Goal: Task Accomplishment & Management: Complete application form

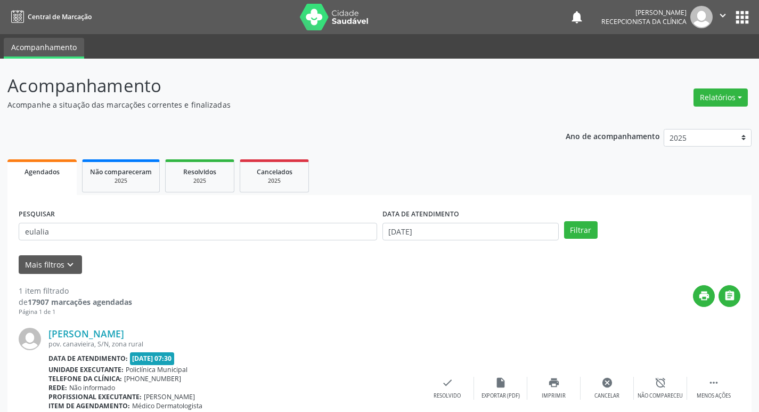
scroll to position [67, 0]
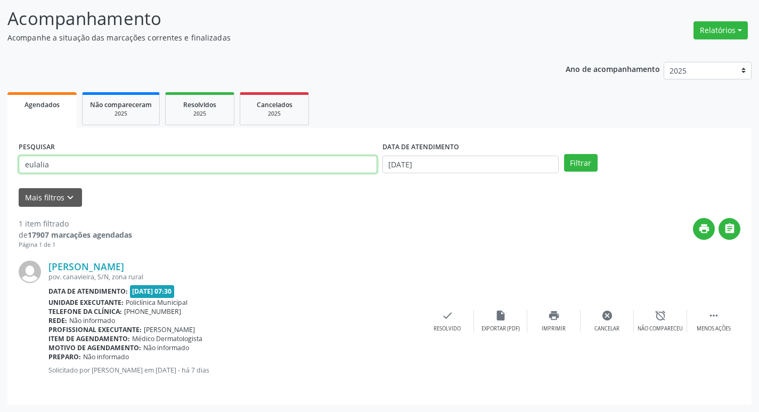
click at [56, 159] on input "eulalia" at bounding box center [198, 165] width 358 height 18
drag, startPoint x: 56, startPoint y: 159, endPoint x: 4, endPoint y: 219, distance: 80.1
click at [53, 160] on input "eulalia" at bounding box center [198, 165] width 358 height 18
type input "[PERSON_NAME]"
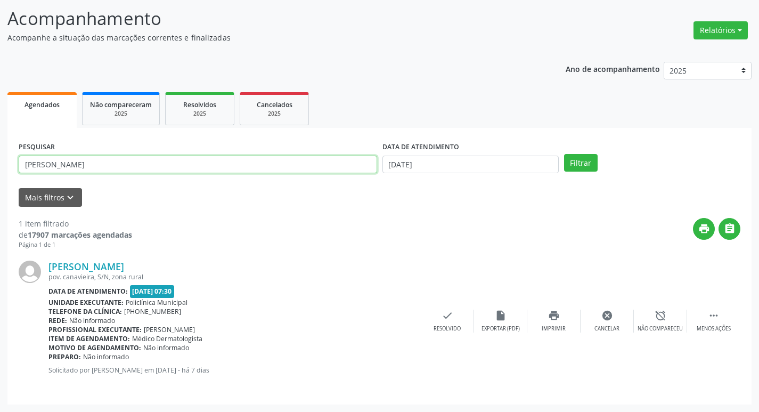
click at [564, 154] on button "Filtrar" at bounding box center [581, 163] width 34 height 18
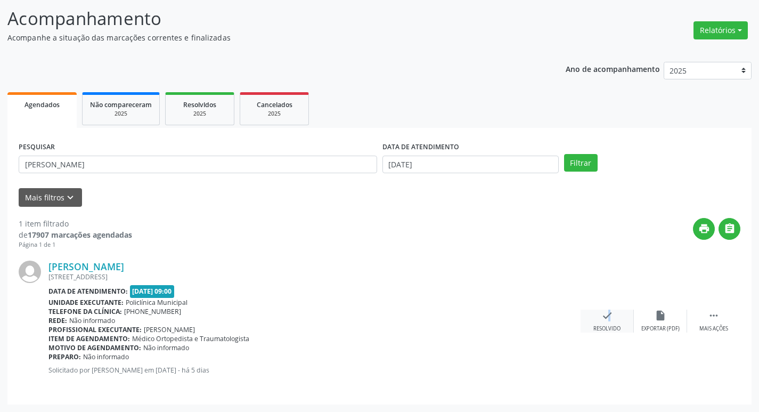
click at [602, 321] on icon "check" at bounding box center [607, 315] width 12 height 12
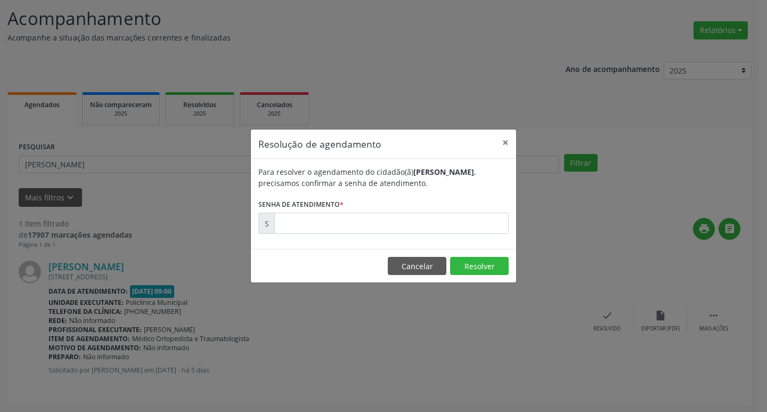
click at [367, 211] on form "Para resolver o agendamento do cidadão(ã) [PERSON_NAME] , precisamos confirmar …" at bounding box center [383, 200] width 250 height 68
click at [385, 223] on input "text" at bounding box center [391, 222] width 234 height 21
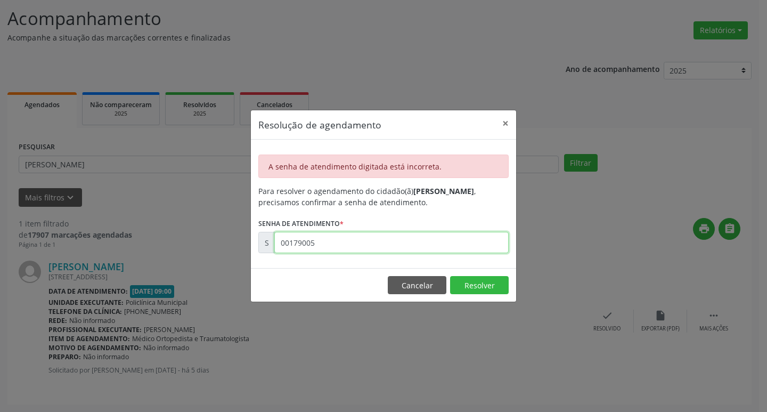
drag, startPoint x: 364, startPoint y: 233, endPoint x: 365, endPoint y: 241, distance: 7.5
click at [365, 234] on input "00179005" at bounding box center [391, 242] width 234 height 21
click at [365, 241] on input "00179005" at bounding box center [391, 242] width 234 height 21
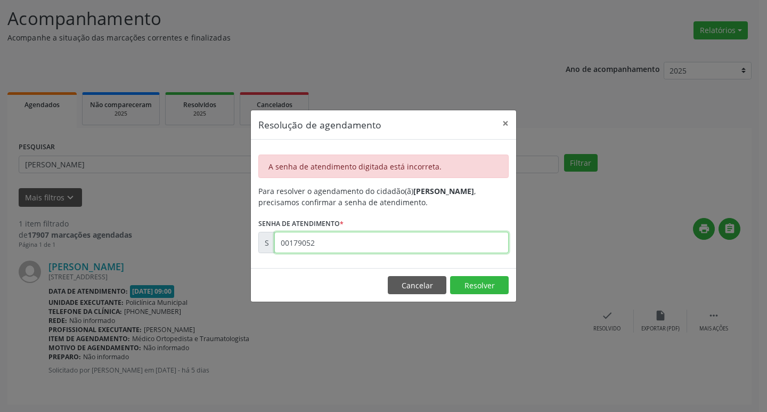
type input "00179052"
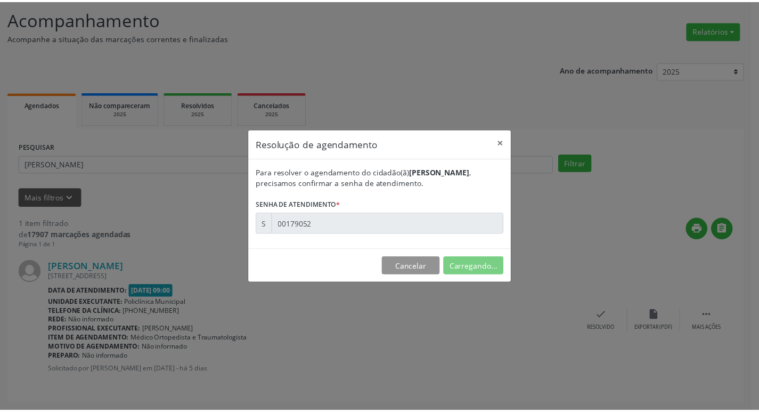
scroll to position [0, 0]
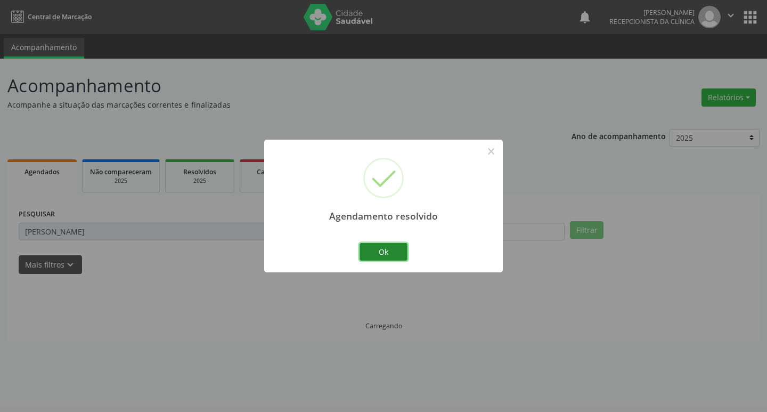
click at [367, 246] on button "Ok" at bounding box center [383, 252] width 48 height 18
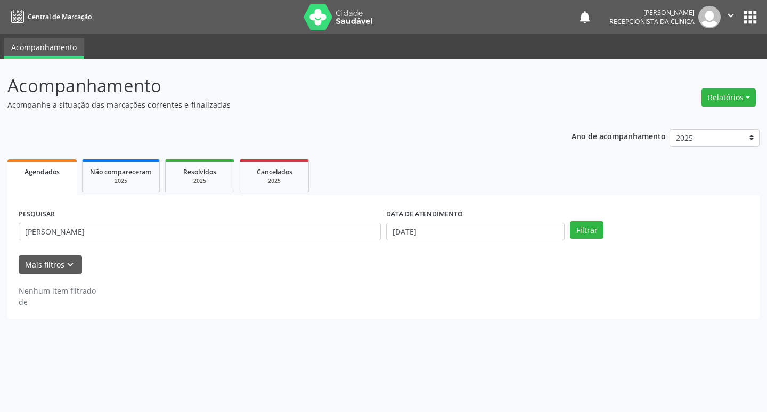
drag, startPoint x: 234, startPoint y: 222, endPoint x: 220, endPoint y: 230, distance: 16.0
click at [234, 221] on div "PESQUISAR [PERSON_NAME]" at bounding box center [199, 227] width 367 height 42
click at [217, 231] on input "[PERSON_NAME]" at bounding box center [200, 232] width 362 height 18
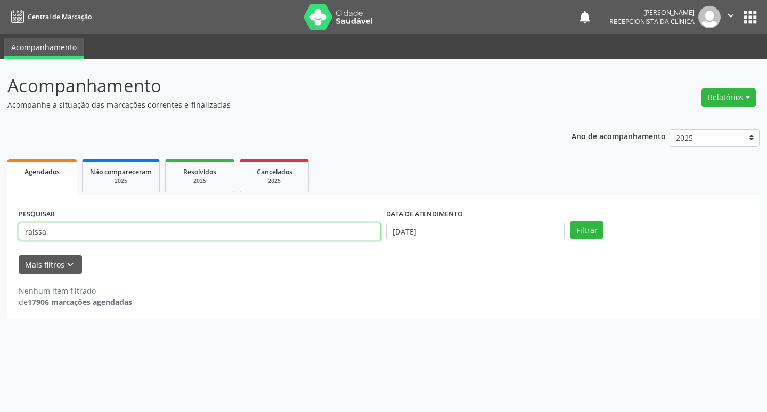
type input "raissa"
click at [570, 221] on button "Filtrar" at bounding box center [587, 230] width 34 height 18
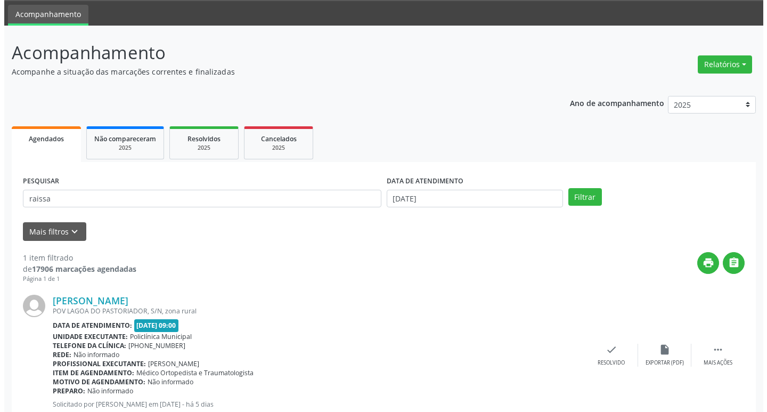
scroll to position [67, 0]
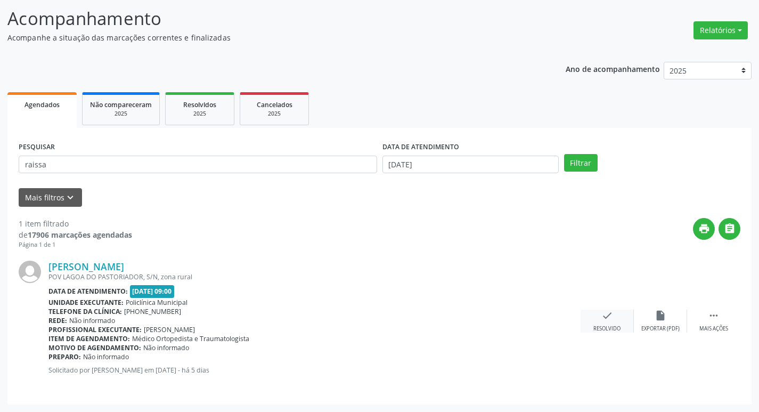
click at [615, 323] on div "check Resolvido" at bounding box center [606, 320] width 53 height 23
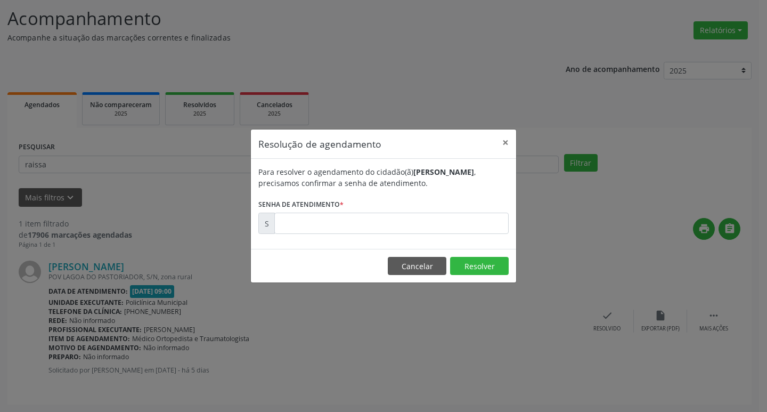
click at [271, 228] on div "S" at bounding box center [266, 222] width 17 height 21
click at [310, 228] on input "text" at bounding box center [391, 222] width 234 height 21
type input "00179045"
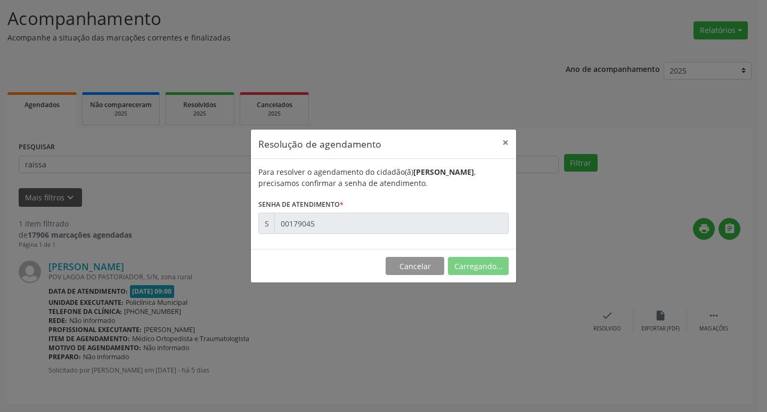
scroll to position [0, 0]
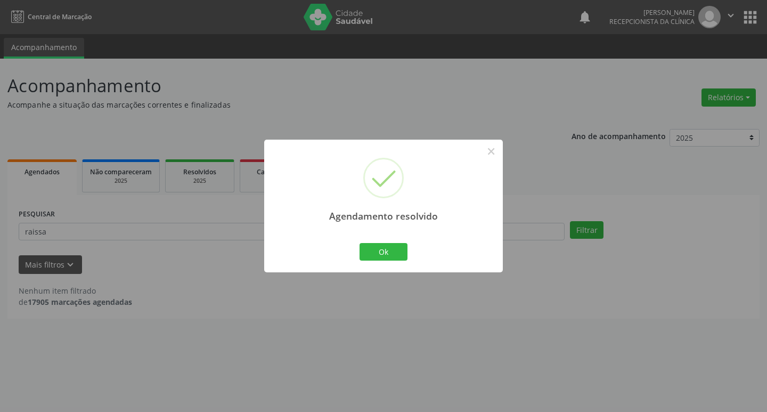
click at [368, 240] on div "Ok Cancel" at bounding box center [383, 251] width 53 height 22
click at [375, 244] on button "Ok" at bounding box center [383, 252] width 48 height 18
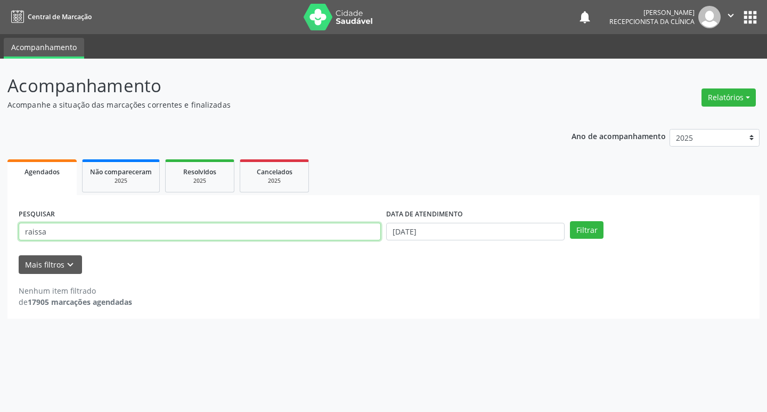
click at [263, 228] on input "raissa" at bounding box center [200, 232] width 362 height 18
type input "[PERSON_NAME]"
click at [570, 221] on button "Filtrar" at bounding box center [587, 230] width 34 height 18
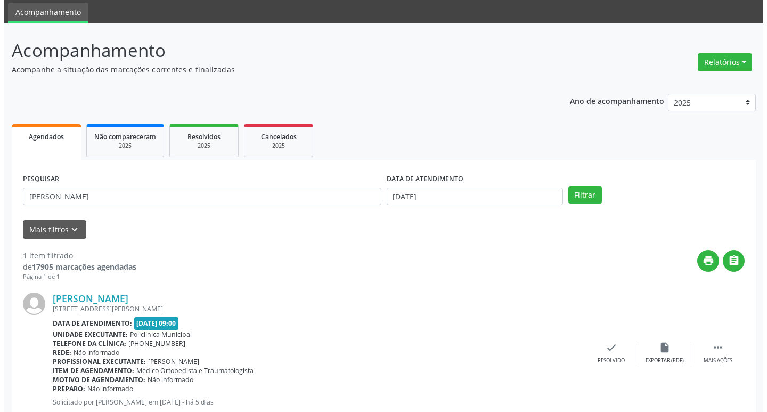
scroll to position [67, 0]
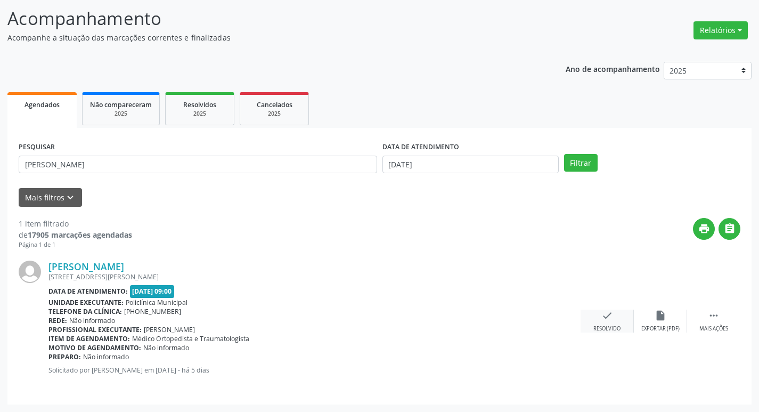
click at [610, 318] on icon "check" at bounding box center [607, 315] width 12 height 12
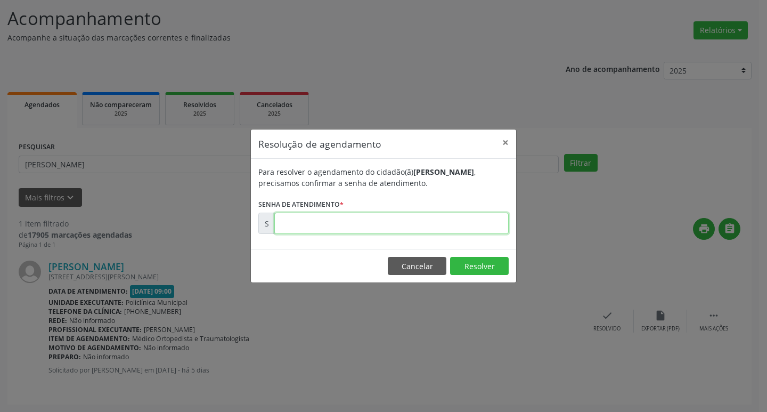
click at [359, 223] on input "text" at bounding box center [391, 222] width 234 height 21
type input "00179026"
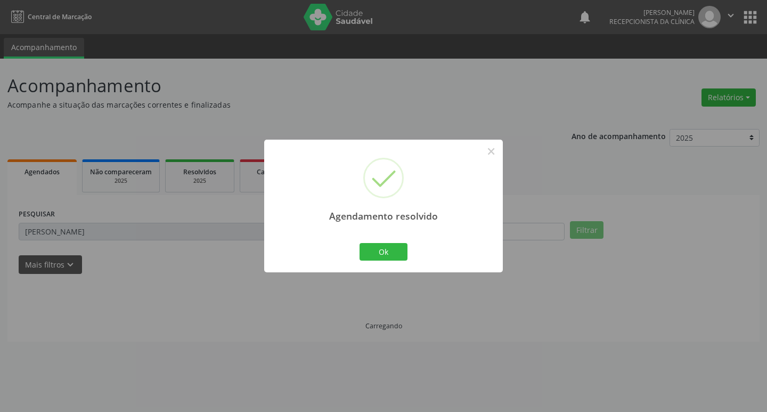
scroll to position [0, 0]
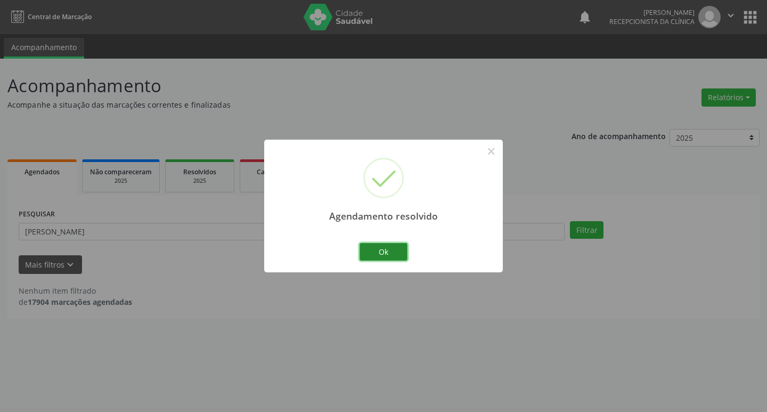
click at [394, 244] on button "Ok" at bounding box center [383, 252] width 48 height 18
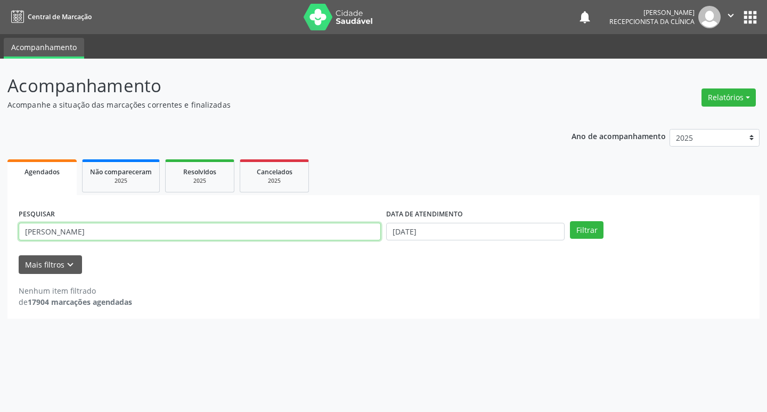
click at [240, 239] on input "[PERSON_NAME]" at bounding box center [200, 232] width 362 height 18
type input "taina"
click at [570, 221] on button "Filtrar" at bounding box center [587, 230] width 34 height 18
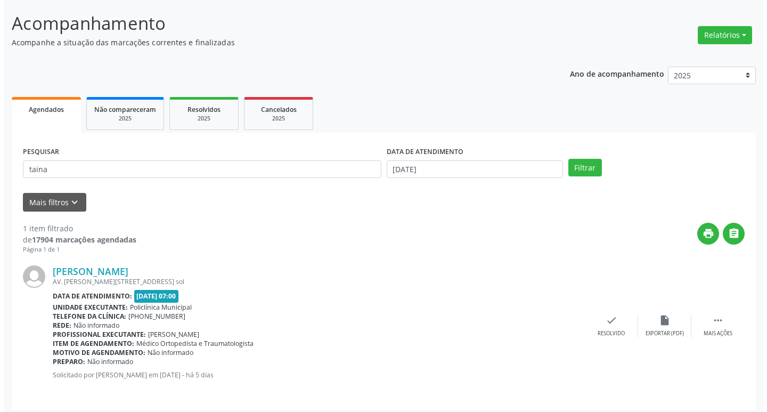
scroll to position [67, 0]
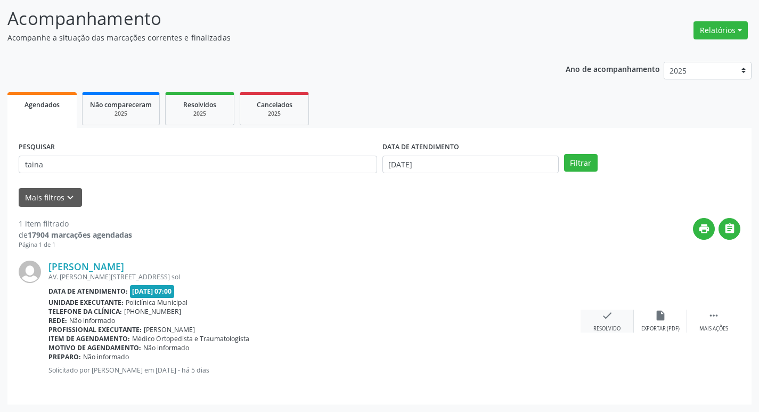
click at [619, 312] on div "check Resolvido" at bounding box center [606, 320] width 53 height 23
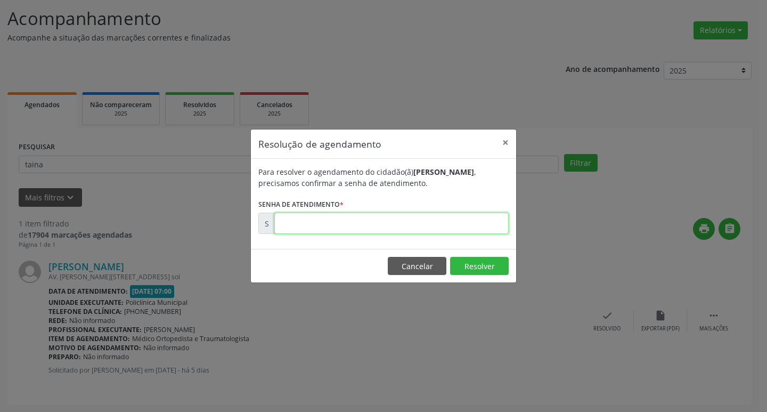
click at [385, 226] on input "text" at bounding box center [391, 222] width 234 height 21
type input "00178852"
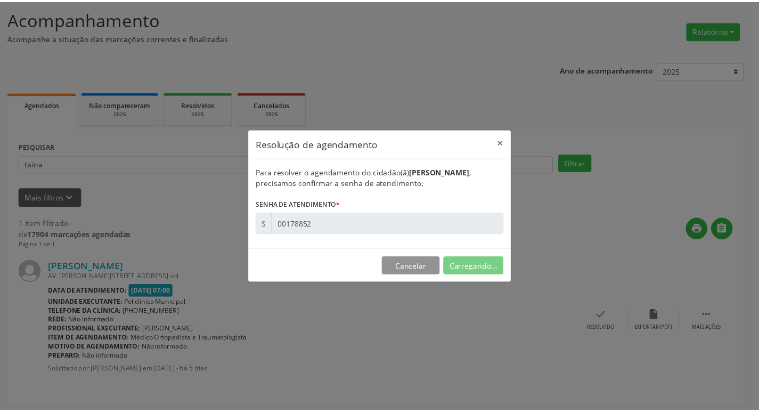
scroll to position [0, 0]
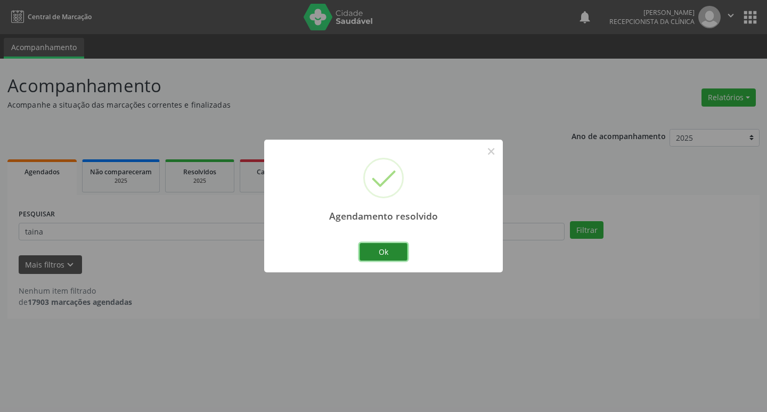
click at [375, 247] on button "Ok" at bounding box center [383, 252] width 48 height 18
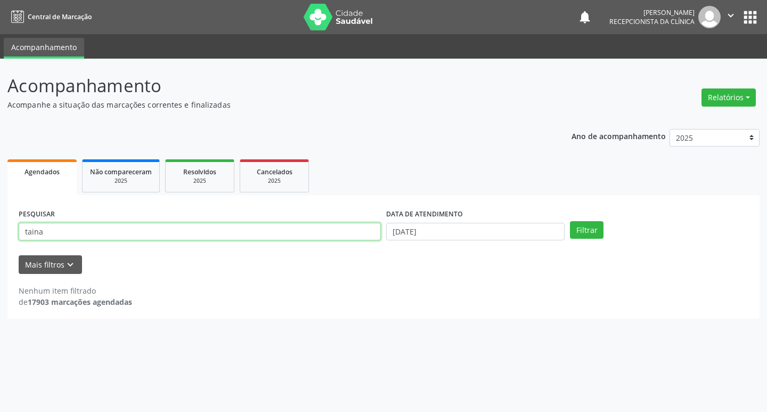
click at [207, 231] on input "taina" at bounding box center [200, 232] width 362 height 18
type input "vilma"
click at [570, 221] on button "Filtrar" at bounding box center [587, 230] width 34 height 18
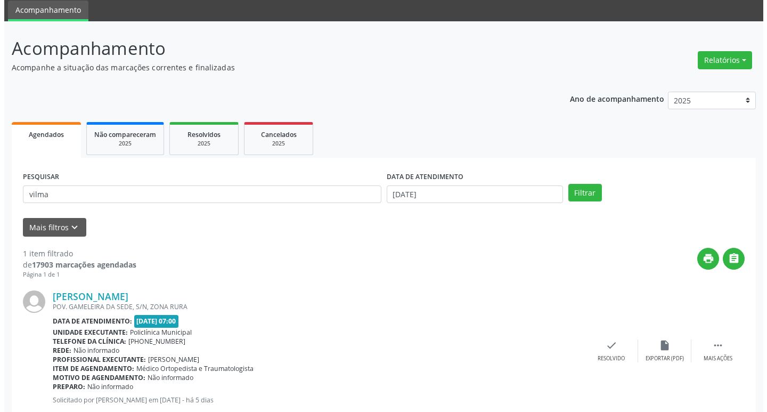
scroll to position [67, 0]
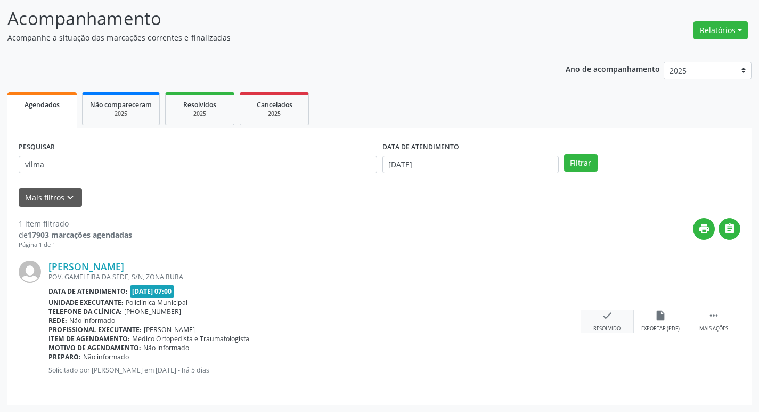
click at [611, 313] on icon "check" at bounding box center [607, 315] width 12 height 12
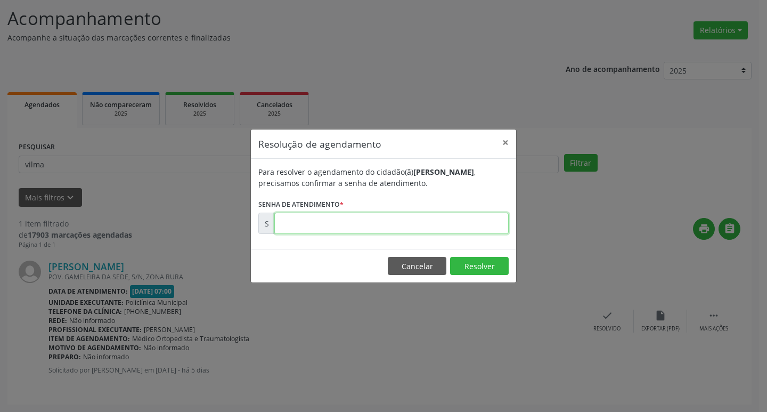
click at [397, 230] on input "text" at bounding box center [391, 222] width 234 height 21
type input "00178899"
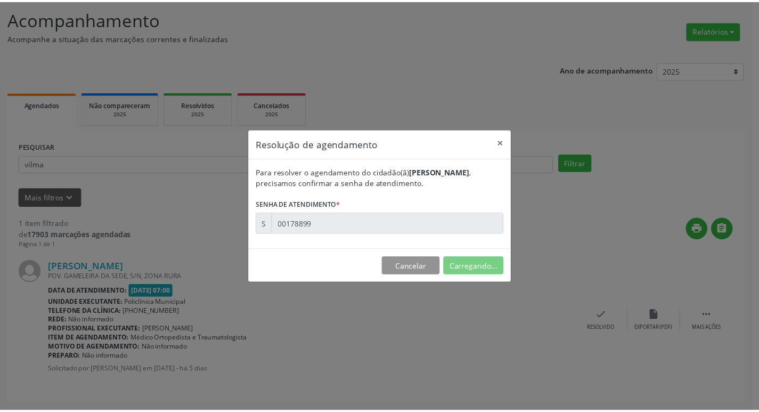
scroll to position [0, 0]
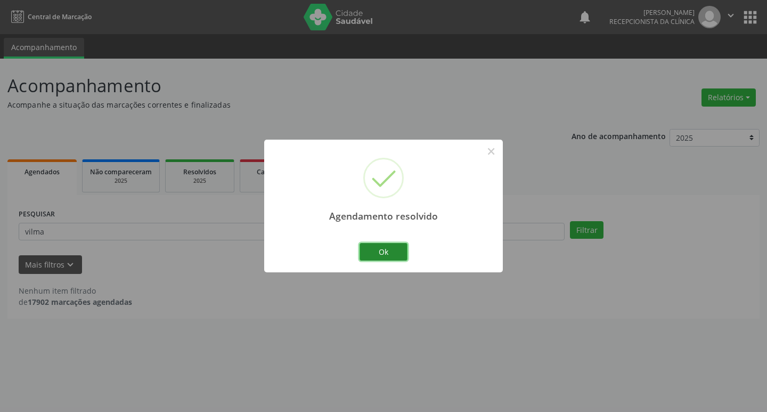
drag, startPoint x: 400, startPoint y: 250, endPoint x: 223, endPoint y: 224, distance: 179.3
click at [398, 250] on button "Ok" at bounding box center [383, 252] width 48 height 18
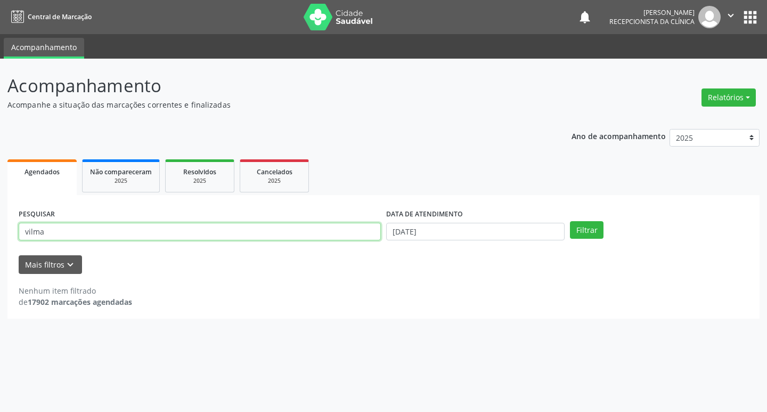
click at [216, 224] on input "vilma" at bounding box center [200, 232] width 362 height 18
type input "ivanete"
click at [570, 221] on button "Filtrar" at bounding box center [587, 230] width 34 height 18
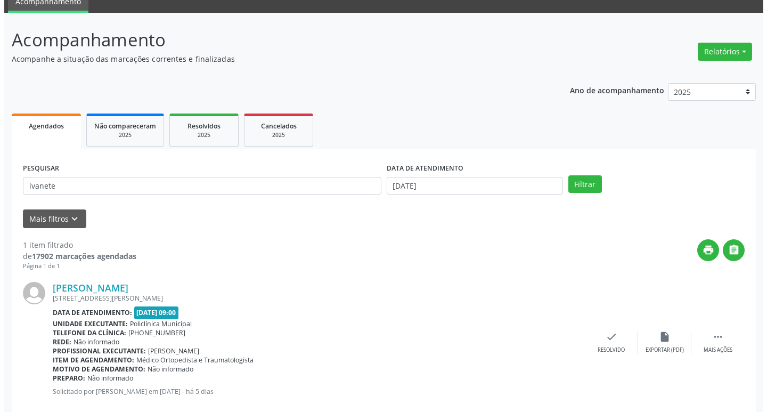
scroll to position [67, 0]
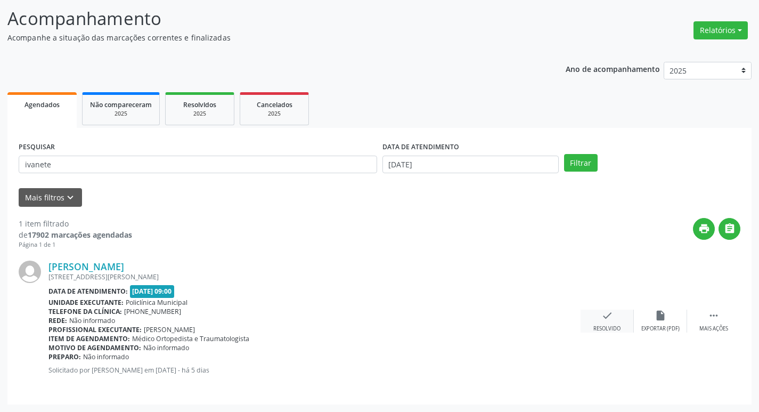
click at [609, 310] on icon "check" at bounding box center [607, 315] width 12 height 12
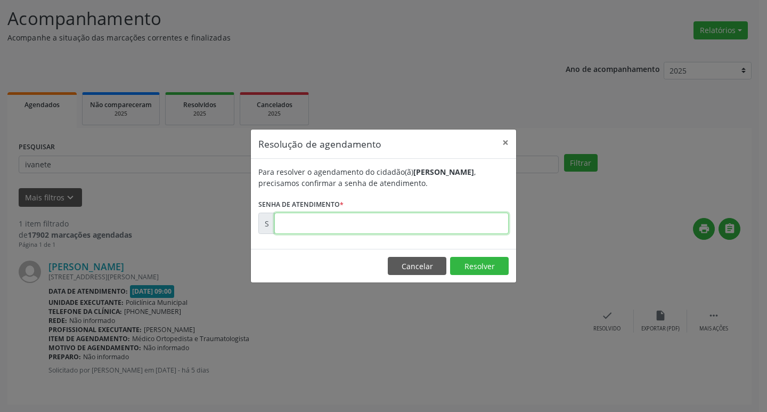
click at [307, 212] on input "text" at bounding box center [391, 222] width 234 height 21
type input "00179109"
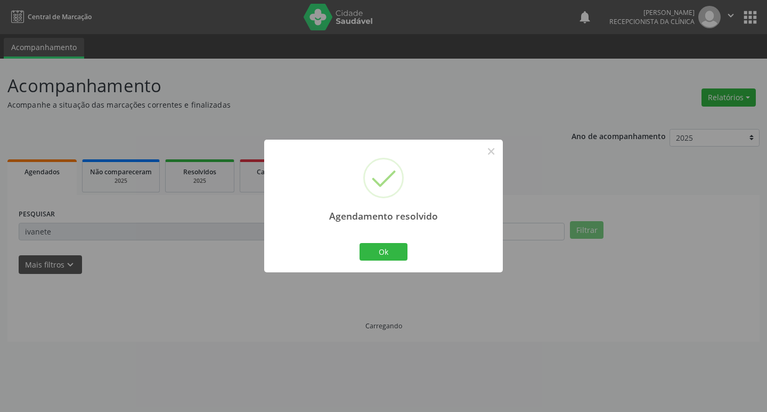
scroll to position [0, 0]
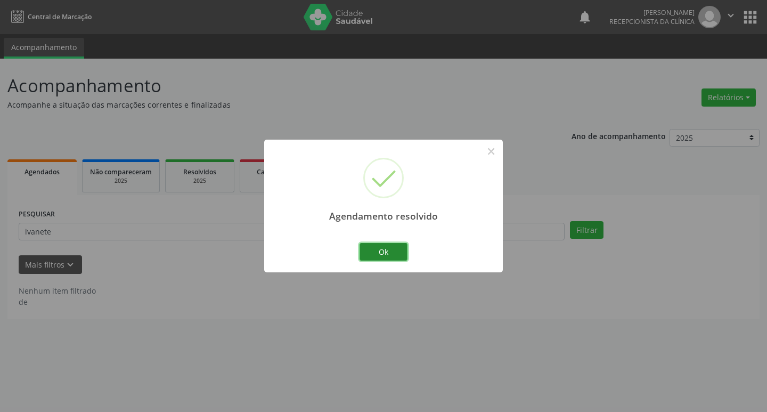
click at [372, 245] on button "Ok" at bounding box center [383, 252] width 48 height 18
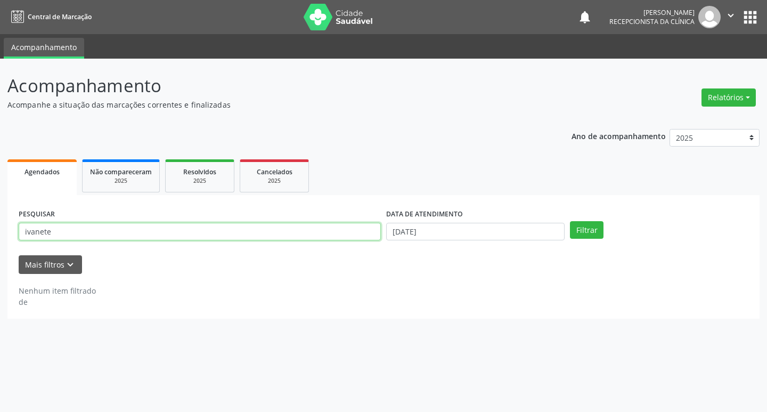
click at [312, 239] on input "ivanete" at bounding box center [200, 232] width 362 height 18
type input "[PERSON_NAME]"
click at [570, 221] on button "Filtrar" at bounding box center [587, 230] width 34 height 18
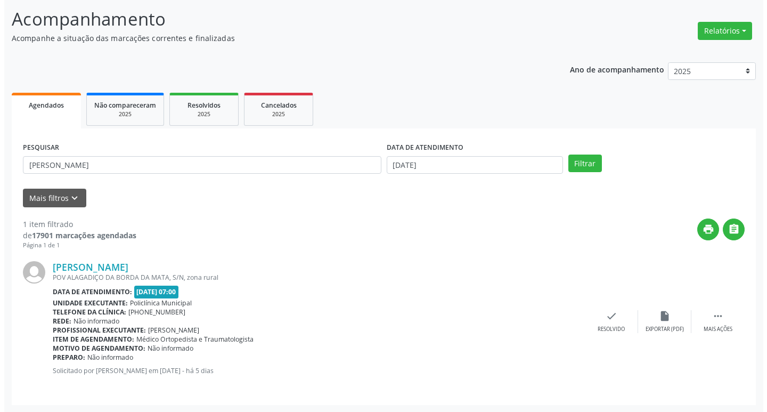
scroll to position [67, 0]
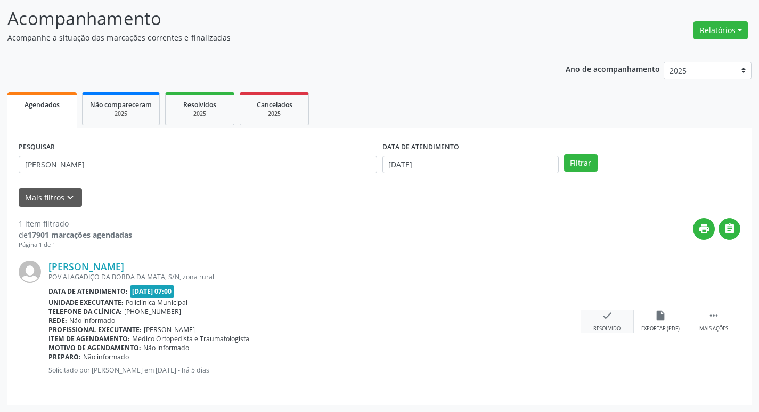
click at [603, 323] on div "check Resolvido" at bounding box center [606, 320] width 53 height 23
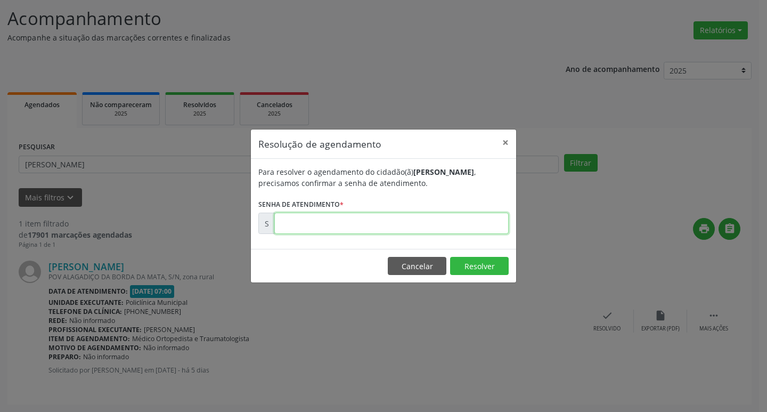
click at [409, 216] on input "text" at bounding box center [391, 222] width 234 height 21
type input "00178912"
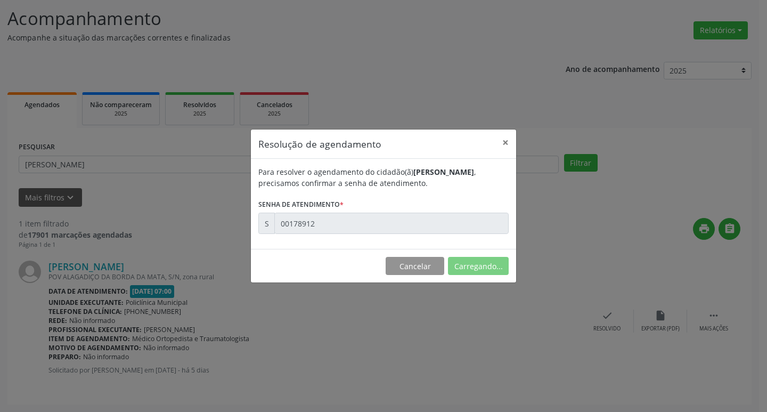
scroll to position [0, 0]
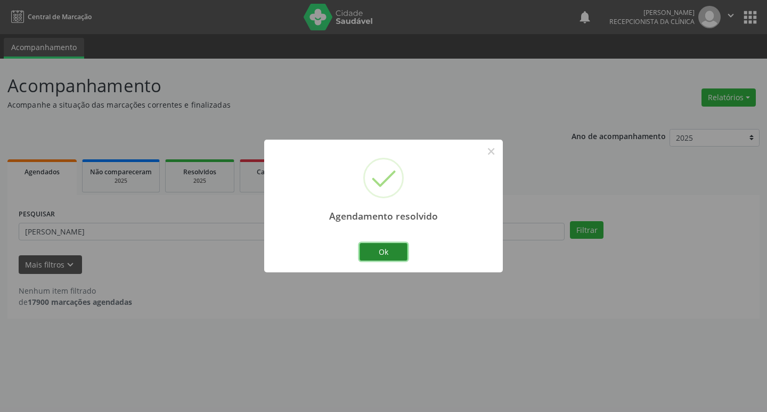
click at [380, 257] on button "Ok" at bounding box center [383, 252] width 48 height 18
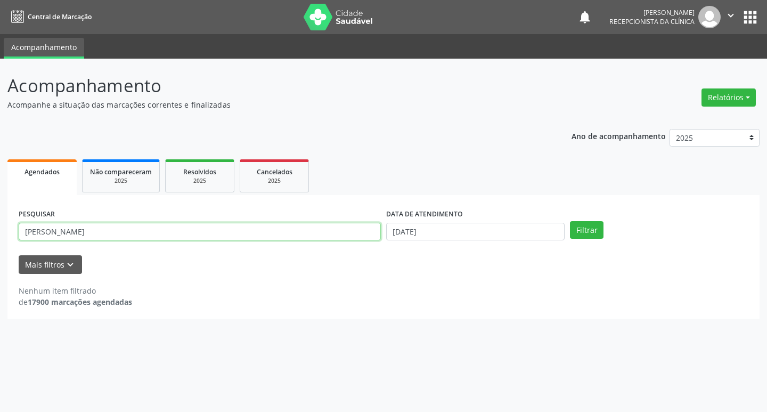
click at [299, 240] on input "[PERSON_NAME]" at bounding box center [200, 232] width 362 height 18
type input "maria con"
click at [570, 221] on button "Filtrar" at bounding box center [587, 230] width 34 height 18
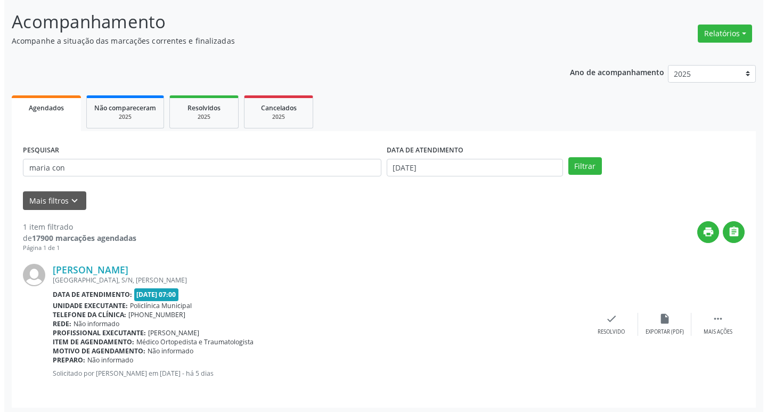
scroll to position [67, 0]
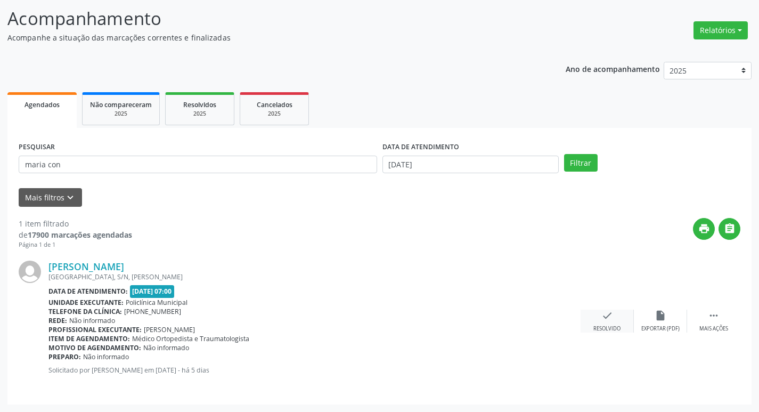
click at [619, 318] on div "check Resolvido" at bounding box center [606, 320] width 53 height 23
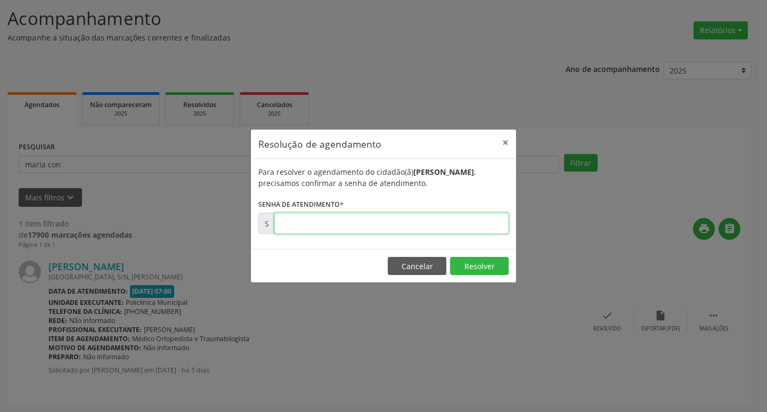
click at [360, 223] on input "text" at bounding box center [391, 222] width 234 height 21
type input "00178938"
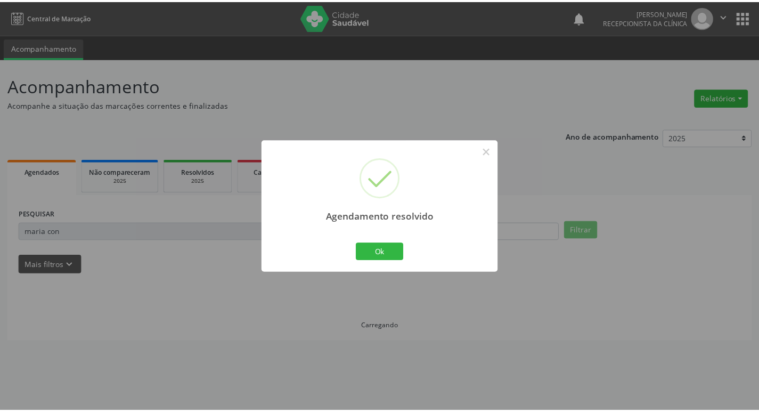
scroll to position [0, 0]
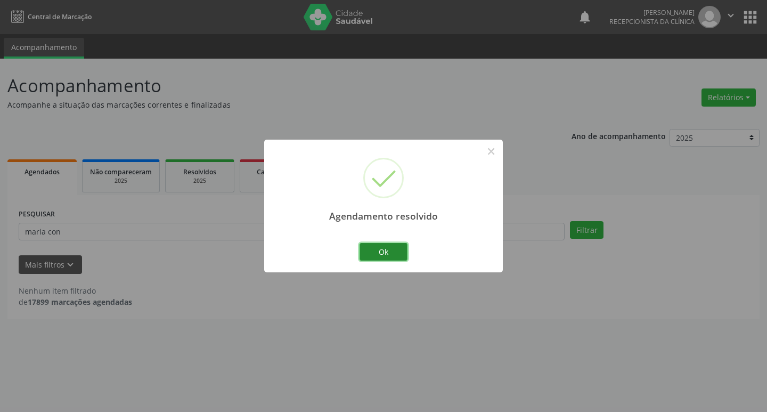
click at [367, 252] on button "Ok" at bounding box center [383, 252] width 48 height 18
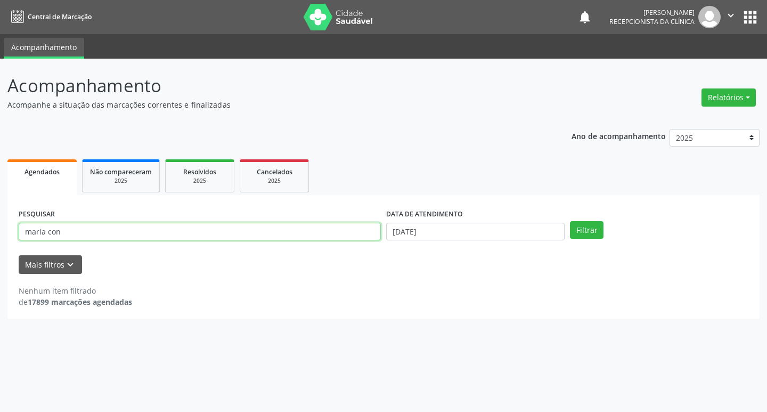
click at [303, 237] on input "maria con" at bounding box center [200, 232] width 362 height 18
type input "[PERSON_NAME]"
click at [570, 221] on button "Filtrar" at bounding box center [587, 230] width 34 height 18
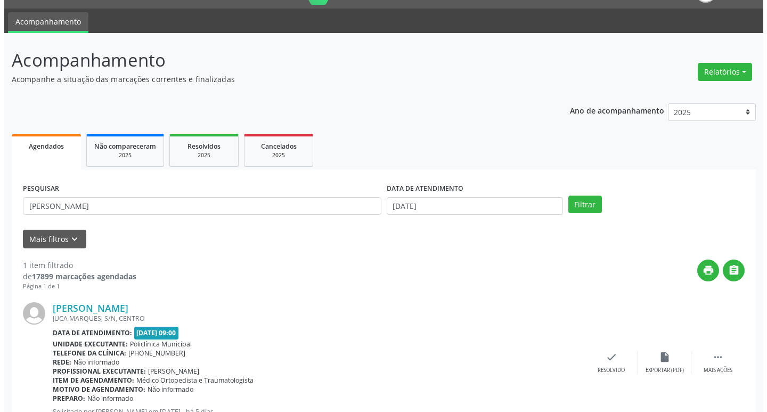
scroll to position [67, 0]
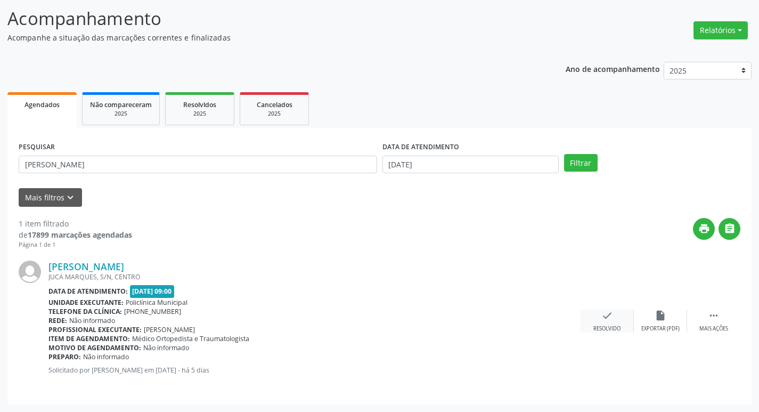
click at [601, 320] on icon "check" at bounding box center [607, 315] width 12 height 12
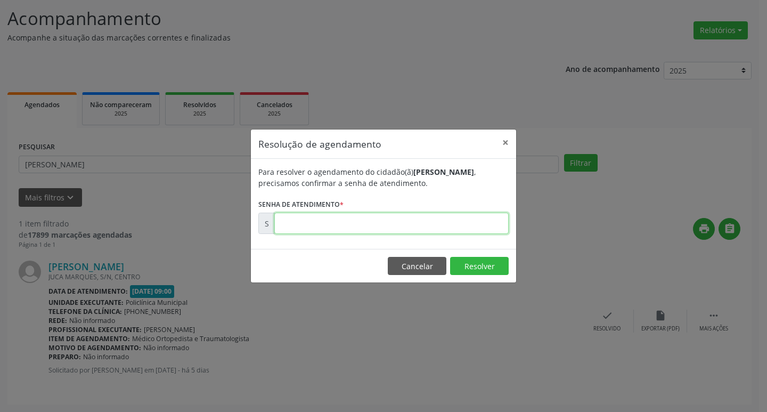
click at [321, 218] on input "text" at bounding box center [391, 222] width 234 height 21
type input "00178988"
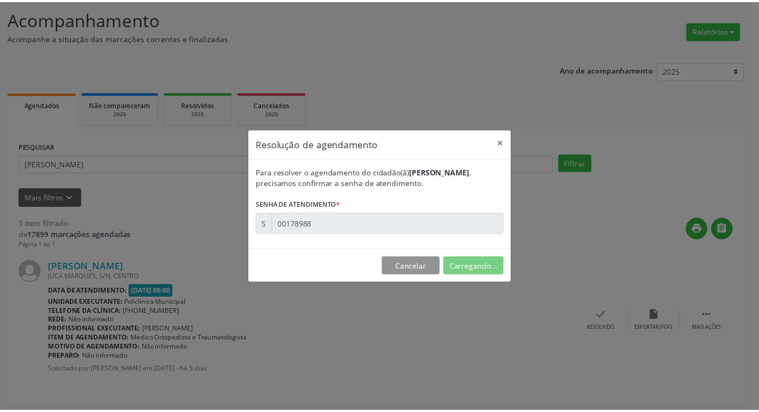
scroll to position [0, 0]
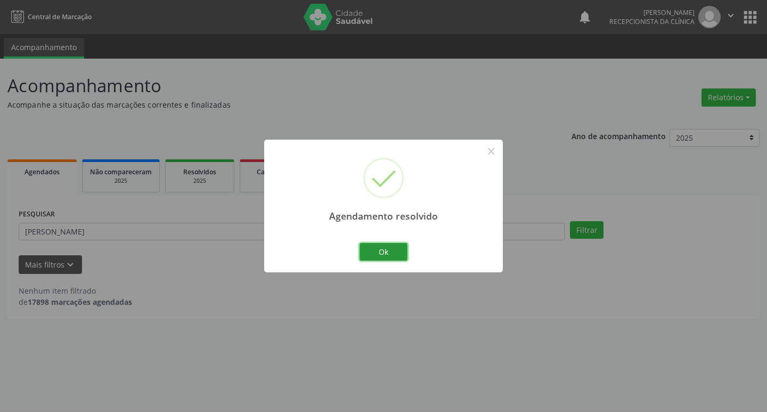
drag, startPoint x: 380, startPoint y: 251, endPoint x: 364, endPoint y: 246, distance: 17.3
click at [378, 250] on button "Ok" at bounding box center [383, 252] width 48 height 18
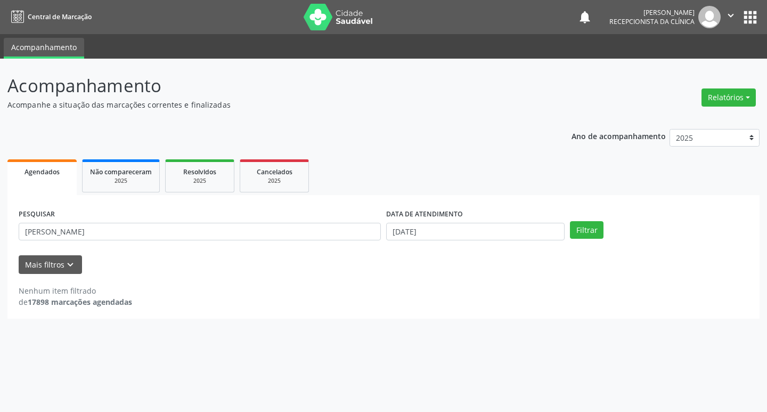
drag, startPoint x: 354, startPoint y: 243, endPoint x: 349, endPoint y: 235, distance: 9.6
click at [353, 242] on div "PESQUISAR [PERSON_NAME]" at bounding box center [199, 227] width 367 height 42
click at [345, 233] on input "[PERSON_NAME]" at bounding box center [200, 232] width 362 height 18
type input "[MEDICAL_DATA]"
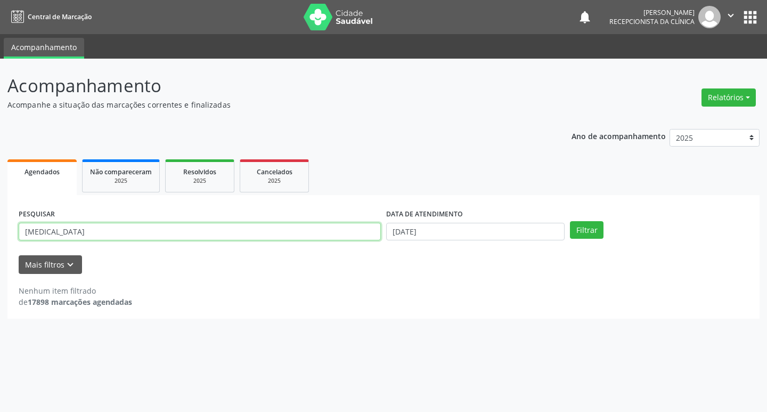
click at [570, 221] on button "Filtrar" at bounding box center [587, 230] width 34 height 18
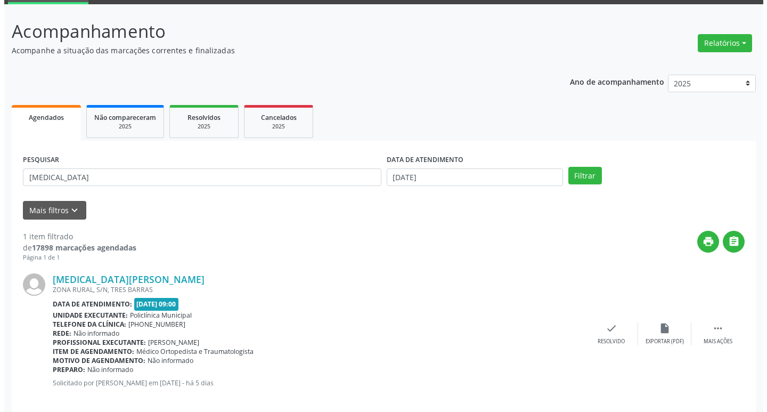
scroll to position [67, 0]
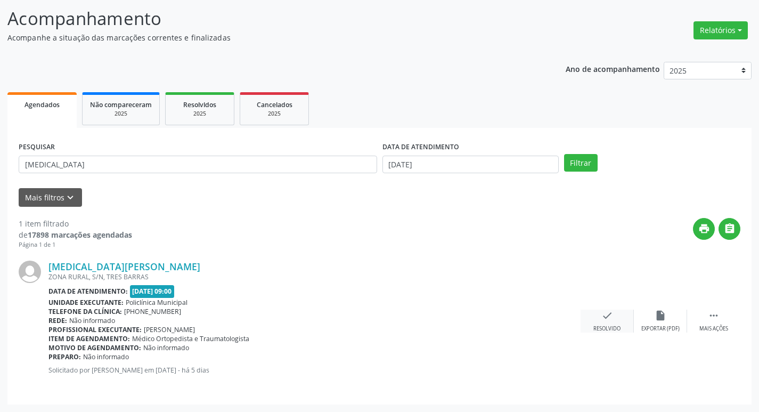
click at [609, 314] on icon "check" at bounding box center [607, 315] width 12 height 12
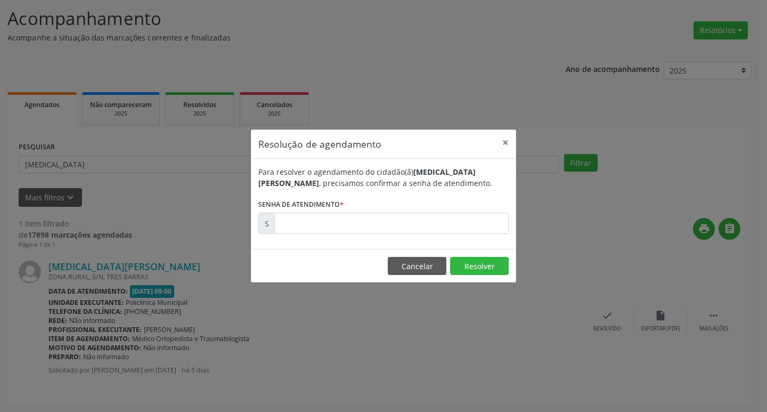
click at [374, 206] on form "Para resolver o agendamento do cidadão(ã) [MEDICAL_DATA][PERSON_NAME] , precisa…" at bounding box center [383, 200] width 250 height 68
click at [383, 224] on input "text" at bounding box center [391, 222] width 234 height 21
type input "00179041"
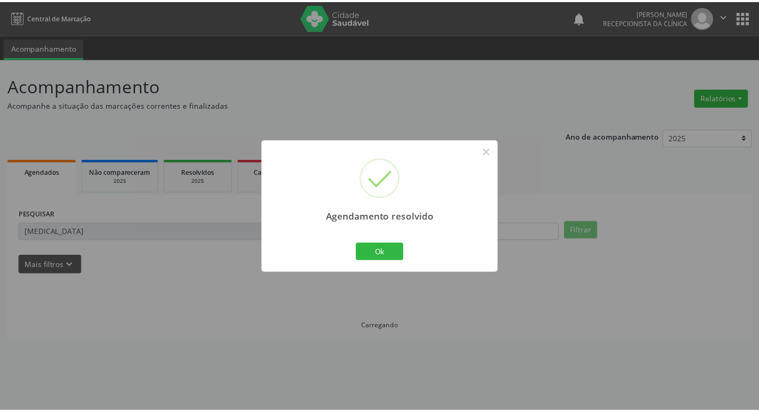
scroll to position [0, 0]
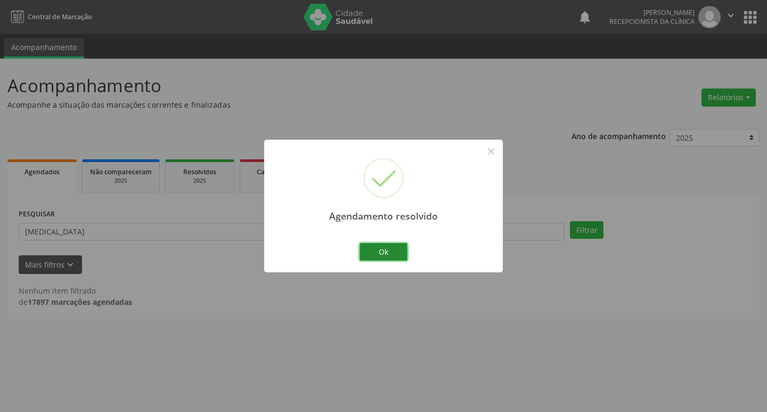
click at [363, 245] on button "Ok" at bounding box center [383, 252] width 48 height 18
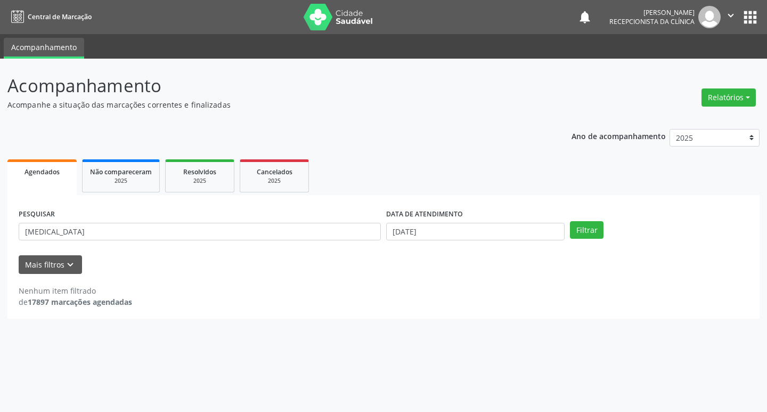
click at [362, 245] on div "PESQUISAR [PERSON_NAME]" at bounding box center [199, 227] width 367 height 42
click at [306, 232] on input "[MEDICAL_DATA]" at bounding box center [200, 232] width 362 height 18
click at [570, 221] on button "Filtrar" at bounding box center [587, 230] width 34 height 18
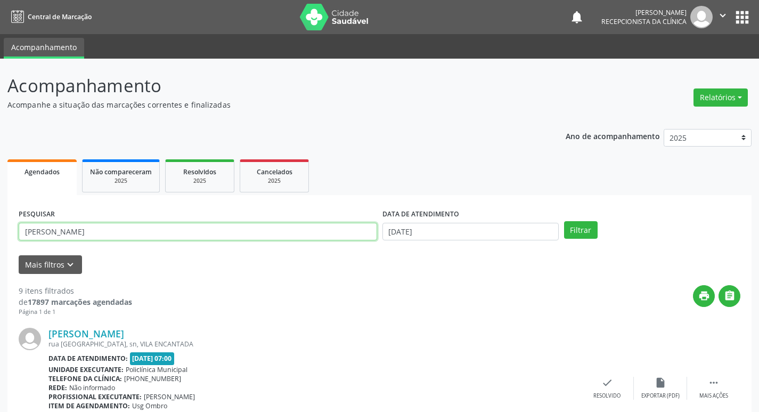
click at [112, 225] on input "[PERSON_NAME]" at bounding box center [198, 232] width 358 height 18
type input "[PERSON_NAME]"
click at [564, 221] on button "Filtrar" at bounding box center [581, 230] width 34 height 18
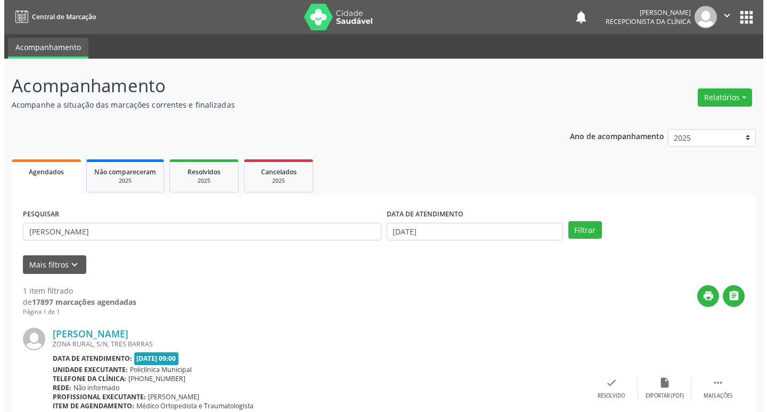
scroll to position [67, 0]
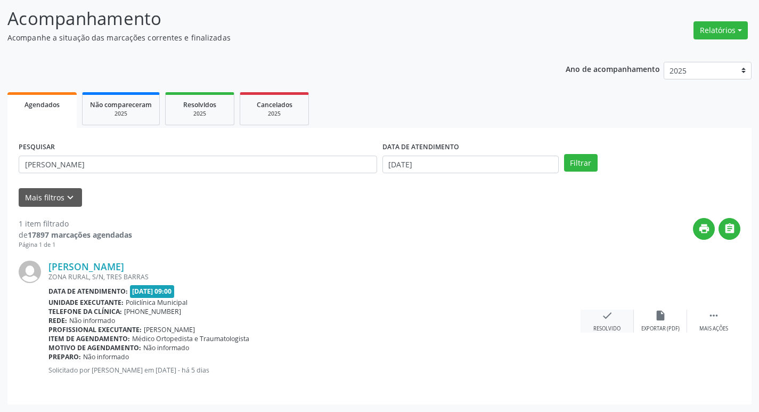
click at [607, 316] on icon "check" at bounding box center [607, 315] width 12 height 12
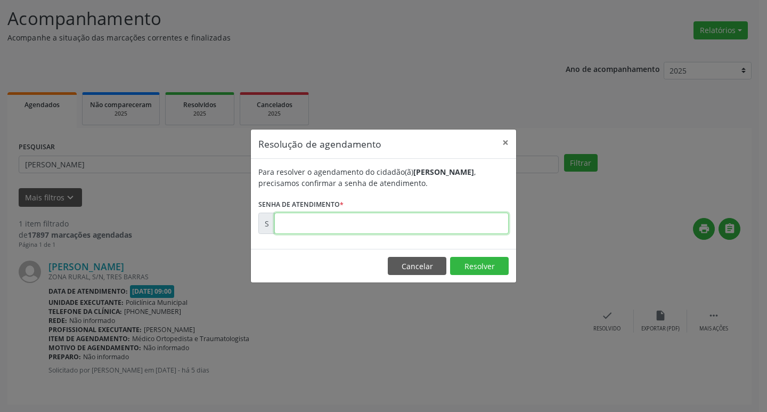
click at [376, 226] on input "text" at bounding box center [391, 222] width 234 height 21
type input "00179218"
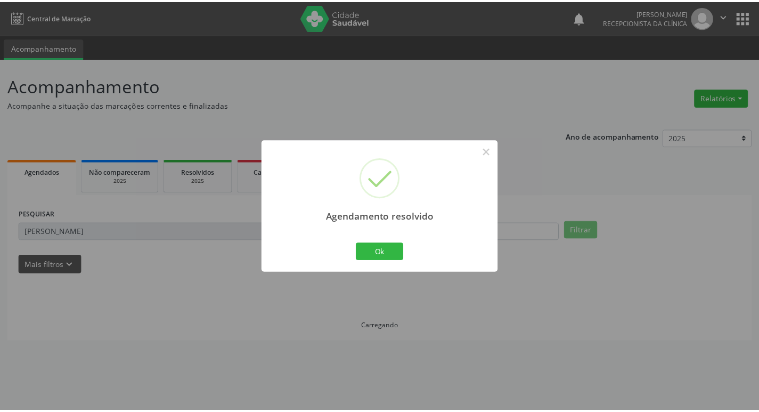
scroll to position [0, 0]
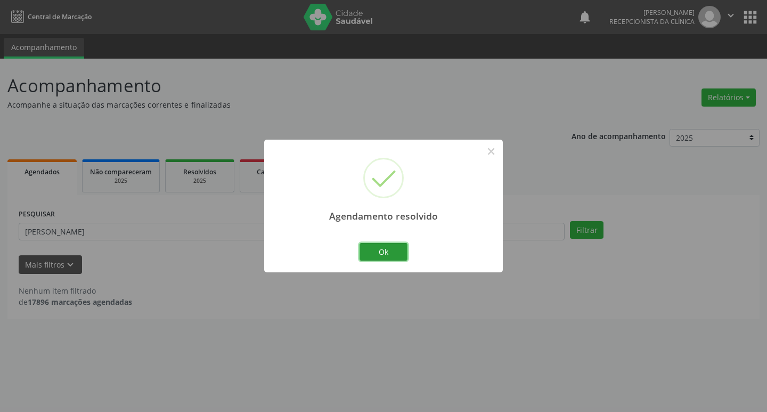
drag, startPoint x: 374, startPoint y: 255, endPoint x: 358, endPoint y: 246, distance: 18.8
click at [373, 252] on button "Ok" at bounding box center [383, 252] width 48 height 18
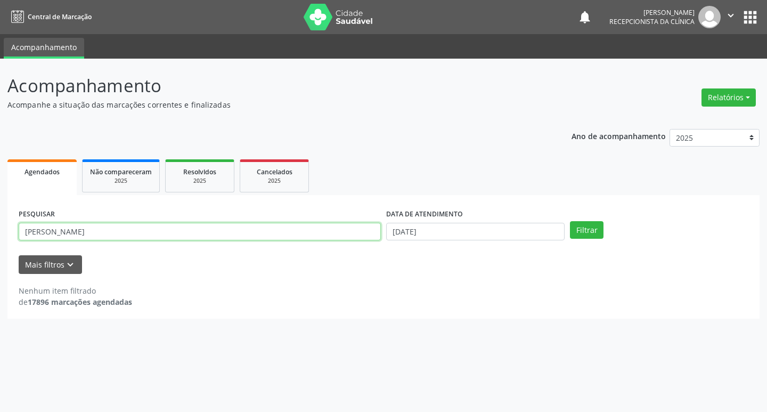
click at [321, 233] on input "[PERSON_NAME]" at bounding box center [200, 232] width 362 height 18
type input "alcione"
click at [570, 221] on button "Filtrar" at bounding box center [587, 230] width 34 height 18
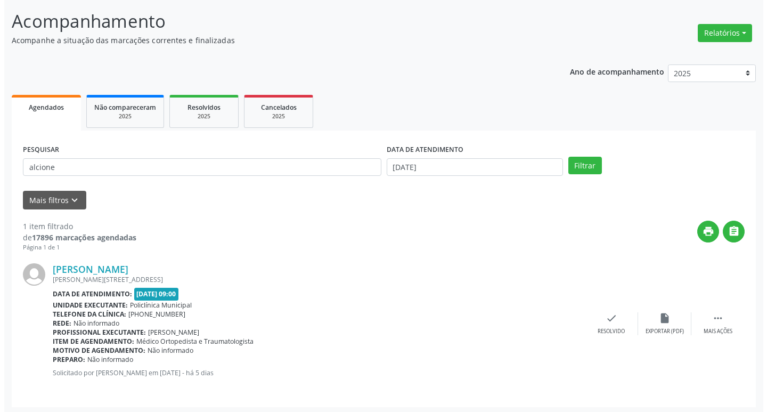
scroll to position [67, 0]
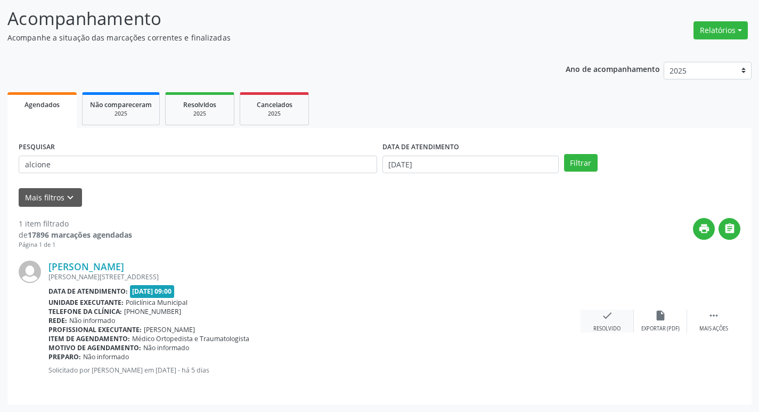
click at [606, 317] on icon "check" at bounding box center [607, 315] width 12 height 12
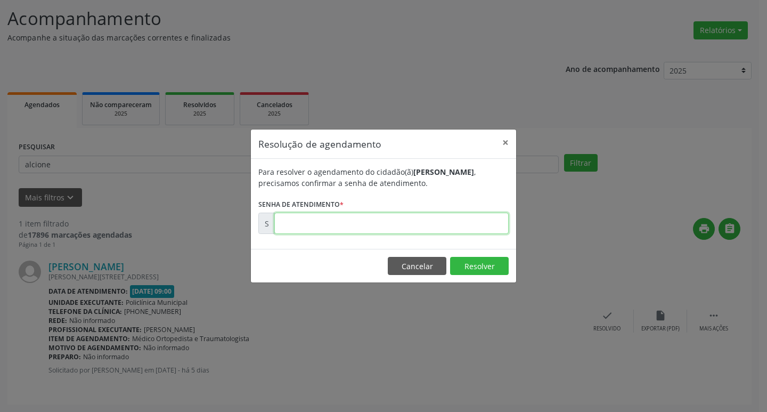
click at [404, 216] on input "text" at bounding box center [391, 222] width 234 height 21
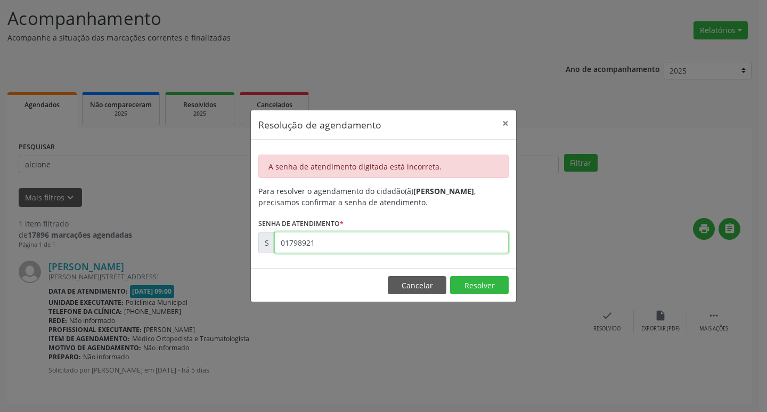
click at [410, 241] on input "01798921" at bounding box center [391, 242] width 234 height 21
type input "00178921"
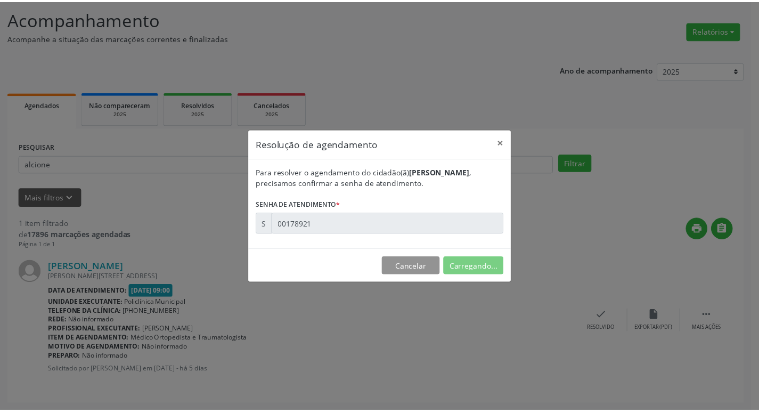
scroll to position [0, 0]
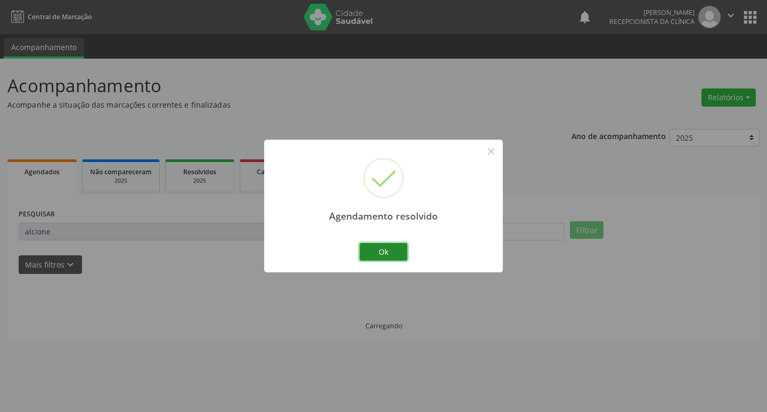
click at [393, 255] on button "Ok" at bounding box center [383, 252] width 48 height 18
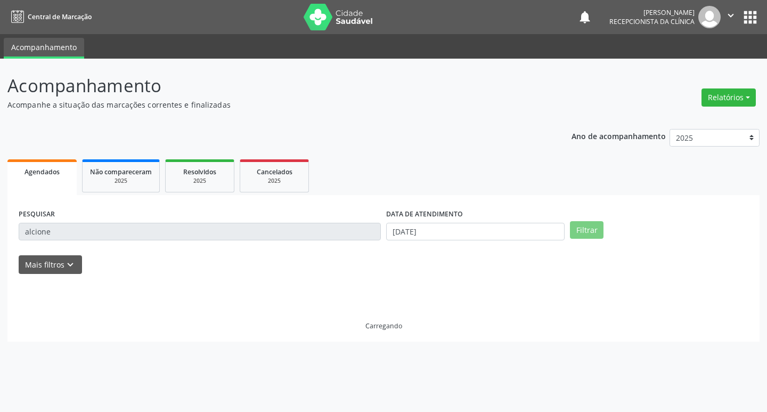
click at [348, 241] on div "PESQUISAR alcione" at bounding box center [199, 227] width 367 height 42
drag, startPoint x: 348, startPoint y: 241, endPoint x: 344, endPoint y: 233, distance: 8.6
click at [346, 239] on div "PESQUISAR alcione" at bounding box center [199, 227] width 367 height 42
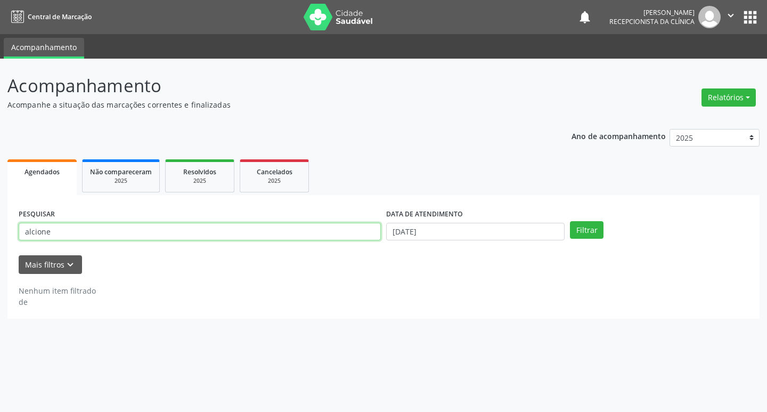
click at [344, 233] on input "alcione" at bounding box center [200, 232] width 362 height 18
type input "neuma"
click at [570, 221] on button "Filtrar" at bounding box center [587, 230] width 34 height 18
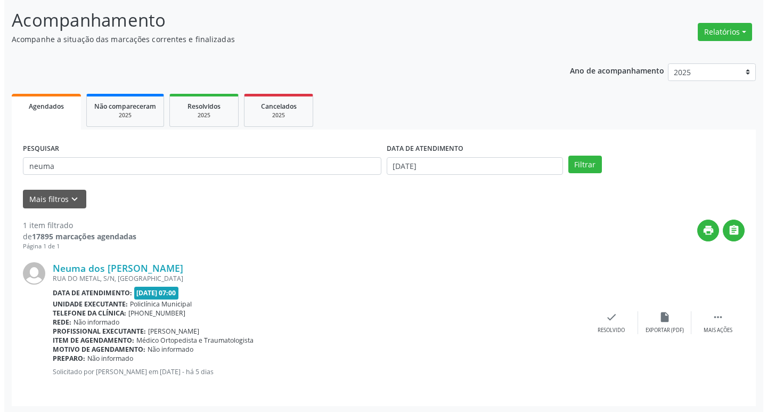
scroll to position [67, 0]
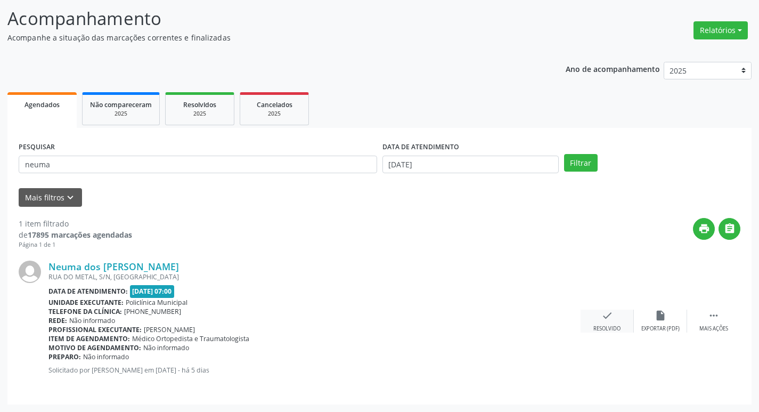
click at [613, 318] on div "check Resolvido" at bounding box center [606, 320] width 53 height 23
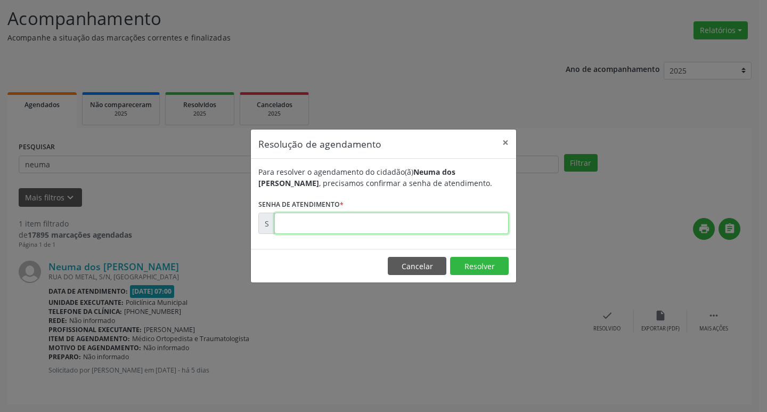
click at [387, 227] on input "text" at bounding box center [391, 222] width 234 height 21
type input "00178872"
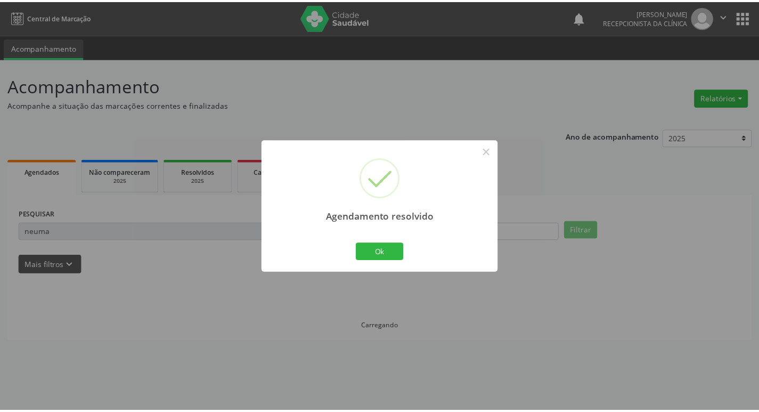
scroll to position [0, 0]
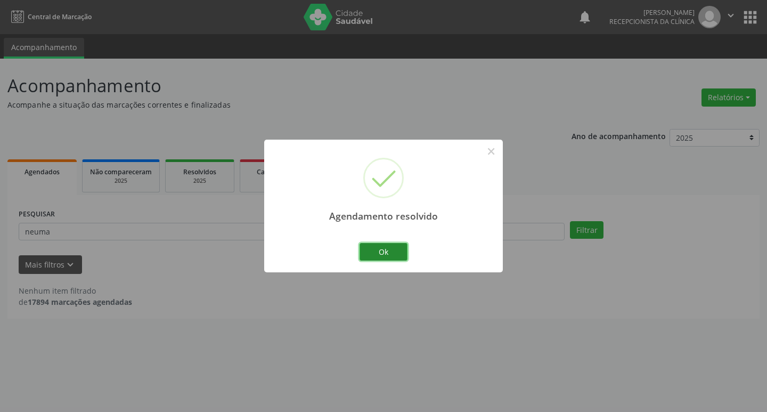
click at [382, 246] on button "Ok" at bounding box center [383, 252] width 48 height 18
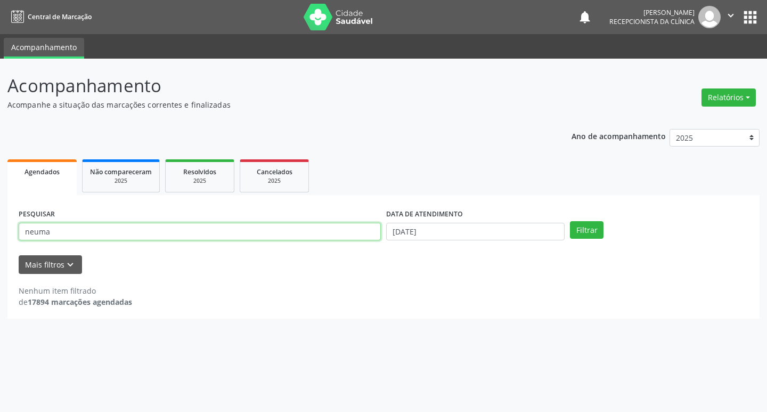
click at [305, 240] on input "neuma" at bounding box center [200, 232] width 362 height 18
type input "nicolaS"
click at [570, 221] on button "Filtrar" at bounding box center [587, 230] width 34 height 18
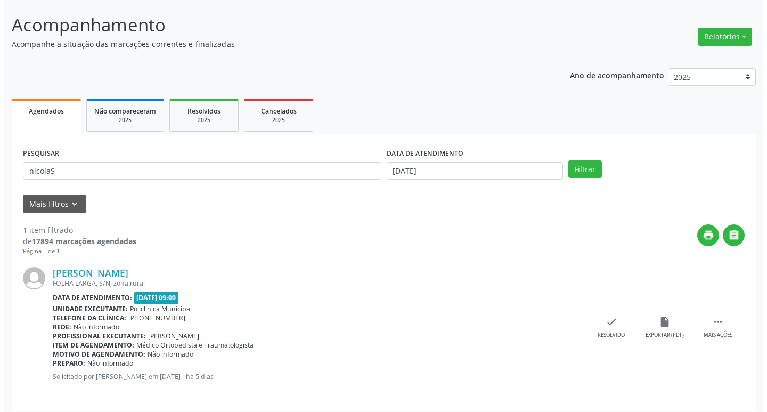
scroll to position [67, 0]
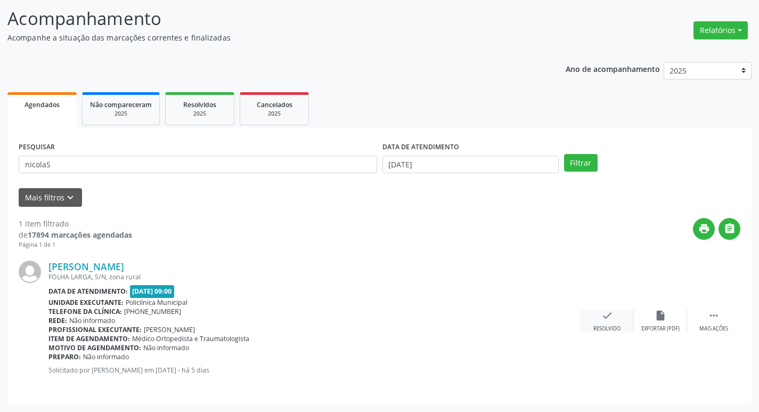
click at [609, 325] on div "Resolvido" at bounding box center [606, 328] width 27 height 7
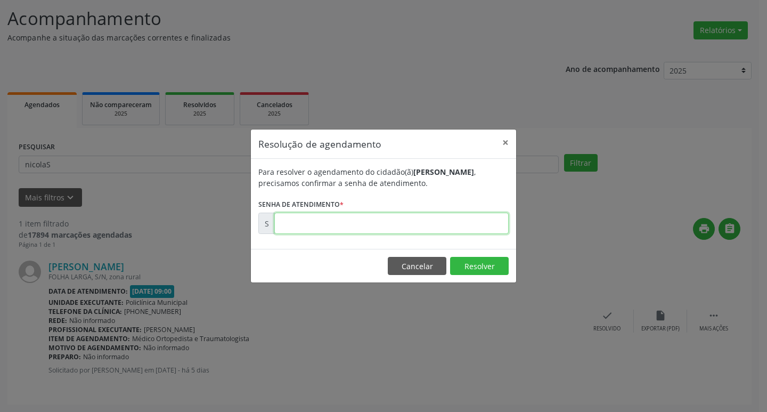
click at [396, 222] on input "text" at bounding box center [391, 222] width 234 height 21
type input "00179067"
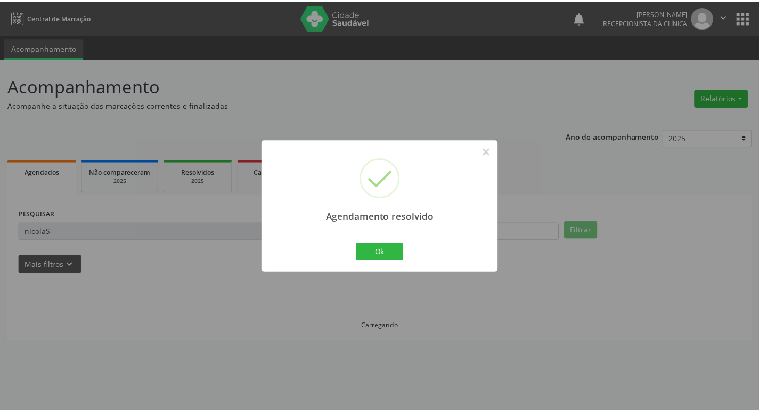
scroll to position [0, 0]
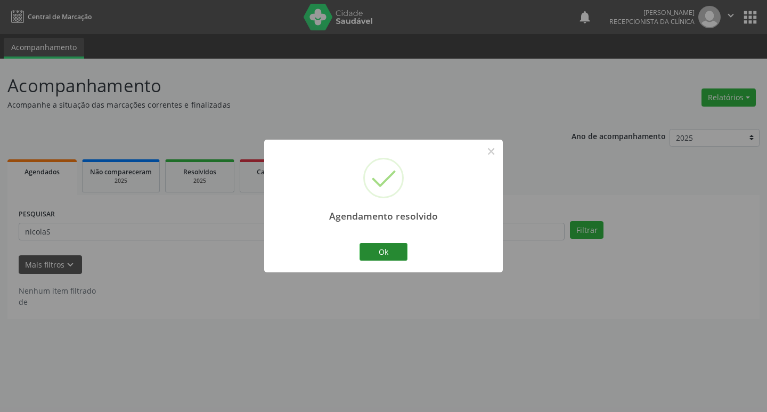
drag, startPoint x: 380, startPoint y: 238, endPoint x: 381, endPoint y: 247, distance: 9.1
click at [380, 245] on div "Agendamento resolvido × Ok Cancel" at bounding box center [383, 206] width 239 height 133
click at [381, 247] on button "Ok" at bounding box center [383, 252] width 48 height 18
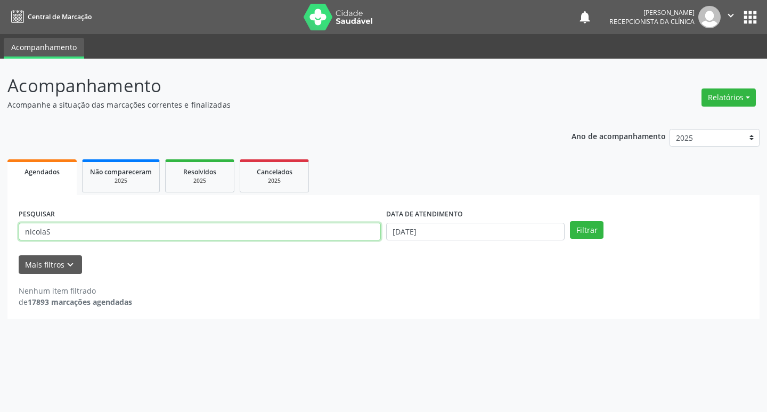
click at [361, 225] on input "nicolaS" at bounding box center [200, 232] width 362 height 18
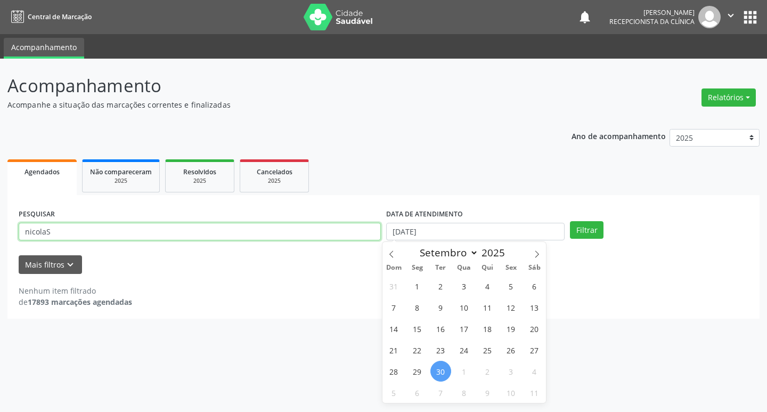
click at [276, 234] on input "nicolaS" at bounding box center [200, 232] width 362 height 18
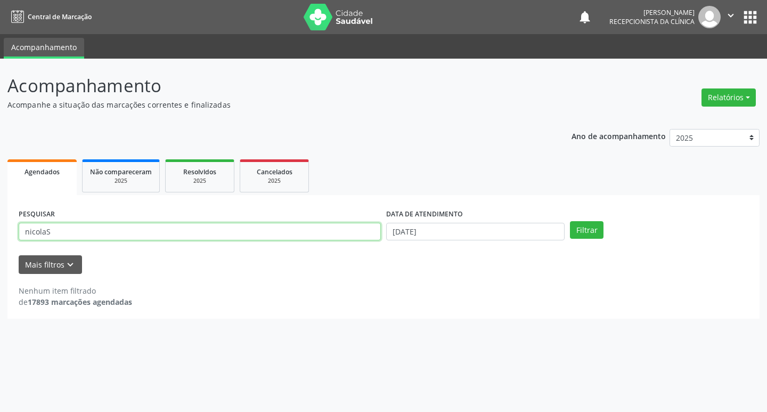
click at [276, 234] on input "nicolaS" at bounding box center [200, 232] width 362 height 18
type input "[PERSON_NAME]"
click at [570, 221] on button "Filtrar" at bounding box center [587, 230] width 34 height 18
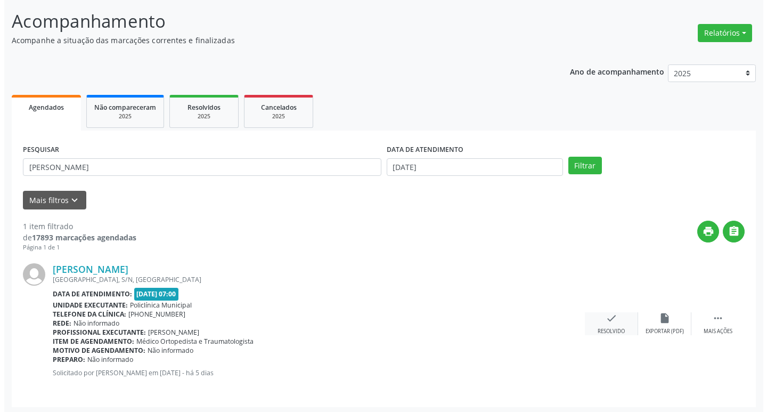
scroll to position [67, 0]
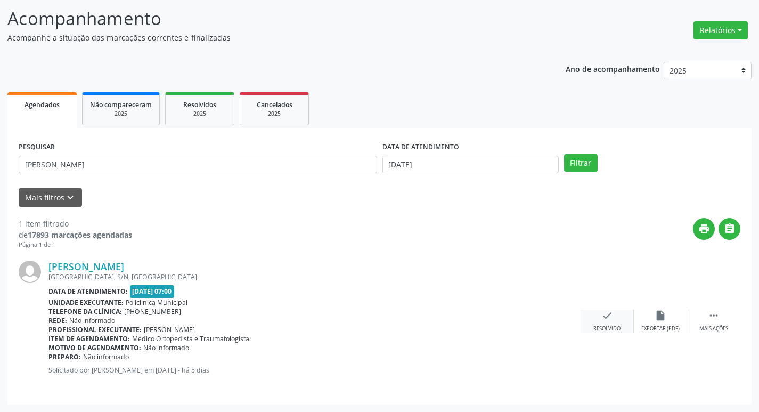
click at [625, 330] on div "check Resolvido" at bounding box center [606, 320] width 53 height 23
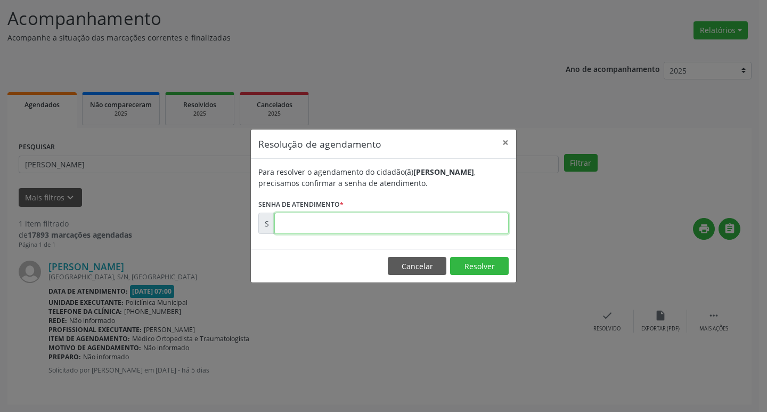
click at [455, 231] on input "text" at bounding box center [391, 222] width 234 height 21
type input "00178904"
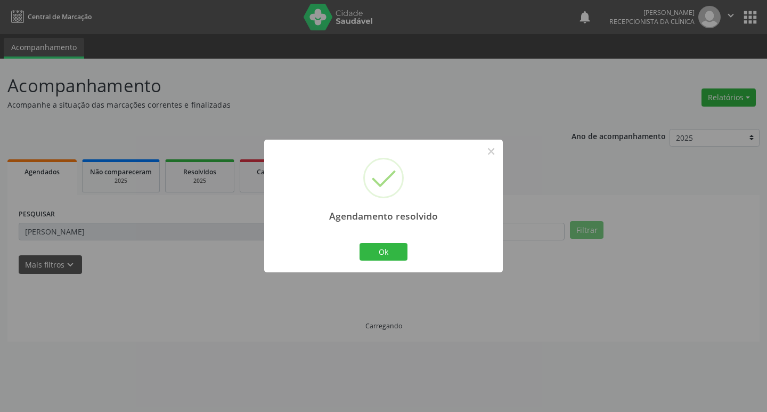
scroll to position [0, 0]
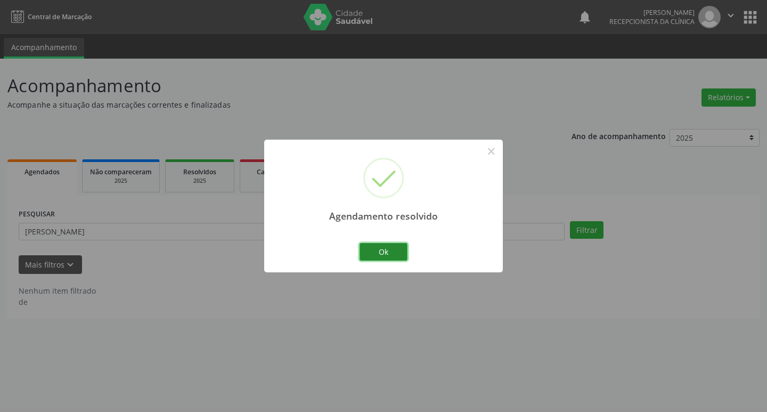
click at [389, 252] on button "Ok" at bounding box center [383, 252] width 48 height 18
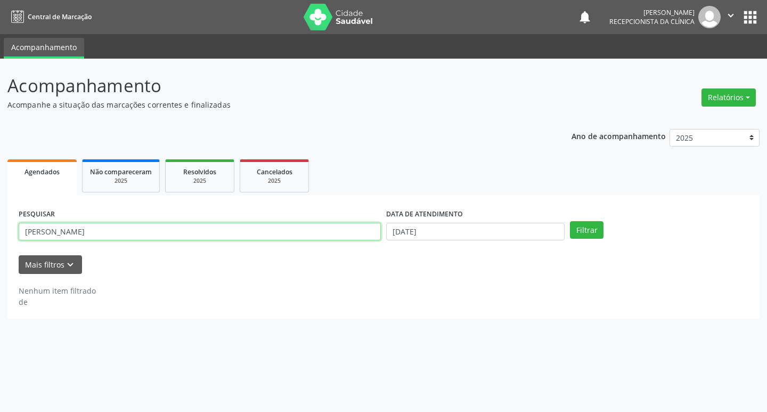
click at [335, 235] on input "[PERSON_NAME]" at bounding box center [200, 232] width 362 height 18
type input "junior"
click at [570, 221] on button "Filtrar" at bounding box center [587, 230] width 34 height 18
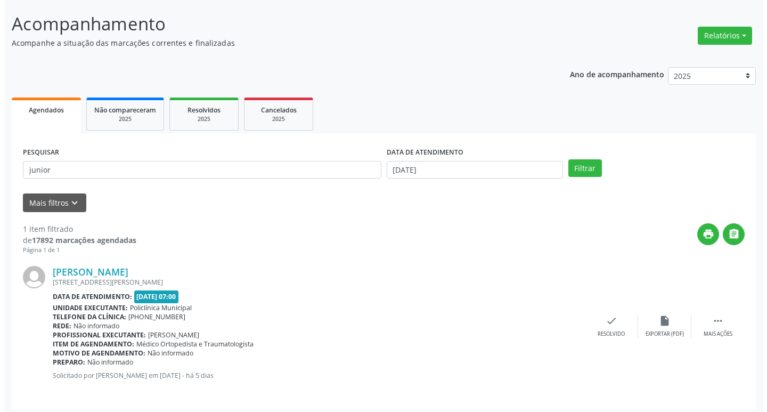
scroll to position [67, 0]
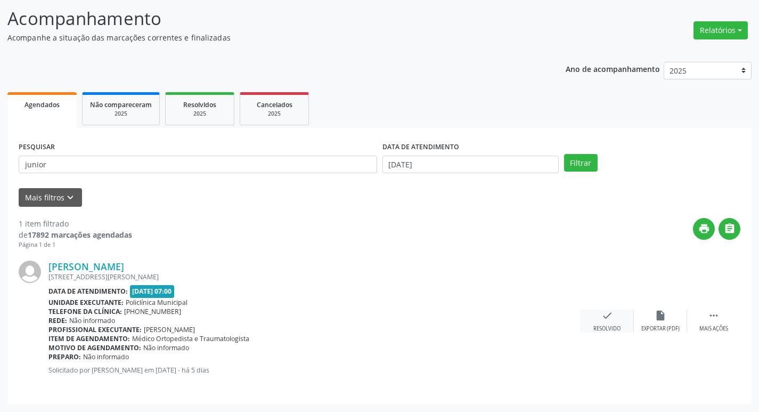
click at [608, 318] on icon "check" at bounding box center [607, 315] width 12 height 12
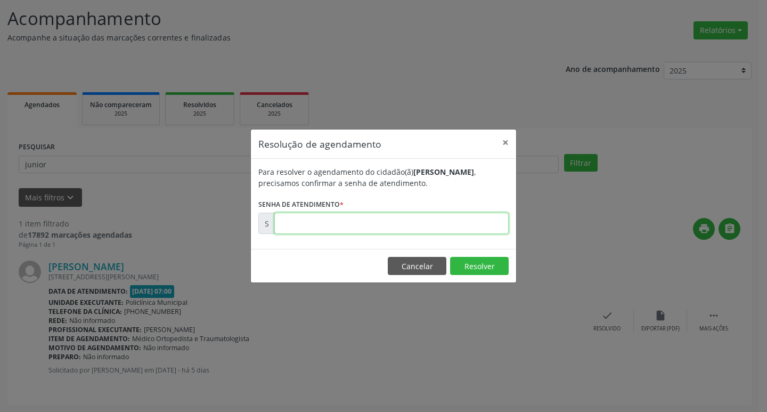
click at [328, 216] on input "text" at bounding box center [391, 222] width 234 height 21
type input "00178959"
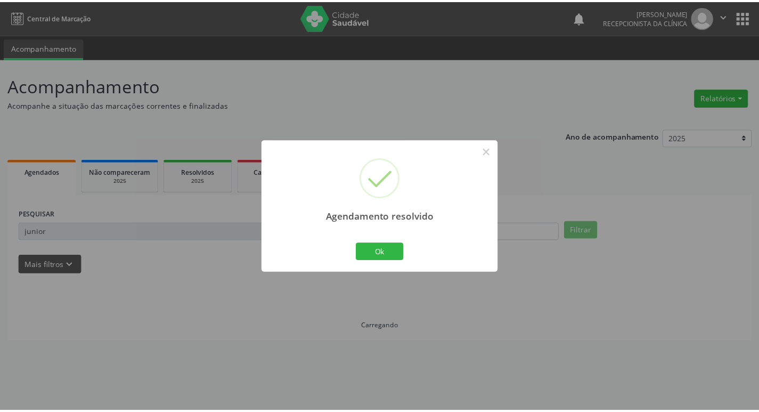
scroll to position [0, 0]
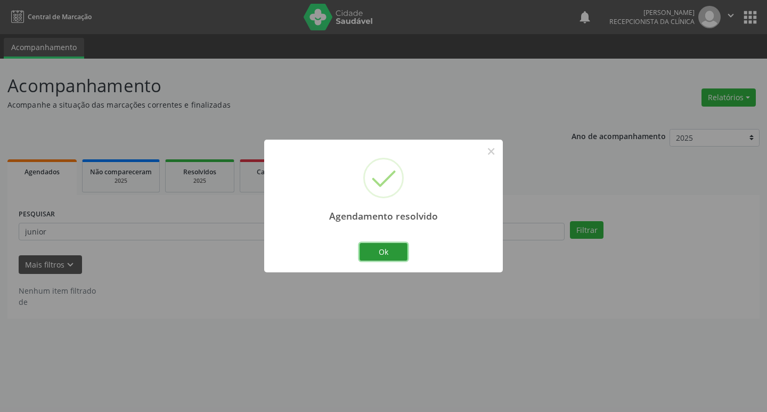
drag, startPoint x: 394, startPoint y: 247, endPoint x: 362, endPoint y: 241, distance: 33.0
click at [389, 246] on button "Ok" at bounding box center [383, 252] width 48 height 18
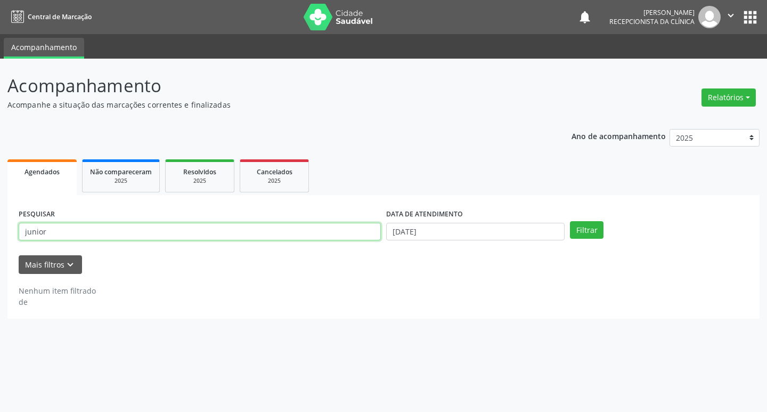
click at [331, 234] on input "junior" at bounding box center [200, 232] width 362 height 18
click at [329, 234] on input "junior" at bounding box center [200, 232] width 362 height 18
type input "j"
type input "[PERSON_NAME] beat"
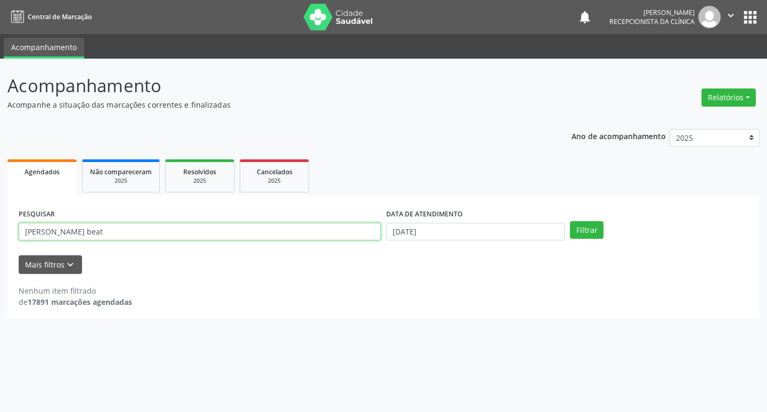
click at [570, 221] on button "Filtrar" at bounding box center [587, 230] width 34 height 18
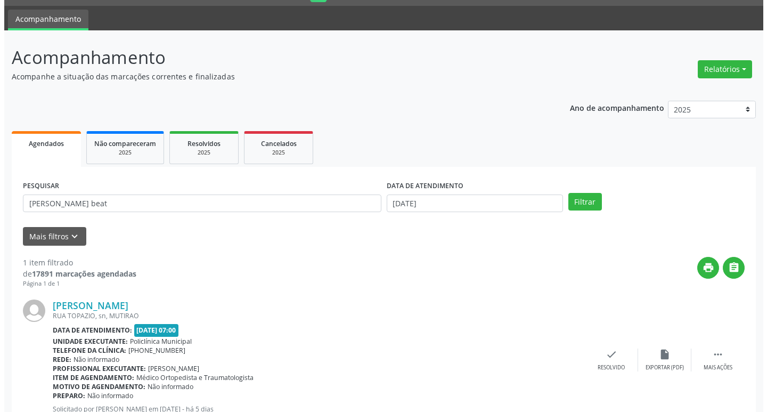
scroll to position [67, 0]
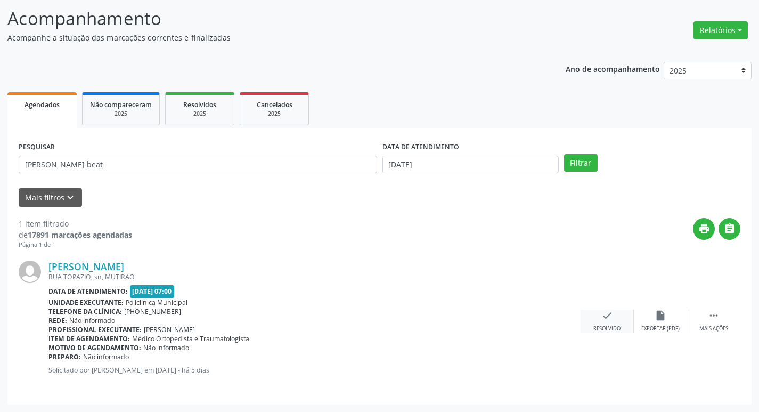
click at [617, 316] on div "check Resolvido" at bounding box center [606, 320] width 53 height 23
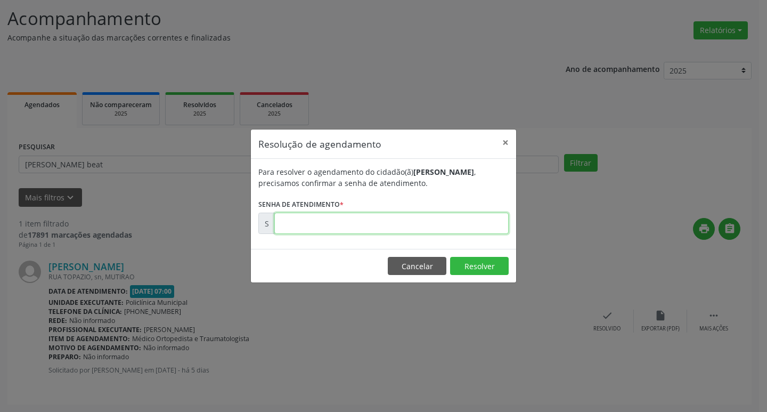
click at [399, 231] on input "text" at bounding box center [391, 222] width 234 height 21
type input "00178877"
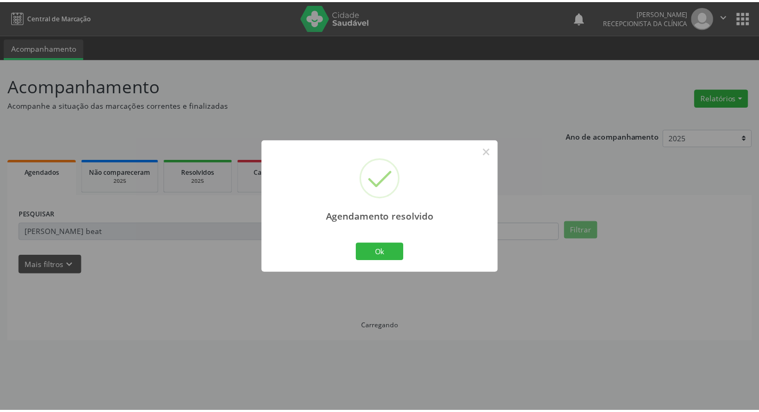
scroll to position [0, 0]
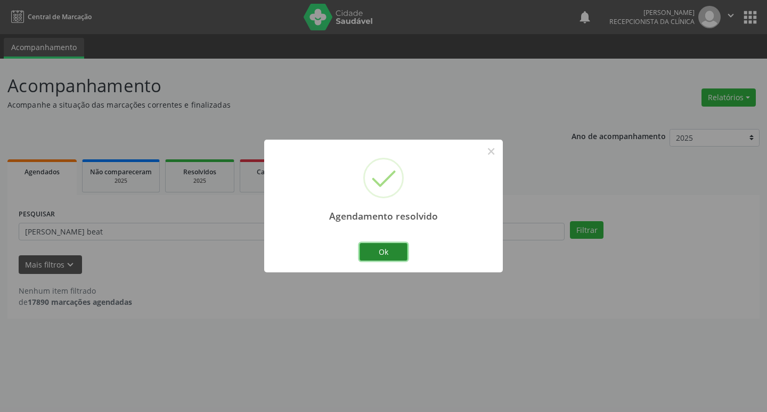
click at [388, 249] on button "Ok" at bounding box center [383, 252] width 48 height 18
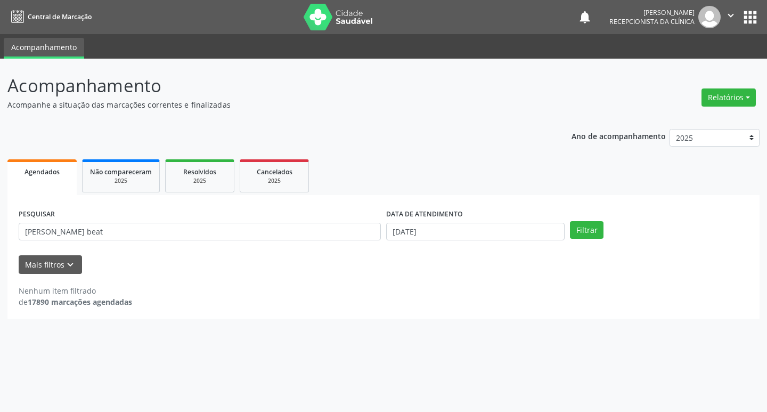
click at [282, 220] on div "PESQUISAR [PERSON_NAME]" at bounding box center [199, 227] width 367 height 42
drag, startPoint x: 282, startPoint y: 220, endPoint x: 252, endPoint y: 230, distance: 31.7
click at [277, 223] on div "PESQUISAR [PERSON_NAME]" at bounding box center [199, 227] width 367 height 42
click at [252, 230] on input "[PERSON_NAME] beat" at bounding box center [200, 232] width 362 height 18
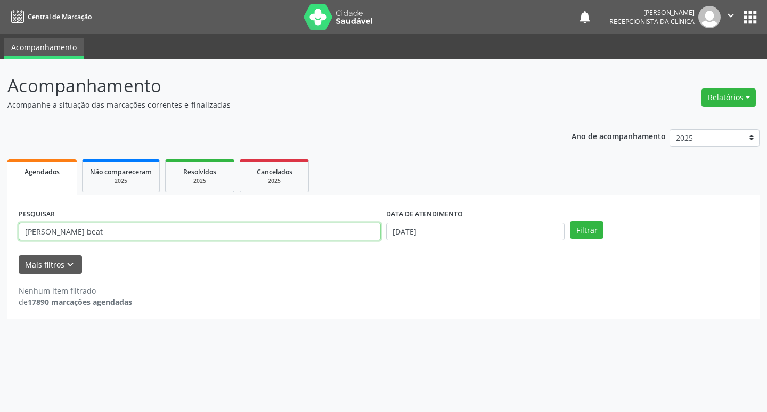
click at [252, 230] on input "[PERSON_NAME] beat" at bounding box center [200, 232] width 362 height 18
type input "vital"
click at [570, 221] on button "Filtrar" at bounding box center [587, 230] width 34 height 18
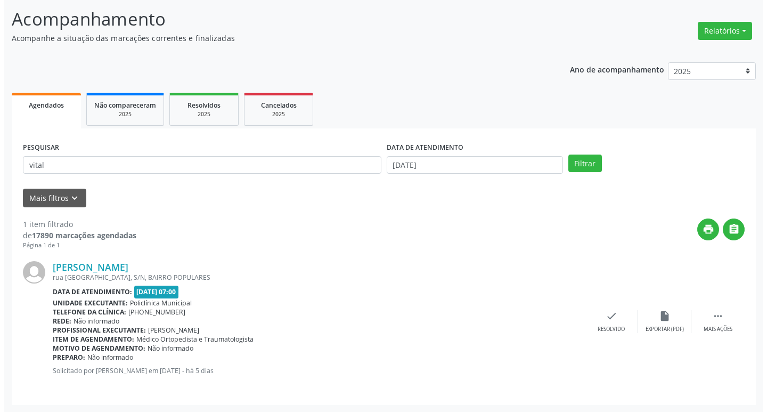
scroll to position [67, 0]
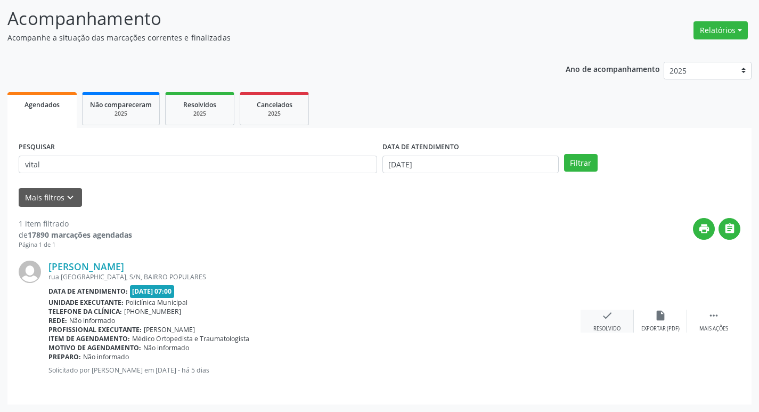
click at [600, 322] on div "check Resolvido" at bounding box center [606, 320] width 53 height 23
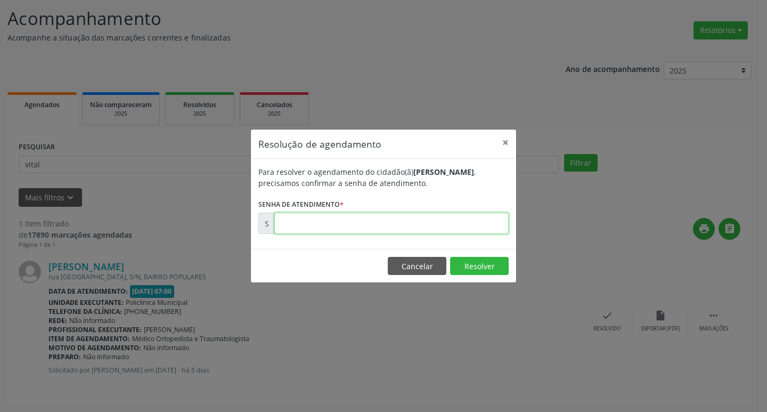
click at [391, 225] on input "text" at bounding box center [391, 222] width 234 height 21
type input "00178982"
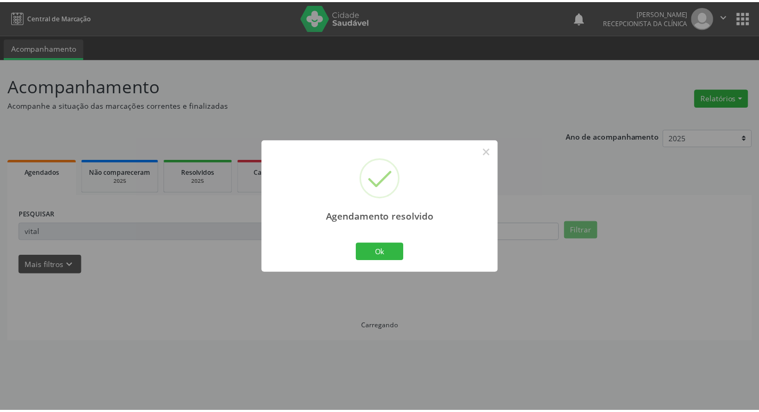
scroll to position [0, 0]
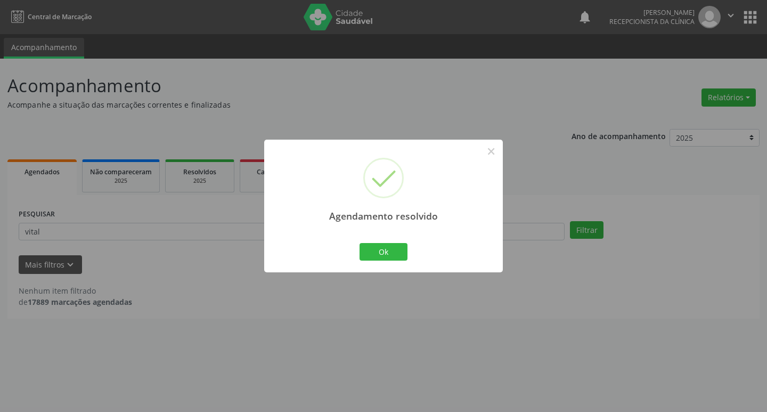
click at [359, 247] on div "Ok Cancel" at bounding box center [383, 251] width 53 height 22
click at [369, 247] on button "Ok" at bounding box center [383, 252] width 48 height 18
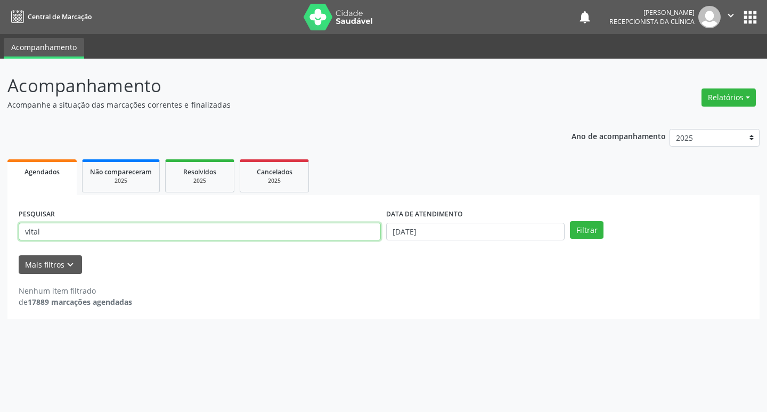
click at [300, 235] on input "vital" at bounding box center [200, 232] width 362 height 18
type input "josenildo"
click at [570, 221] on button "Filtrar" at bounding box center [587, 230] width 34 height 18
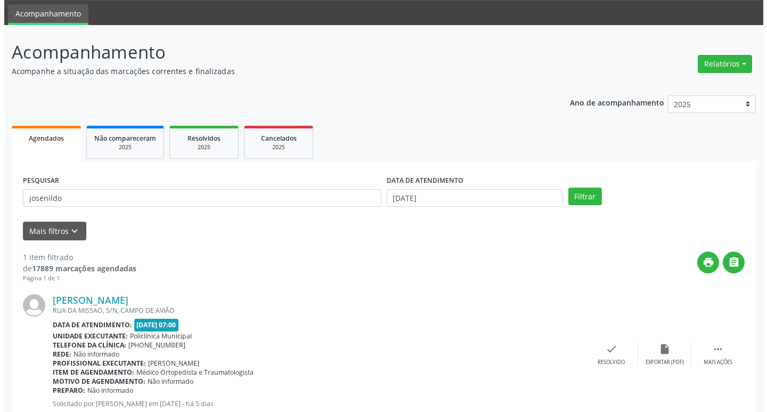
scroll to position [67, 0]
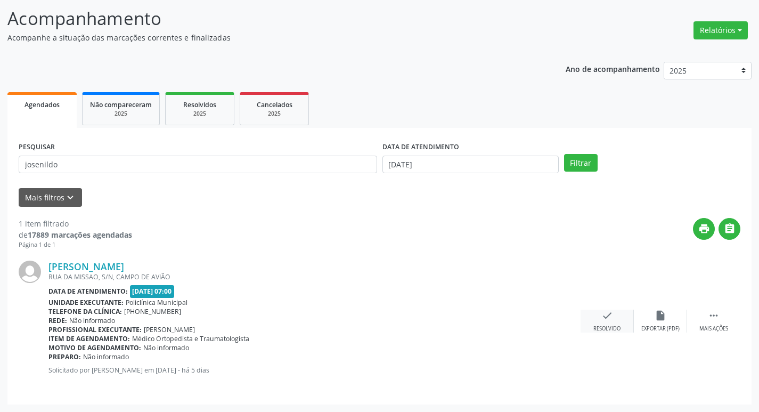
click at [608, 320] on icon "check" at bounding box center [607, 315] width 12 height 12
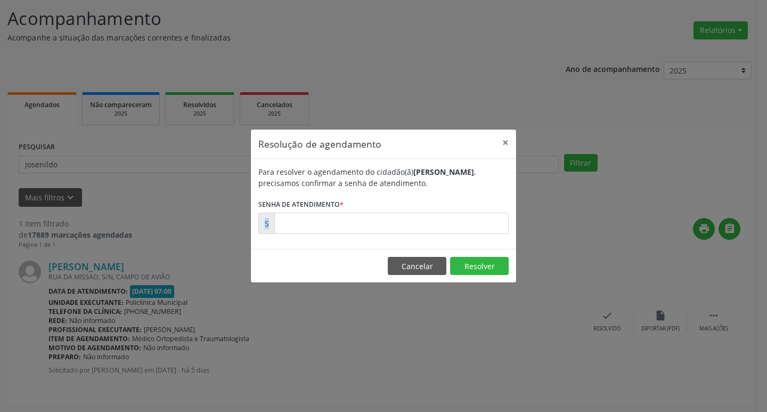
drag, startPoint x: 407, startPoint y: 240, endPoint x: 367, endPoint y: 226, distance: 42.1
click at [367, 226] on div "Para resolver o agendamento do cidadão(ã) [PERSON_NAME] , precisamos confirmar …" at bounding box center [383, 204] width 265 height 90
click at [367, 226] on input "text" at bounding box center [391, 222] width 234 height 21
type input "00178999"
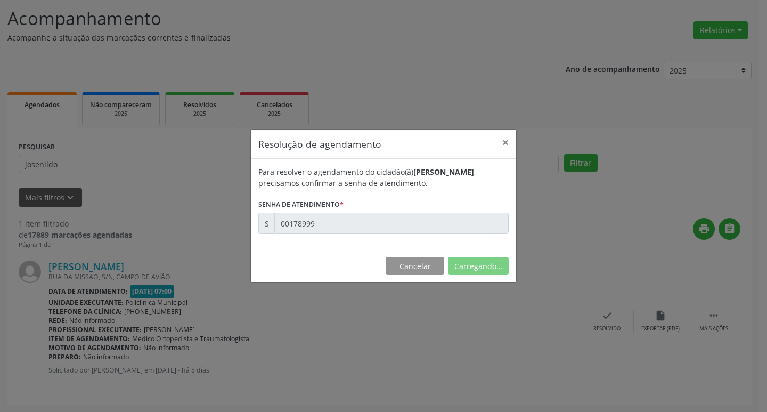
scroll to position [0, 0]
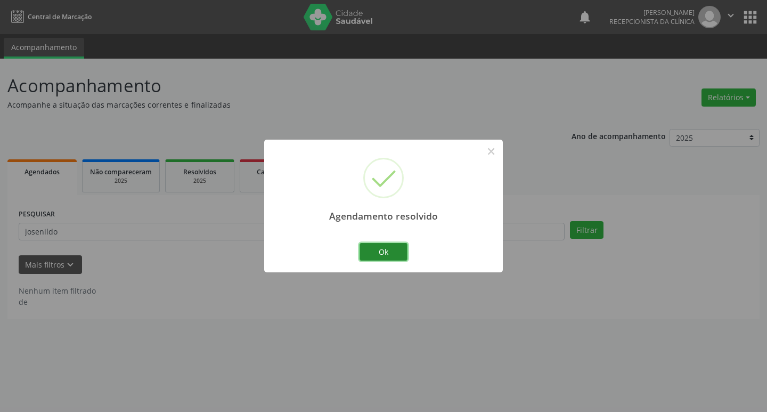
click at [391, 252] on button "Ok" at bounding box center [383, 252] width 48 height 18
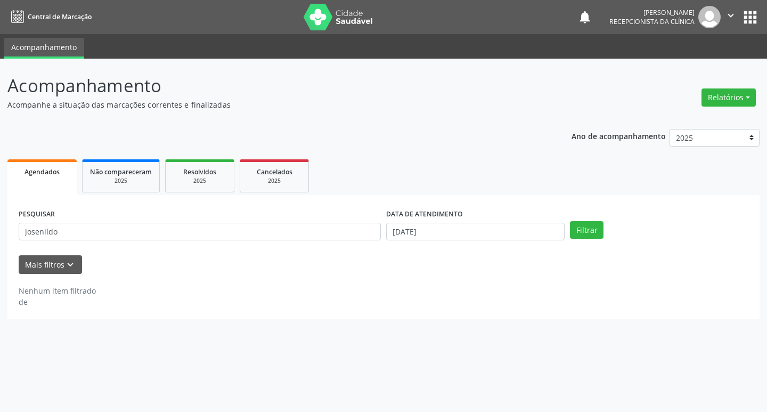
drag, startPoint x: 303, startPoint y: 249, endPoint x: 274, endPoint y: 235, distance: 32.2
click at [298, 247] on form "PESQUISAR josenildo DATA DE ATENDIMENTO [DATE] Filtrar UNIDADE DE REFERÊNCIA Se…" at bounding box center [384, 240] width 730 height 68
click at [269, 234] on input "josenildo" at bounding box center [200, 232] width 362 height 18
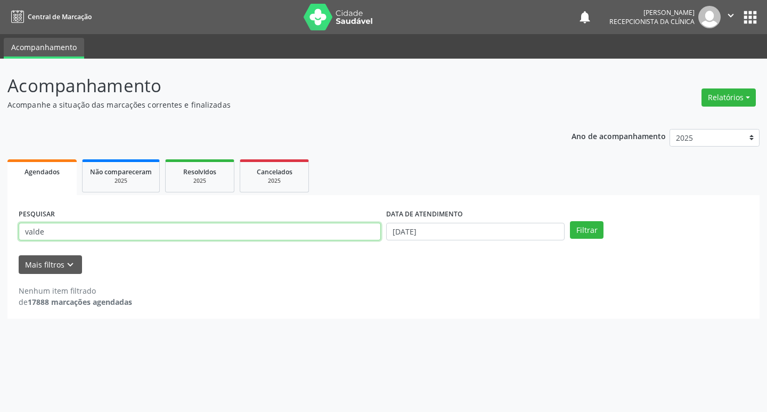
type input "valde"
click at [570, 221] on button "Filtrar" at bounding box center [587, 230] width 34 height 18
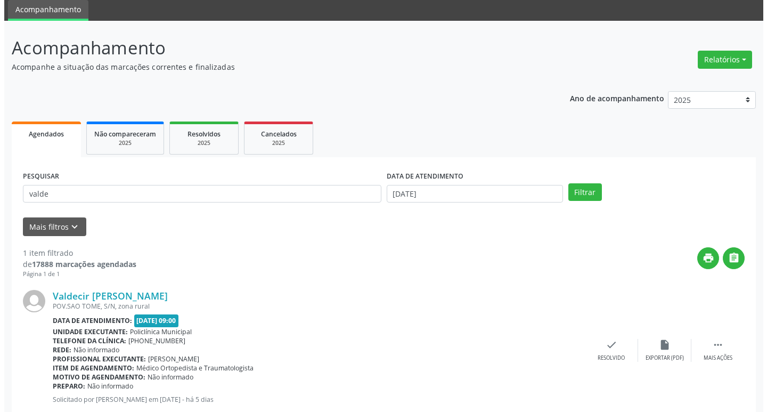
scroll to position [67, 0]
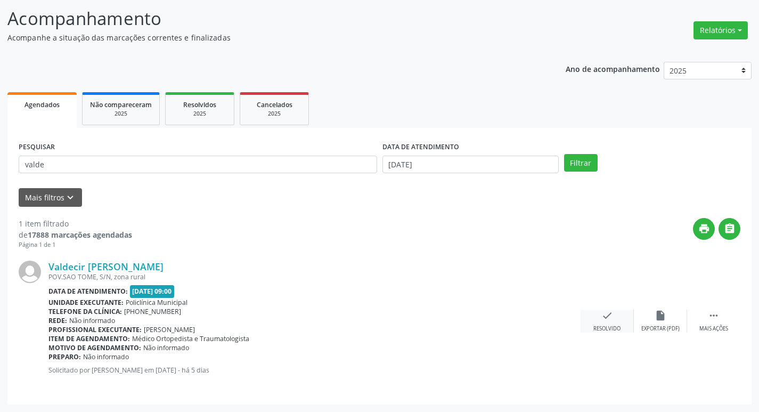
click at [604, 312] on icon "check" at bounding box center [607, 315] width 12 height 12
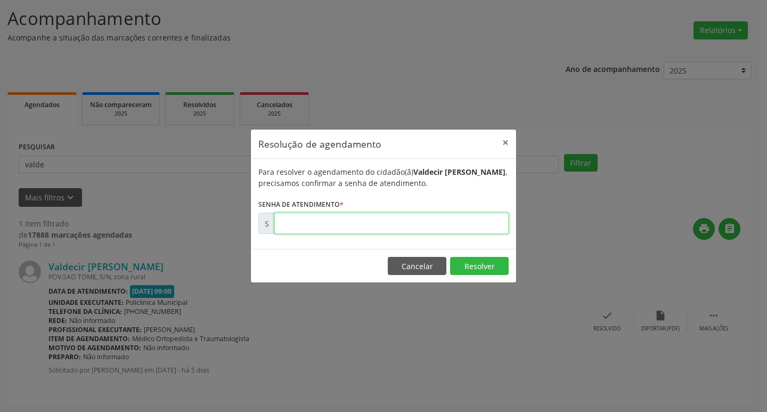
click at [344, 223] on input "text" at bounding box center [391, 222] width 234 height 21
type input "00179018"
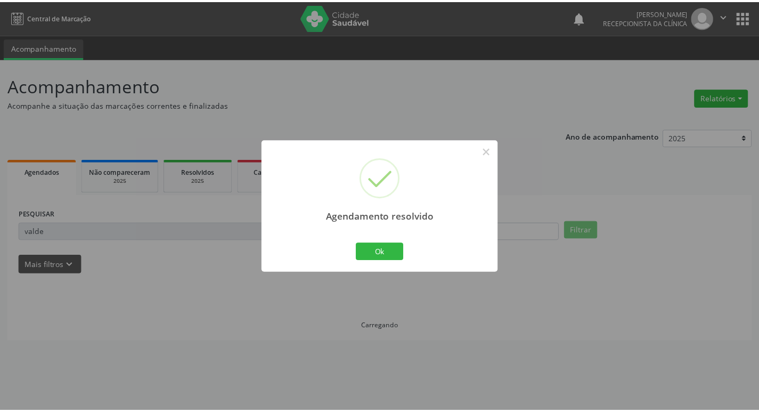
scroll to position [0, 0]
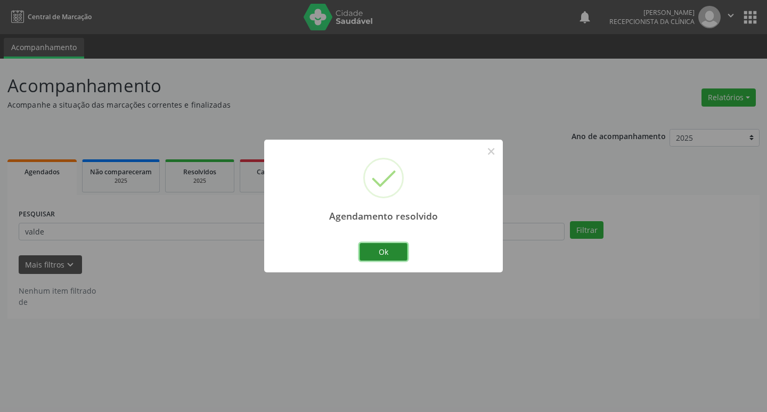
click at [375, 250] on button "Ok" at bounding box center [383, 252] width 48 height 18
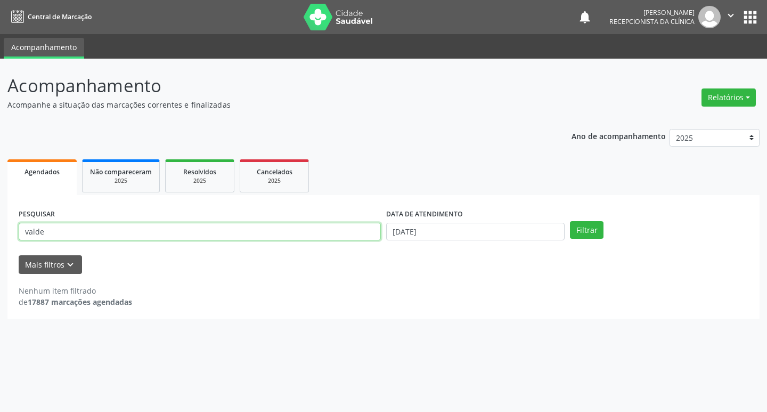
drag, startPoint x: 323, startPoint y: 234, endPoint x: 312, endPoint y: 229, distance: 11.7
click at [316, 231] on input "valde" at bounding box center [200, 232] width 362 height 18
click at [312, 229] on input "valde" at bounding box center [200, 232] width 362 height 18
type input "murilo"
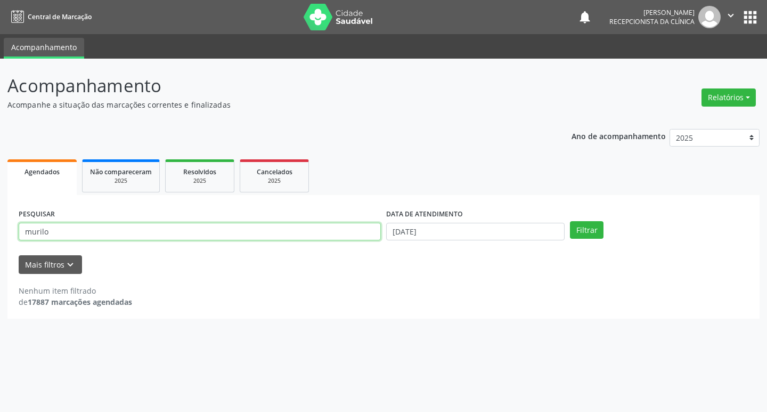
click at [570, 221] on button "Filtrar" at bounding box center [587, 230] width 34 height 18
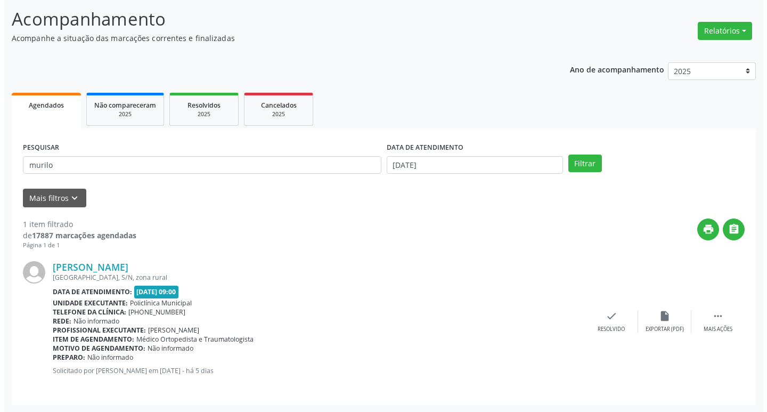
scroll to position [67, 0]
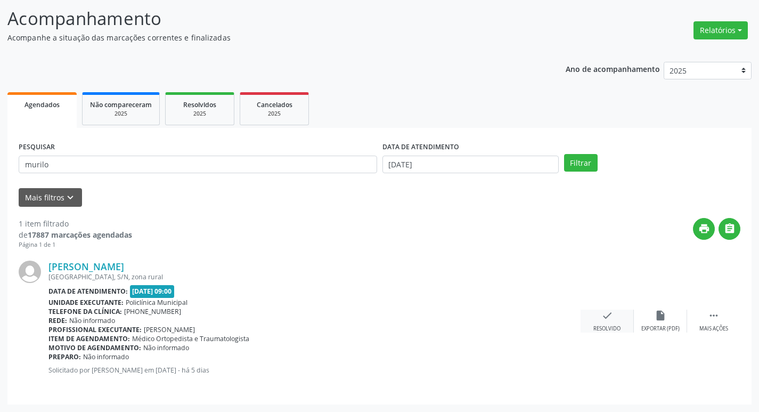
click at [611, 330] on div "Resolvido" at bounding box center [606, 328] width 27 height 7
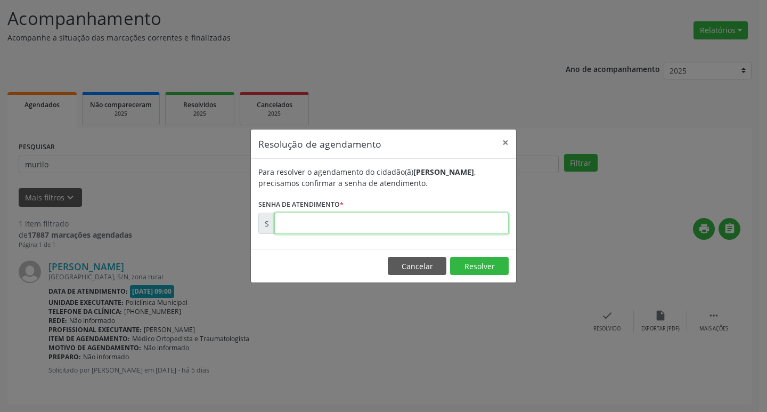
click at [389, 220] on input "text" at bounding box center [391, 222] width 234 height 21
type input "00179188"
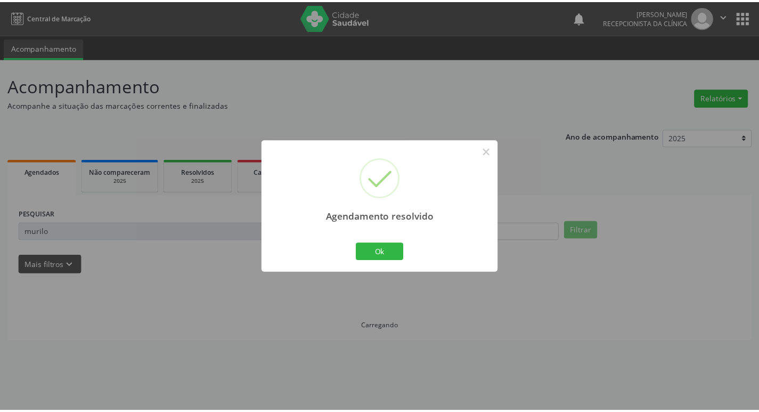
scroll to position [0, 0]
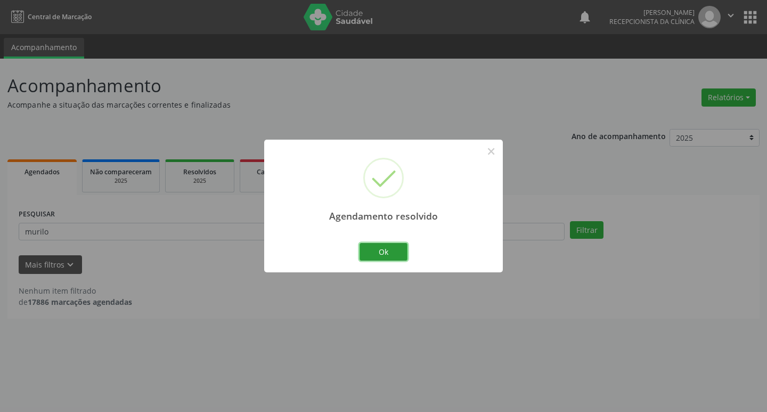
drag, startPoint x: 375, startPoint y: 255, endPoint x: 313, endPoint y: 236, distance: 65.4
click at [374, 254] on button "Ok" at bounding box center [383, 252] width 48 height 18
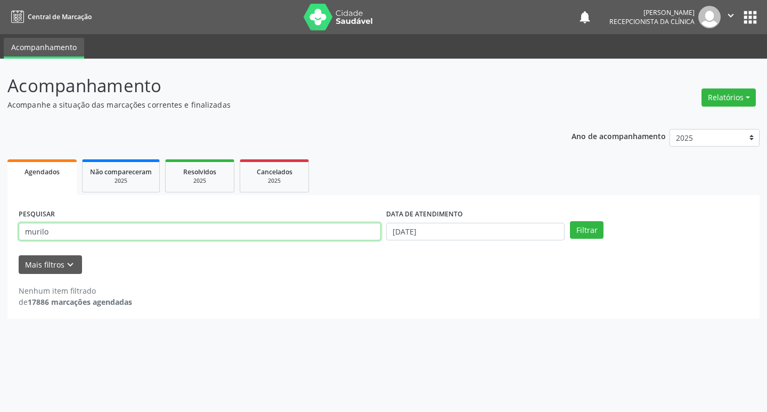
click at [312, 236] on input "murilo" at bounding box center [200, 232] width 362 height 18
type input "cleane"
click at [570, 221] on button "Filtrar" at bounding box center [587, 230] width 34 height 18
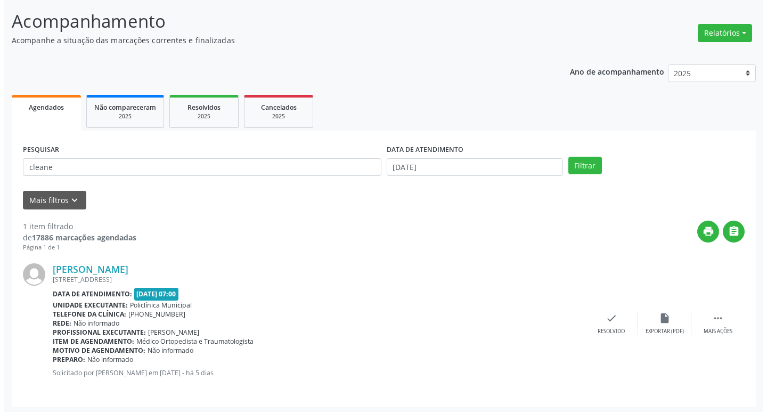
scroll to position [67, 0]
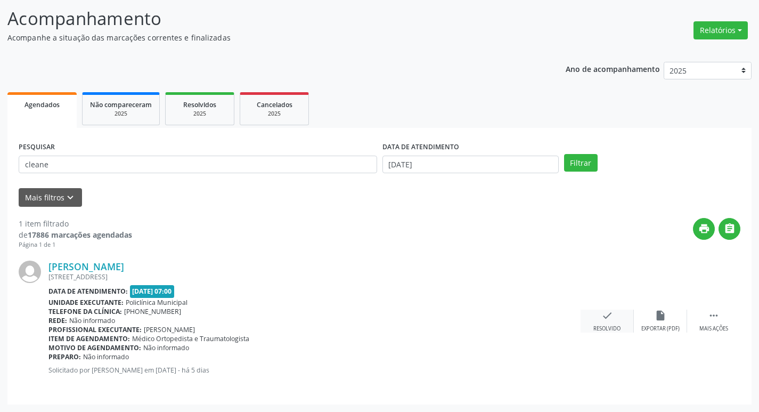
click at [609, 316] on icon "check" at bounding box center [607, 315] width 12 height 12
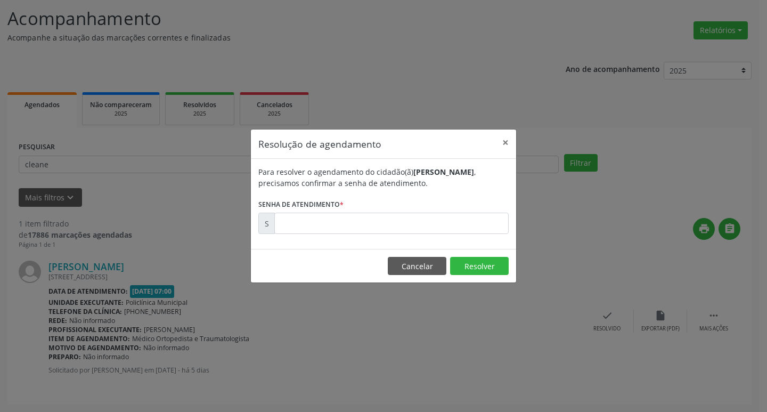
drag, startPoint x: 390, startPoint y: 247, endPoint x: 293, endPoint y: 203, distance: 106.5
click at [338, 219] on div "Para resolver o agendamento do cidadão(ã) [PERSON_NAME] , precisamos confirmar …" at bounding box center [383, 204] width 265 height 90
click at [293, 203] on label "Senha de atendimento *" at bounding box center [300, 204] width 85 height 17
click at [306, 227] on input "text" at bounding box center [391, 222] width 234 height 21
type input "00179017"
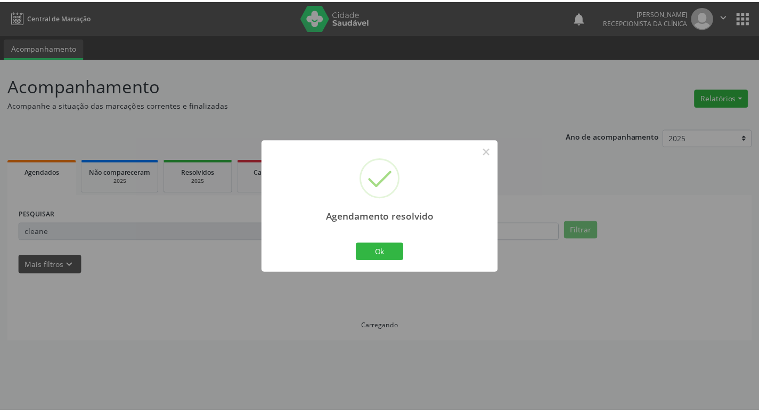
scroll to position [0, 0]
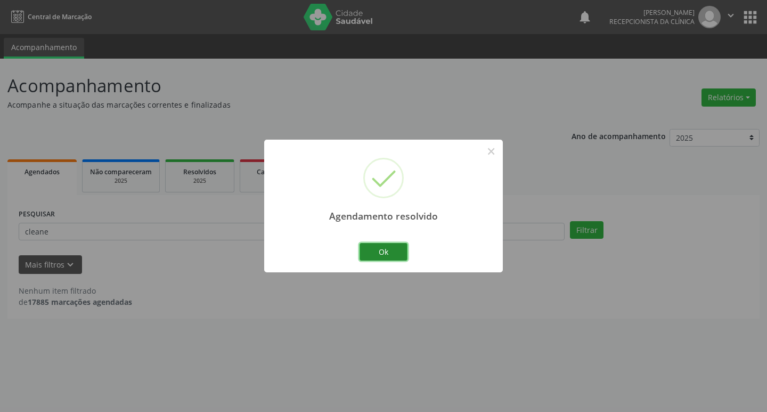
click at [374, 253] on button "Ok" at bounding box center [383, 252] width 48 height 18
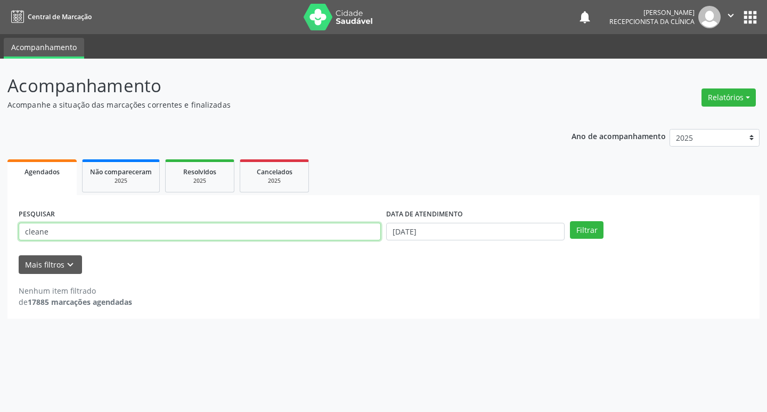
click at [299, 233] on input "cleane" at bounding box center [200, 232] width 362 height 18
type input "rosi"
click at [570, 221] on button "Filtrar" at bounding box center [587, 230] width 34 height 18
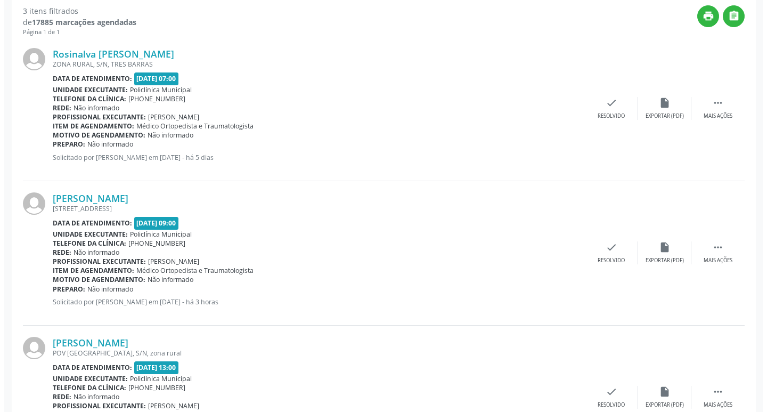
scroll to position [196, 0]
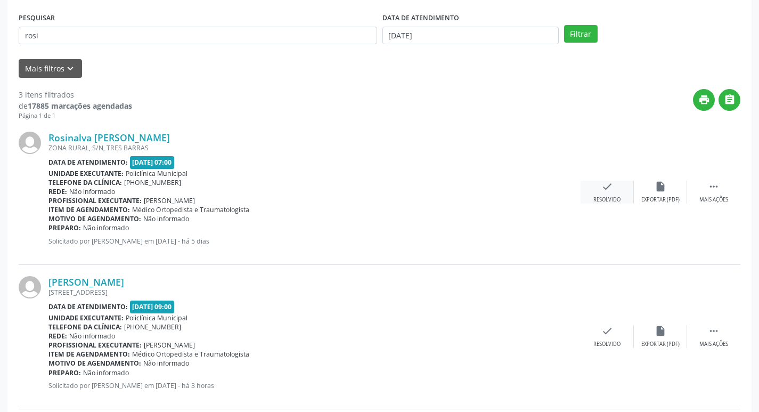
click at [607, 189] on icon "check" at bounding box center [607, 187] width 12 height 12
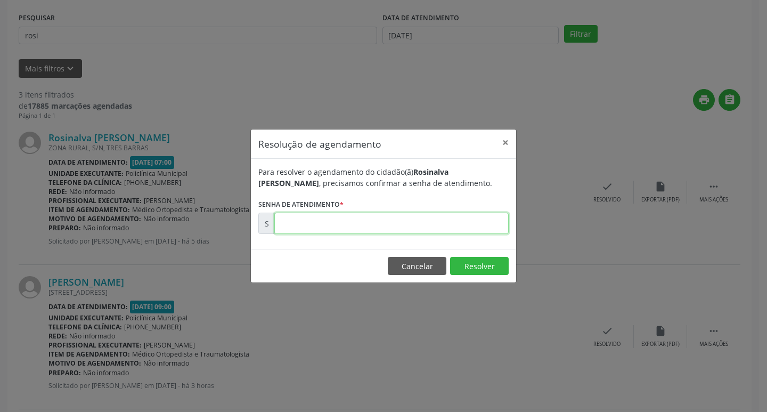
click at [378, 224] on input "text" at bounding box center [391, 222] width 234 height 21
type input "00178859"
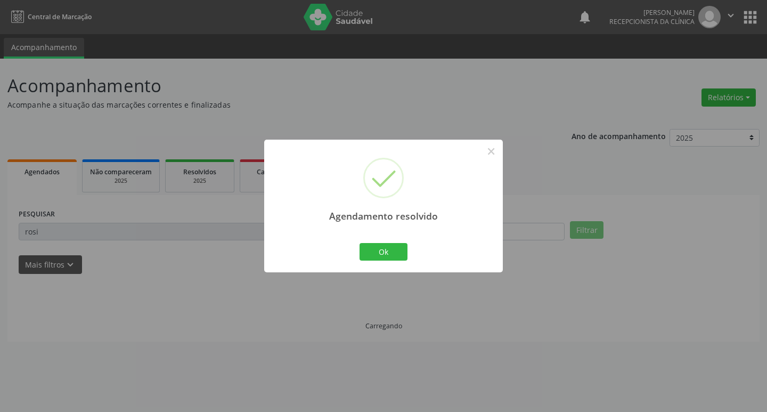
scroll to position [0, 0]
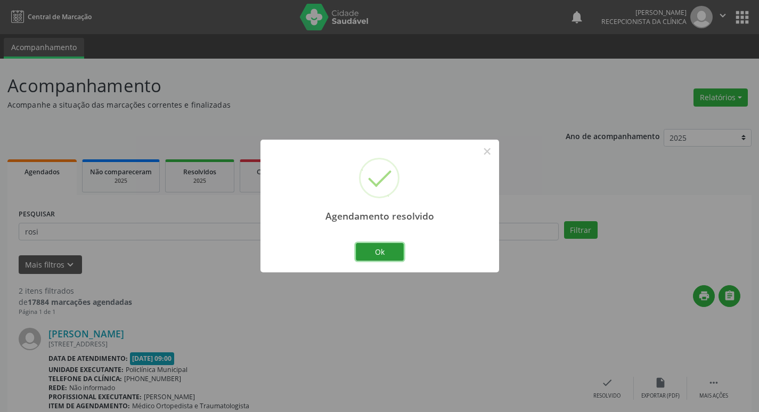
drag, startPoint x: 392, startPoint y: 247, endPoint x: 370, endPoint y: 248, distance: 21.8
click at [388, 247] on button "Ok" at bounding box center [380, 252] width 48 height 18
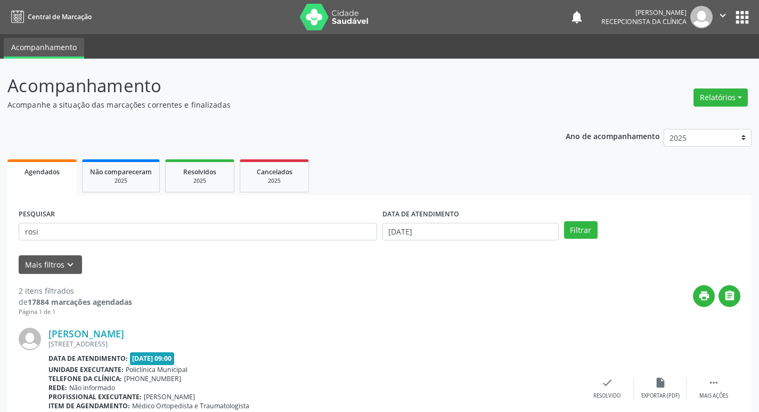
drag, startPoint x: 295, startPoint y: 247, endPoint x: 281, endPoint y: 235, distance: 18.1
click at [294, 246] on div "PESQUISAR rosi" at bounding box center [198, 227] width 364 height 42
click at [281, 235] on input "rosi" at bounding box center [198, 232] width 358 height 18
click at [280, 234] on input "rosi" at bounding box center [198, 232] width 358 height 18
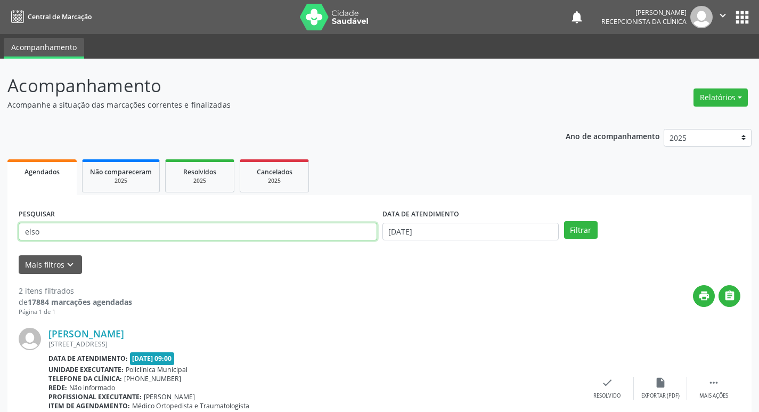
type input "elso"
click at [564, 221] on button "Filtrar" at bounding box center [581, 230] width 34 height 18
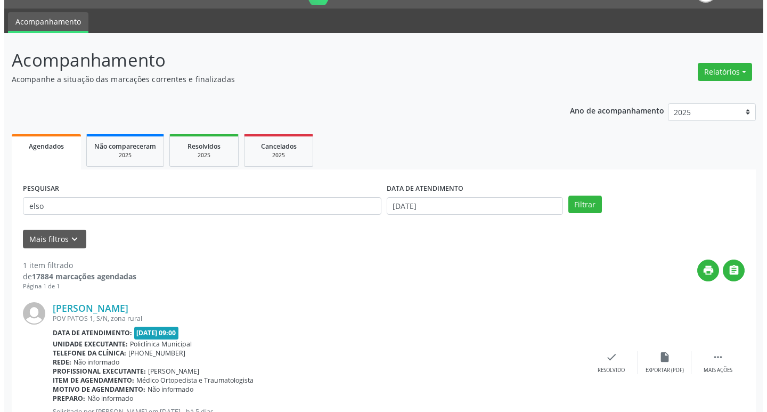
scroll to position [67, 0]
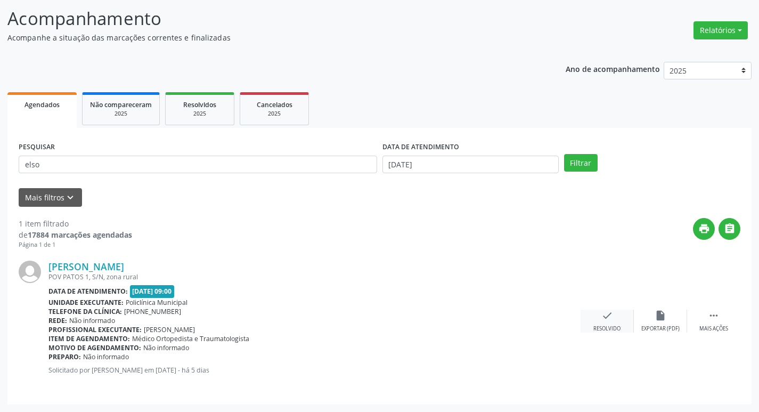
click at [617, 314] on div "check Resolvido" at bounding box center [606, 320] width 53 height 23
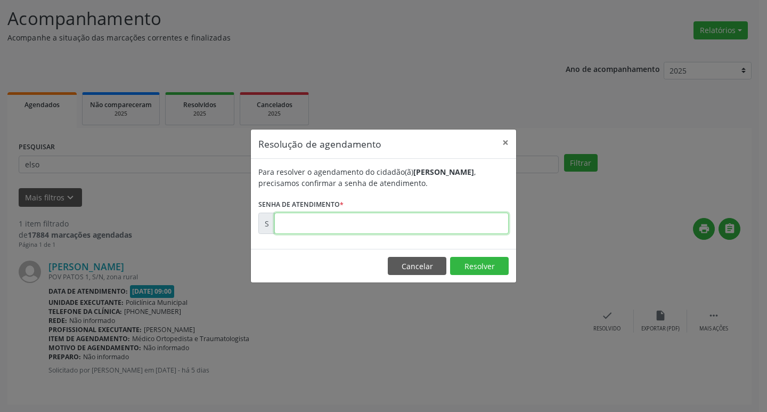
click at [383, 224] on input "text" at bounding box center [391, 222] width 234 height 21
type input "00179176"
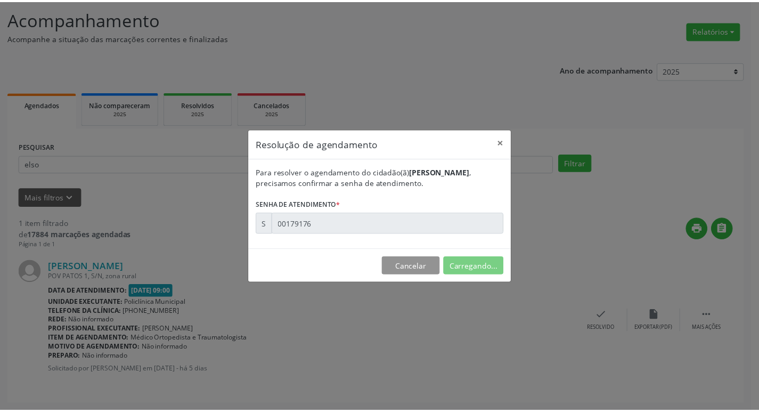
scroll to position [0, 0]
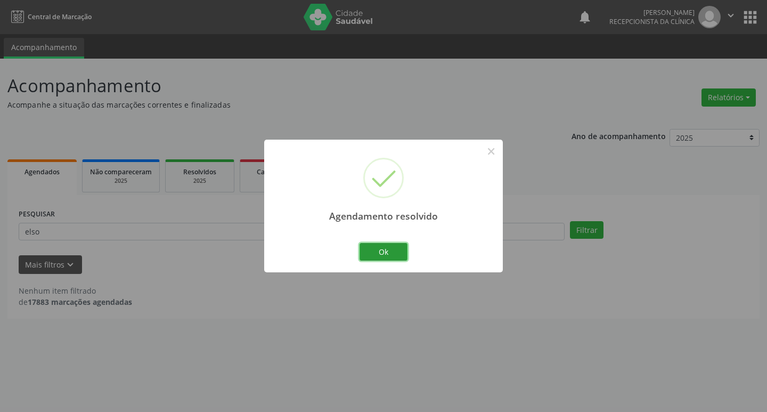
drag, startPoint x: 391, startPoint y: 251, endPoint x: 333, endPoint y: 232, distance: 61.1
click at [385, 247] on button "Ok" at bounding box center [383, 252] width 48 height 18
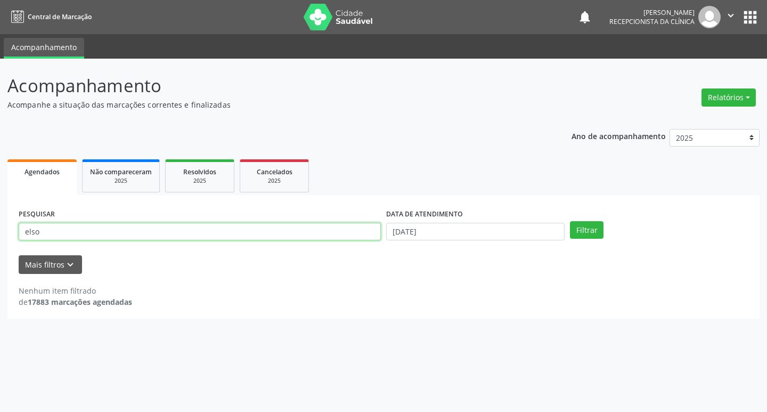
click at [270, 234] on input "elso" at bounding box center [200, 232] width 362 height 18
click at [570, 221] on button "Filtrar" at bounding box center [587, 230] width 34 height 18
click at [127, 236] on input "aurzelia" at bounding box center [200, 232] width 362 height 18
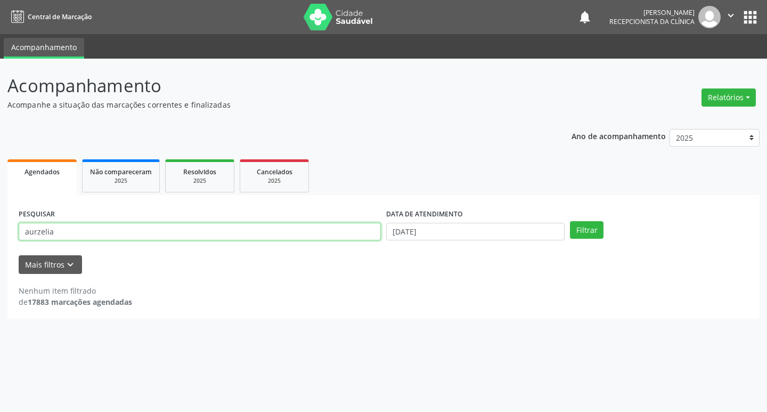
click at [127, 236] on input "aurzelia" at bounding box center [200, 232] width 362 height 18
type input "aurizelia"
click at [570, 221] on button "Filtrar" at bounding box center [587, 230] width 34 height 18
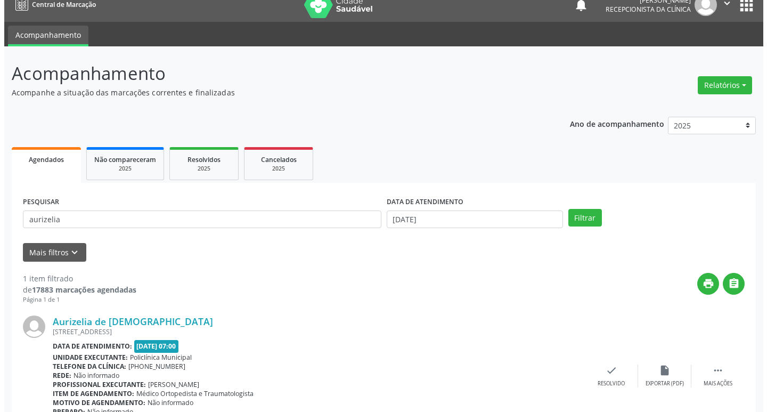
scroll to position [67, 0]
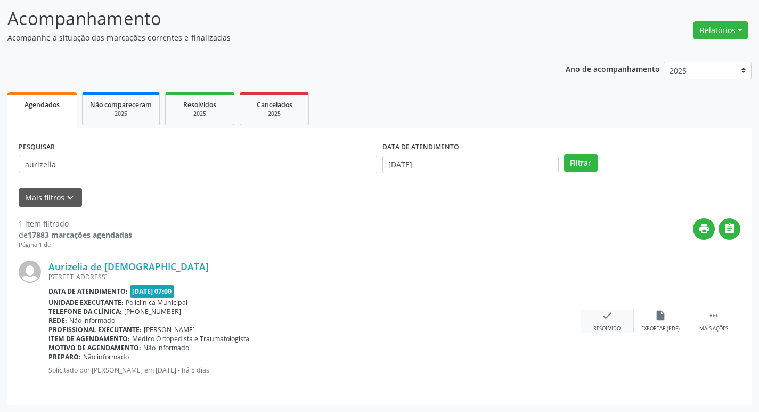
click at [599, 320] on div "check Resolvido" at bounding box center [606, 320] width 53 height 23
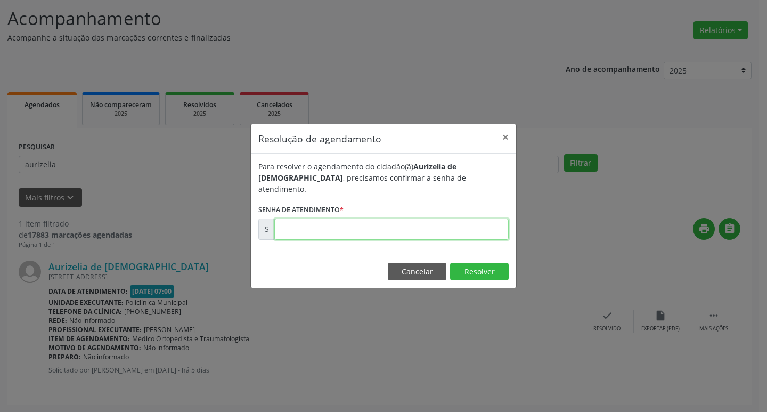
click at [374, 218] on input "text" at bounding box center [391, 228] width 234 height 21
type input "00178936"
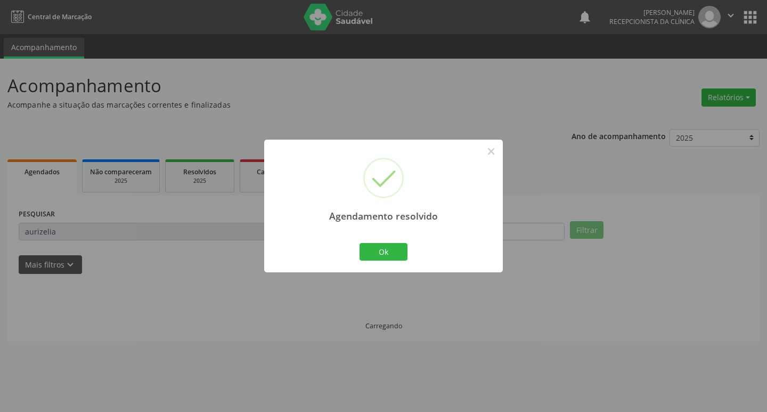
scroll to position [0, 0]
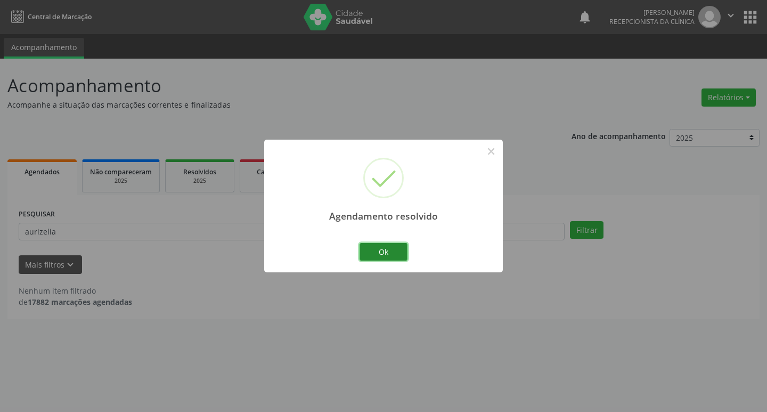
drag, startPoint x: 396, startPoint y: 254, endPoint x: 292, endPoint y: 241, distance: 104.6
click at [394, 254] on button "Ok" at bounding box center [383, 252] width 48 height 18
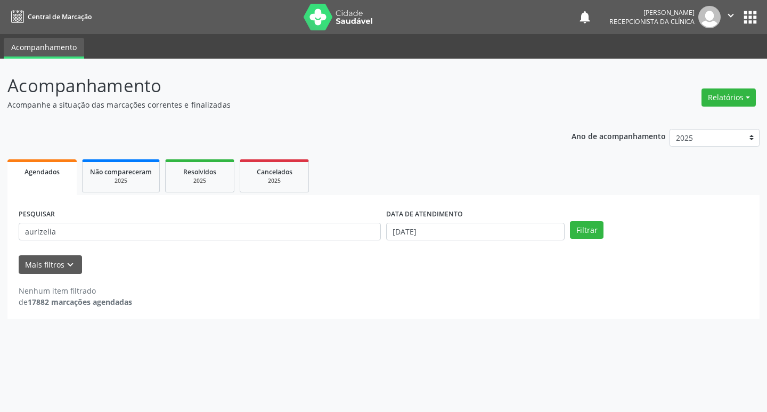
click at [292, 241] on div "PESQUISAR aurizelia" at bounding box center [199, 227] width 367 height 42
drag, startPoint x: 292, startPoint y: 241, endPoint x: 282, endPoint y: 234, distance: 12.3
click at [292, 241] on div "PESQUISAR aurizelia" at bounding box center [199, 227] width 367 height 42
click at [282, 234] on input "aurizelia" at bounding box center [200, 232] width 362 height 18
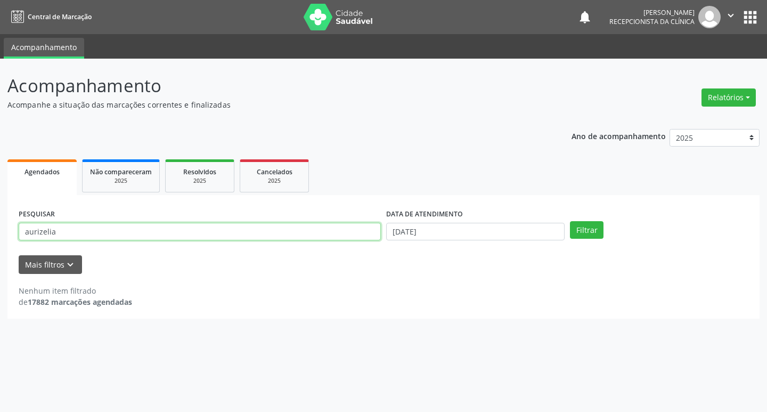
click at [282, 234] on input "aurizelia" at bounding box center [200, 232] width 362 height 18
click at [570, 221] on button "Filtrar" at bounding box center [587, 230] width 34 height 18
click at [156, 232] on input "[PERSON_NAME]" at bounding box center [200, 232] width 362 height 18
click at [570, 221] on button "Filtrar" at bounding box center [587, 230] width 34 height 18
click at [35, 235] on input "[PERSON_NAME]" at bounding box center [200, 232] width 362 height 18
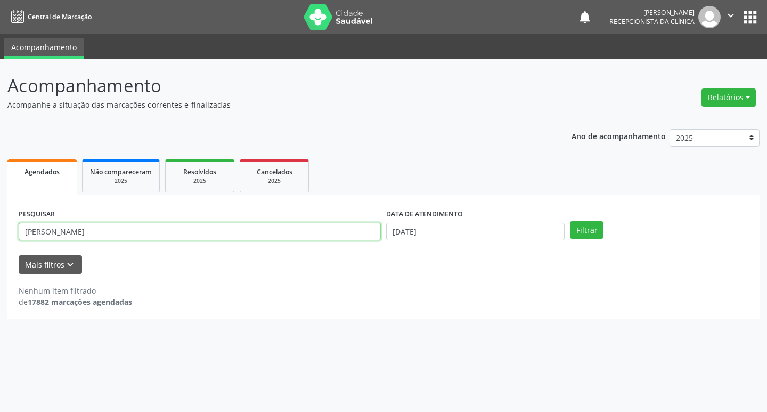
click at [570, 221] on button "Filtrar" at bounding box center [587, 230] width 34 height 18
click at [93, 230] on input "[PERSON_NAME]" at bounding box center [200, 232] width 362 height 18
click at [570, 221] on button "Filtrar" at bounding box center [587, 230] width 34 height 18
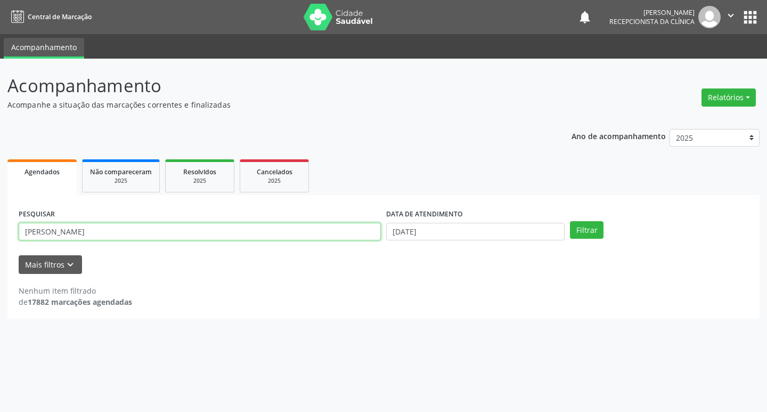
click at [137, 229] on input "[PERSON_NAME]" at bounding box center [200, 232] width 362 height 18
type input "sider"
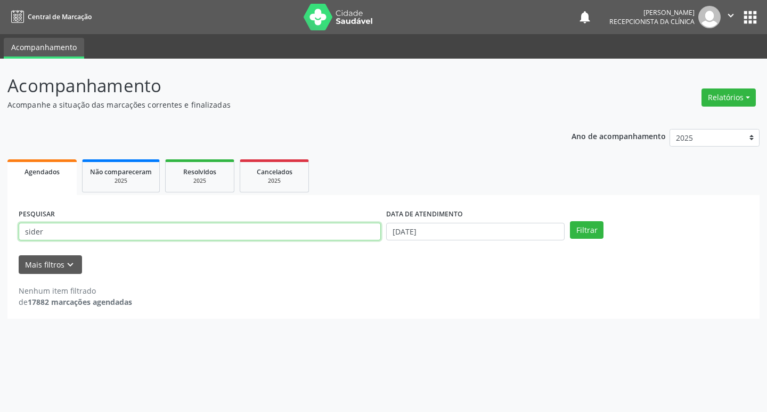
click at [570, 221] on button "Filtrar" at bounding box center [587, 230] width 34 height 18
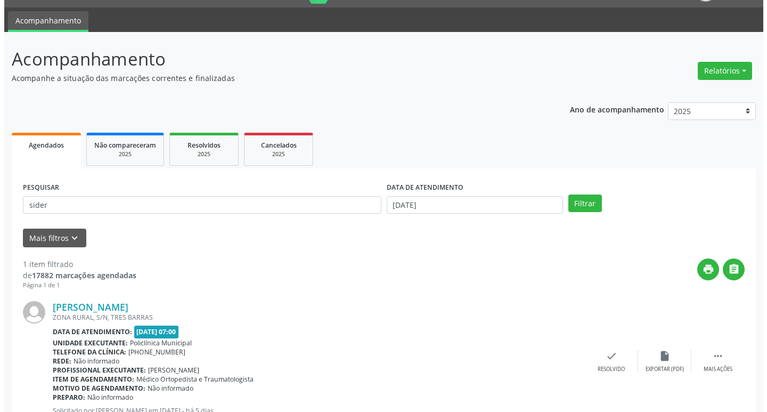
scroll to position [67, 0]
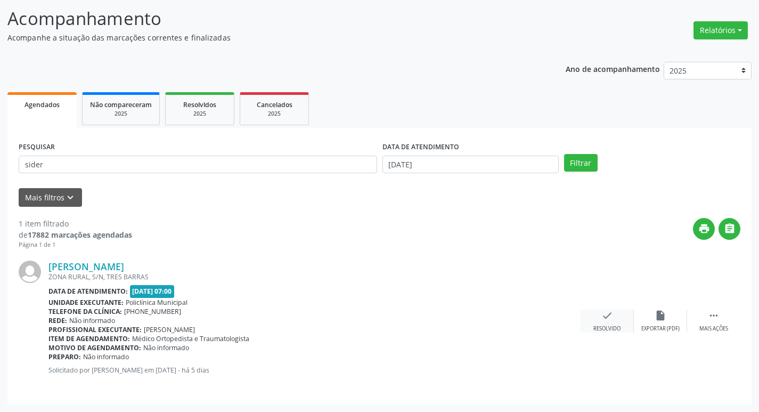
click at [625, 317] on div "check Resolvido" at bounding box center [606, 320] width 53 height 23
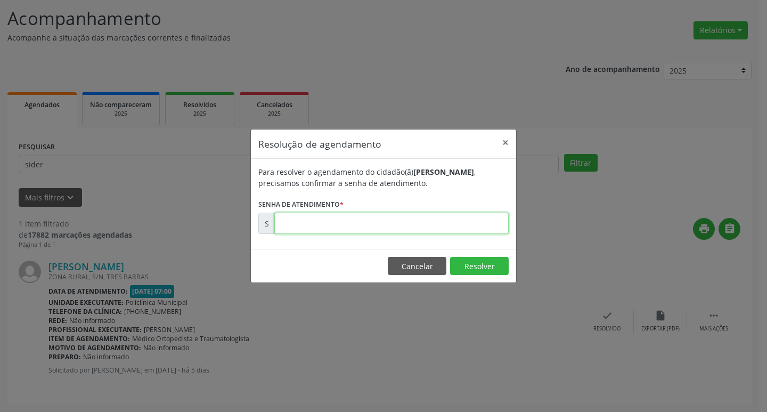
click at [326, 223] on input "text" at bounding box center [391, 222] width 234 height 21
type input "00178918"
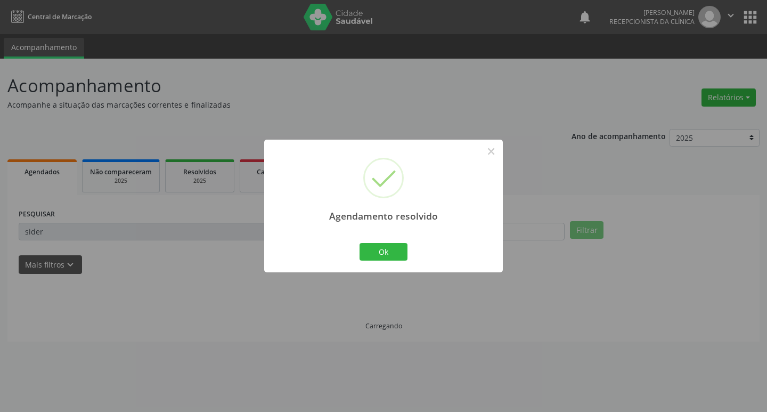
scroll to position [0, 0]
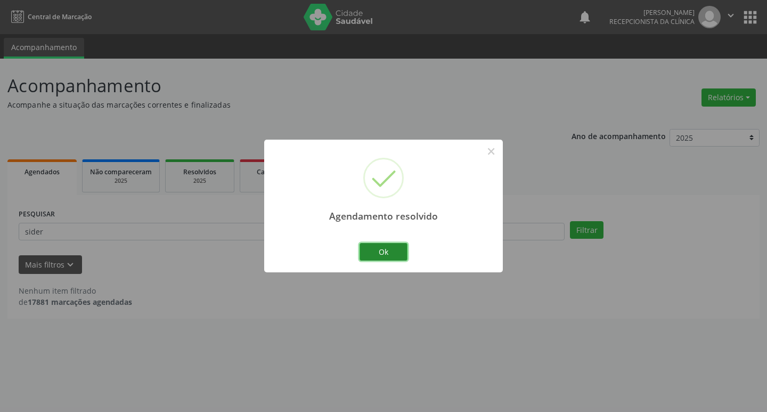
click at [360, 245] on button "Ok" at bounding box center [383, 252] width 48 height 18
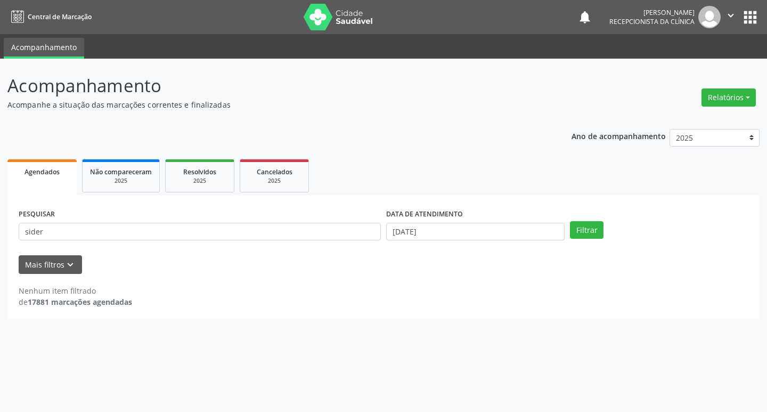
click at [301, 215] on div "PESQUISAR sider" at bounding box center [199, 227] width 367 height 42
click at [298, 226] on input "sider" at bounding box center [200, 232] width 362 height 18
click at [296, 227] on input "sider" at bounding box center [200, 232] width 362 height 18
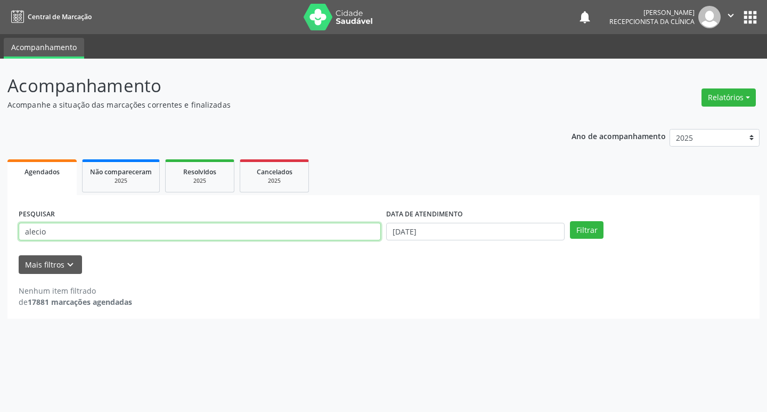
type input "alecio"
click at [570, 221] on button "Filtrar" at bounding box center [587, 230] width 34 height 18
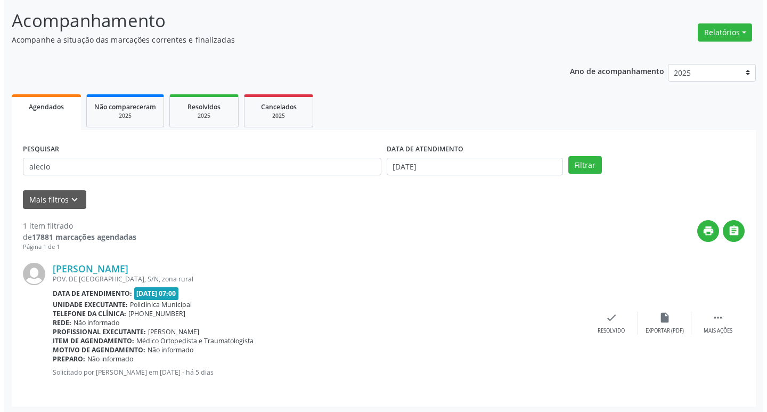
scroll to position [67, 0]
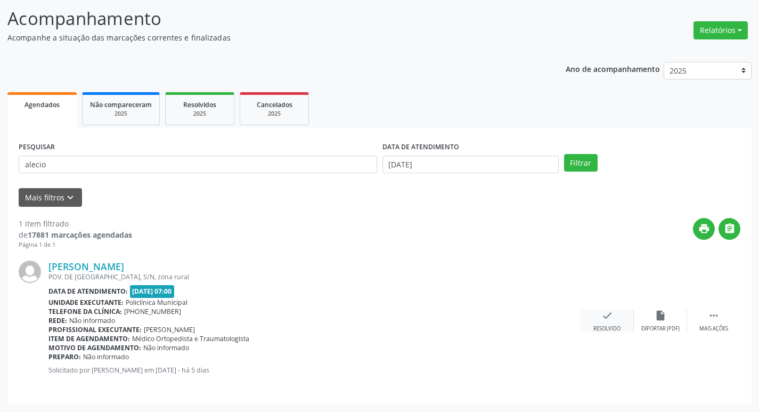
click at [593, 319] on div "check Resolvido" at bounding box center [606, 320] width 53 height 23
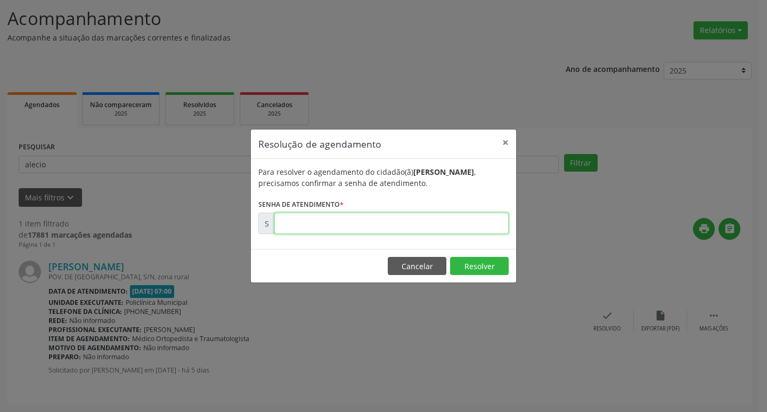
click at [393, 222] on input "text" at bounding box center [391, 222] width 234 height 21
type input "00178987"
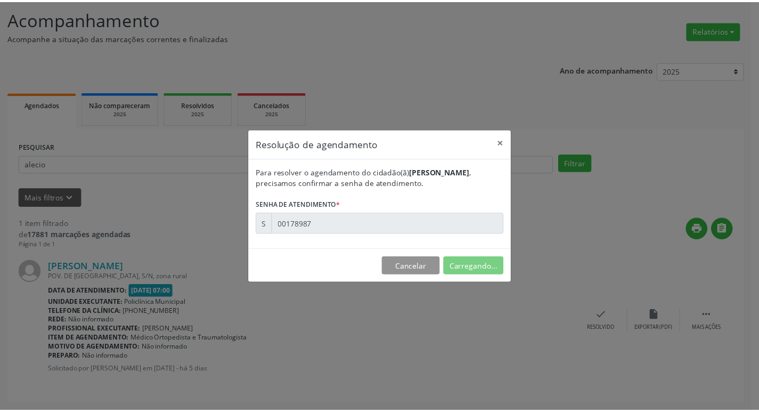
scroll to position [0, 0]
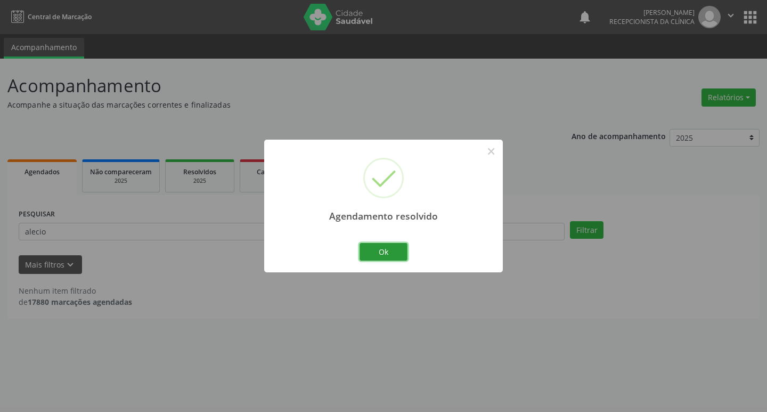
drag, startPoint x: 378, startPoint y: 246, endPoint x: 308, endPoint y: 227, distance: 72.2
click at [377, 246] on button "Ok" at bounding box center [383, 252] width 48 height 18
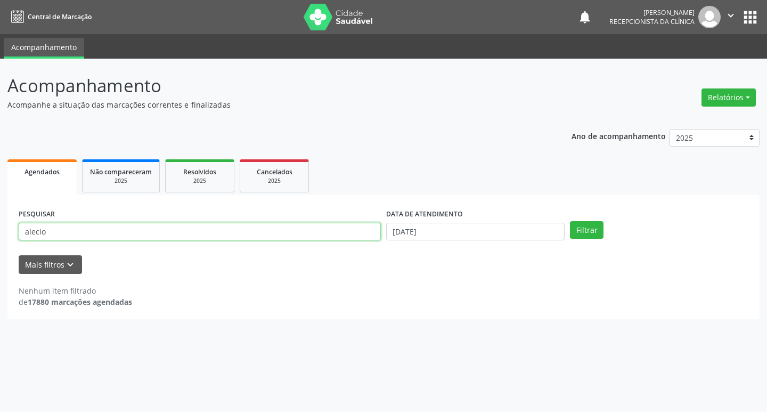
click at [295, 224] on input "alecio" at bounding box center [200, 232] width 362 height 18
type input "[PERSON_NAME]"
click at [570, 221] on button "Filtrar" at bounding box center [587, 230] width 34 height 18
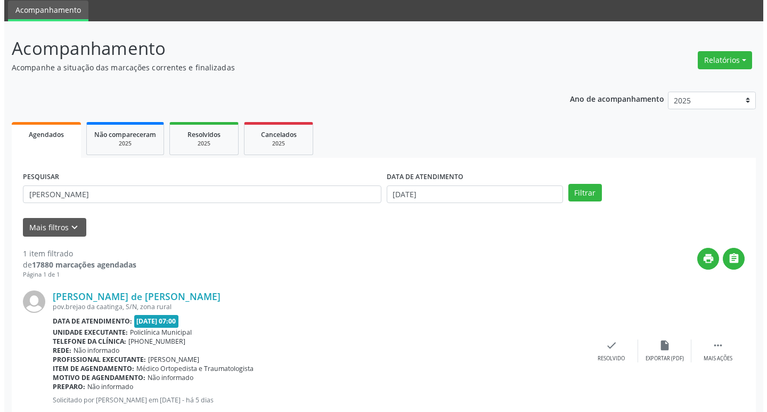
scroll to position [67, 0]
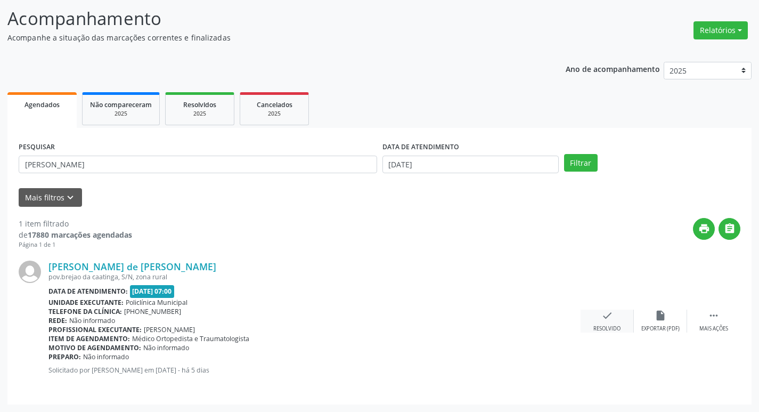
click at [605, 330] on div "Resolvido" at bounding box center [606, 328] width 27 height 7
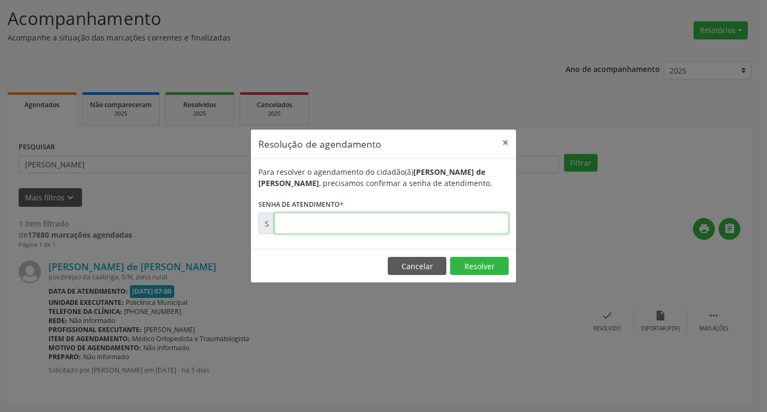
click at [335, 220] on input "text" at bounding box center [391, 222] width 234 height 21
type input "00178851"
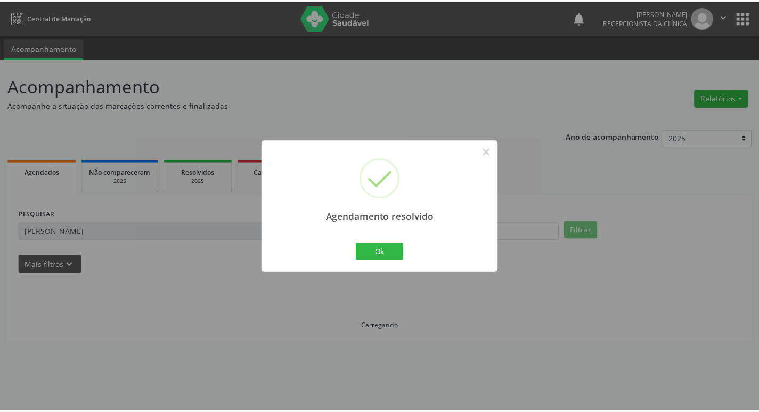
scroll to position [0, 0]
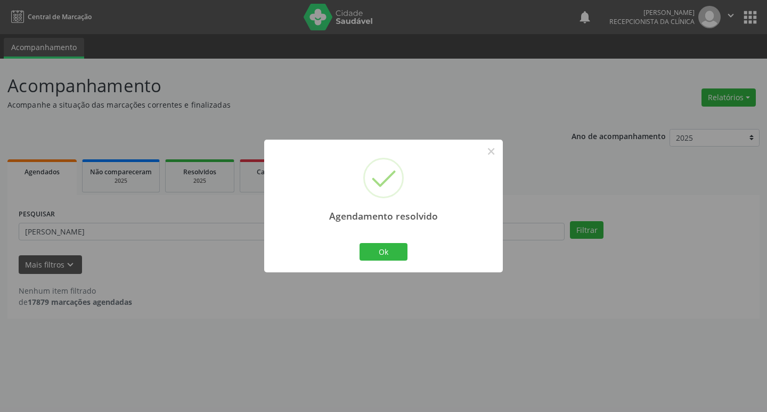
click at [387, 241] on div "Ok Cancel" at bounding box center [383, 251] width 53 height 22
drag, startPoint x: 383, startPoint y: 244, endPoint x: 374, endPoint y: 244, distance: 9.6
click at [382, 245] on button "Ok" at bounding box center [383, 252] width 48 height 18
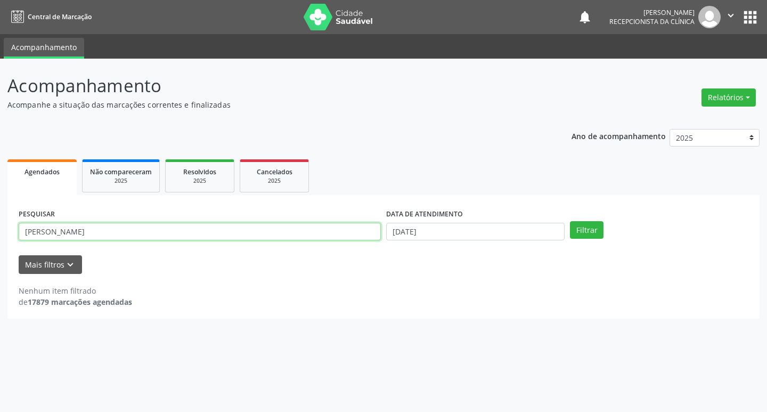
click at [341, 239] on input "[PERSON_NAME]" at bounding box center [200, 232] width 362 height 18
click at [332, 234] on input "[PERSON_NAME]" at bounding box center [200, 232] width 362 height 18
click at [570, 221] on button "Filtrar" at bounding box center [587, 230] width 34 height 18
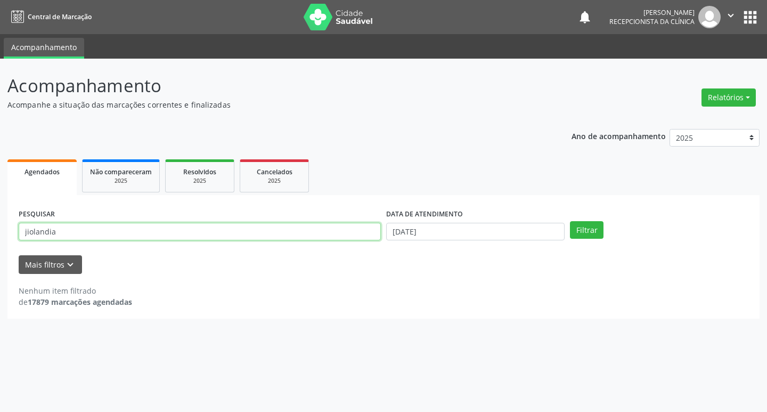
click at [212, 240] on input "jiolandia" at bounding box center [200, 232] width 362 height 18
type input "jiolanda"
click at [570, 221] on button "Filtrar" at bounding box center [587, 230] width 34 height 18
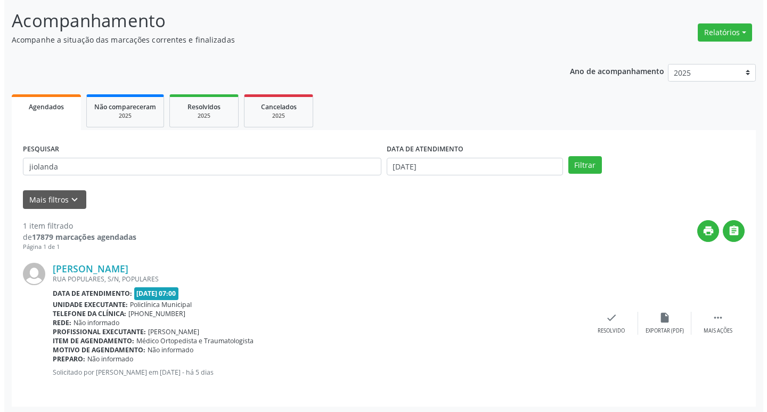
scroll to position [67, 0]
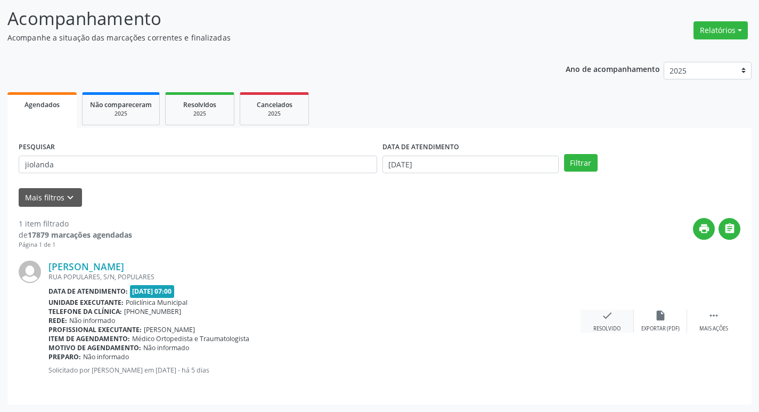
click at [615, 325] on div "check Resolvido" at bounding box center [606, 320] width 53 height 23
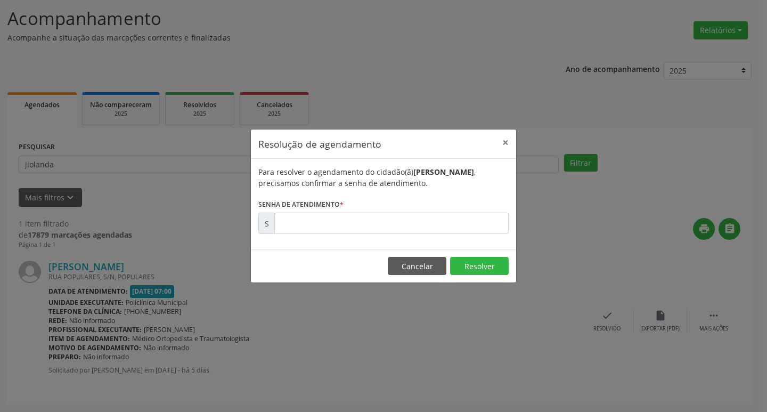
click at [396, 234] on div "Para resolver o agendamento do cidadão(ã) [PERSON_NAME] , precisamos confirmar …" at bounding box center [383, 204] width 265 height 90
click at [380, 218] on input "text" at bounding box center [391, 222] width 234 height 21
type input "00178929"
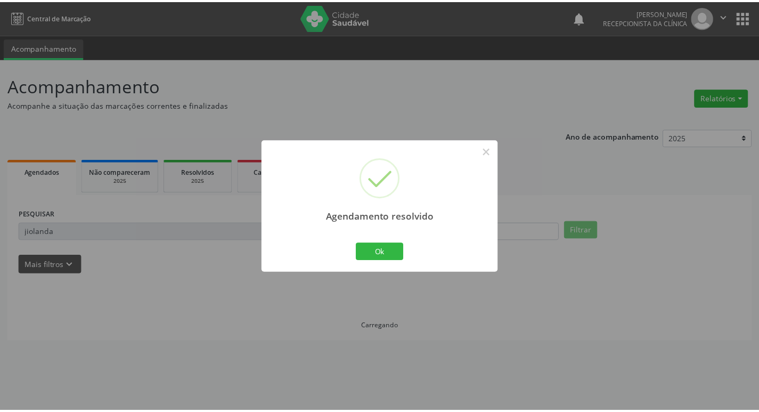
scroll to position [0, 0]
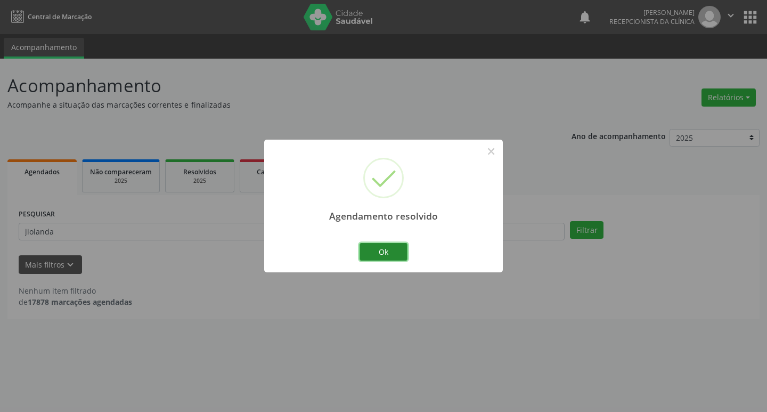
drag, startPoint x: 383, startPoint y: 256, endPoint x: 358, endPoint y: 243, distance: 27.9
click at [382, 255] on button "Ok" at bounding box center [383, 252] width 48 height 18
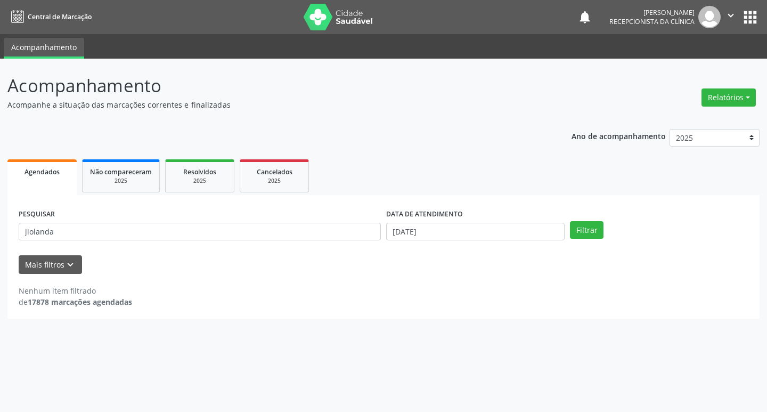
click at [354, 240] on div "PESQUISAR jiolanda" at bounding box center [199, 227] width 367 height 42
click at [346, 233] on input "jiolanda" at bounding box center [200, 232] width 362 height 18
click at [570, 221] on button "Filtrar" at bounding box center [587, 230] width 34 height 18
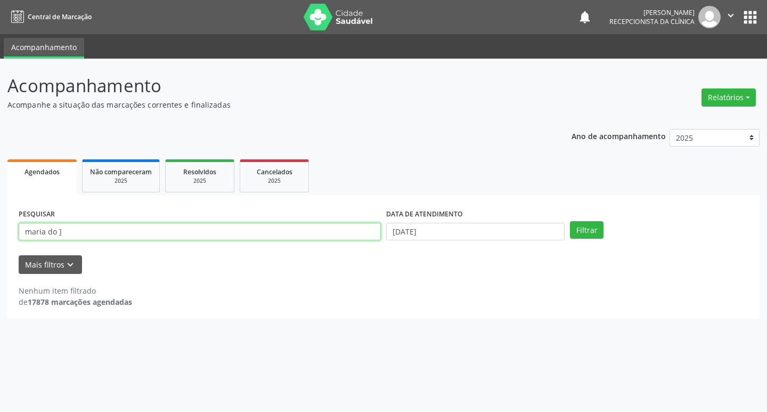
click at [341, 233] on input "maria do ]" at bounding box center [200, 232] width 362 height 18
type input "maria do"
click at [570, 221] on button "Filtrar" at bounding box center [587, 230] width 34 height 18
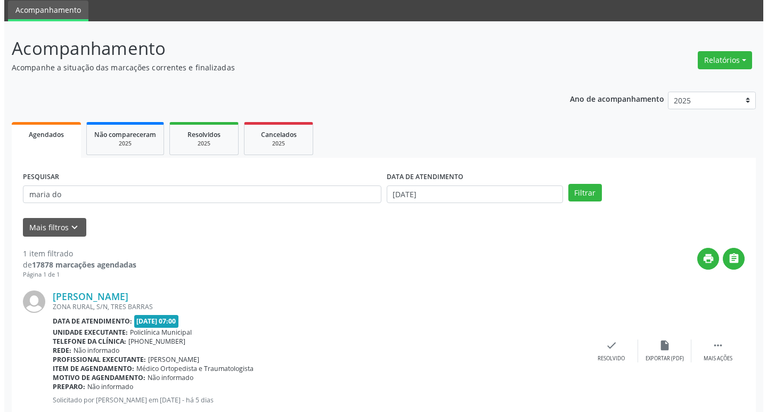
scroll to position [67, 0]
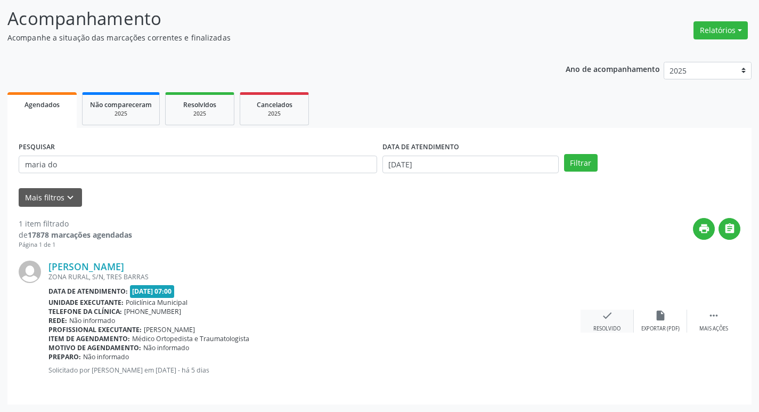
click at [596, 319] on div "check Resolvido" at bounding box center [606, 320] width 53 height 23
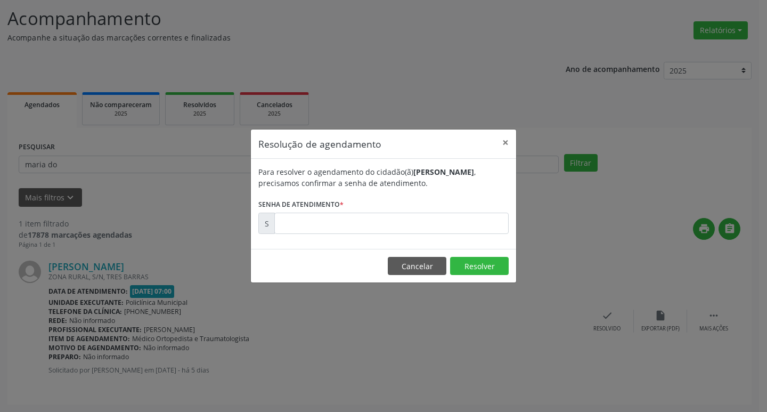
click at [358, 212] on form "Para resolver o agendamento do cidadão(ã) [PERSON_NAME] , precisamos confirmar …" at bounding box center [383, 200] width 250 height 68
click at [372, 224] on input "text" at bounding box center [391, 222] width 234 height 21
type input "00178976"
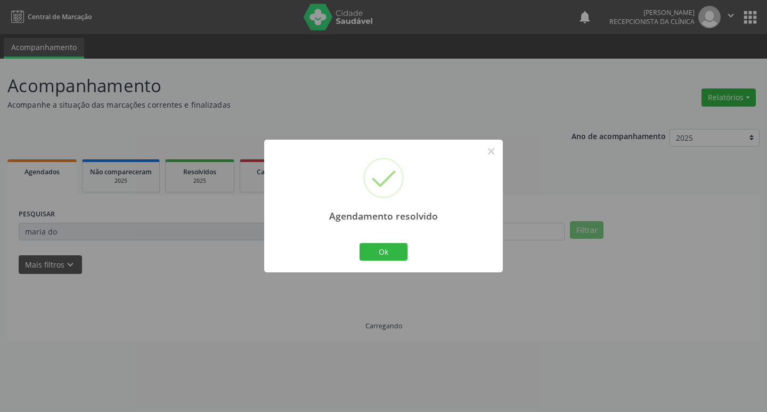
scroll to position [0, 0]
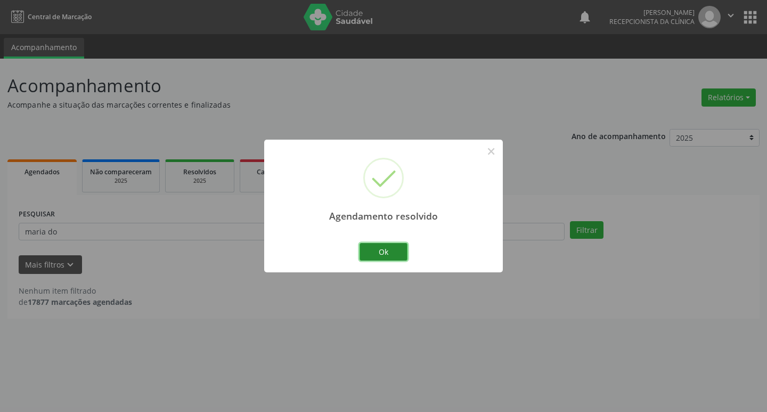
click at [380, 245] on button "Ok" at bounding box center [383, 252] width 48 height 18
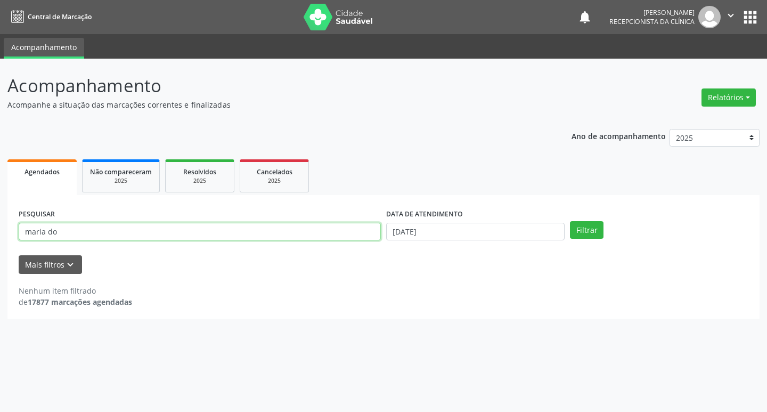
click at [316, 232] on input "maria do" at bounding box center [200, 232] width 362 height 18
type input "norma"
click at [570, 221] on button "Filtrar" at bounding box center [587, 230] width 34 height 18
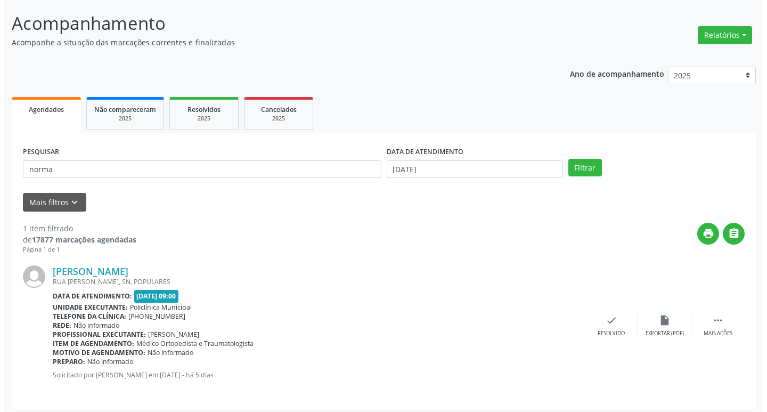
scroll to position [67, 0]
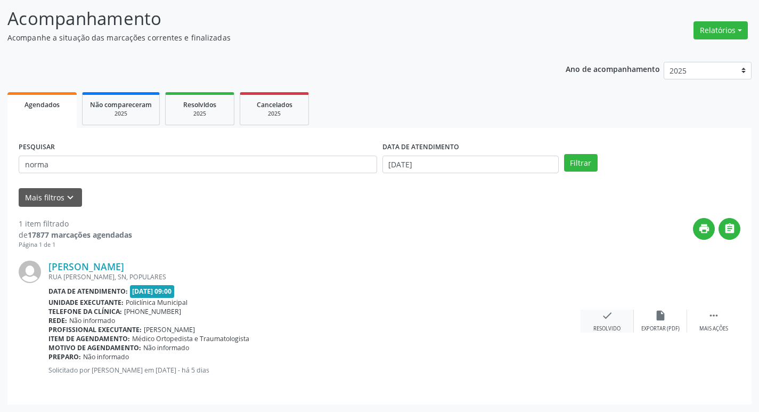
click at [608, 313] on icon "check" at bounding box center [607, 315] width 12 height 12
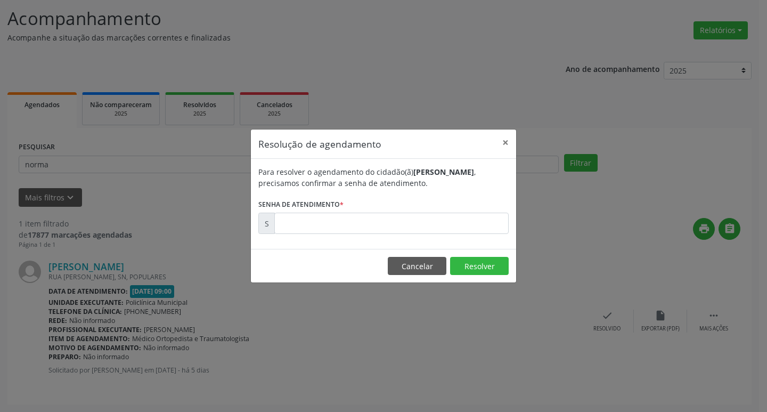
click at [391, 209] on form "Para resolver o agendamento do cidadão(ã) [PERSON_NAME] , precisamos confirmar …" at bounding box center [383, 200] width 250 height 68
click at [398, 219] on input "text" at bounding box center [391, 222] width 234 height 21
type input "00179016"
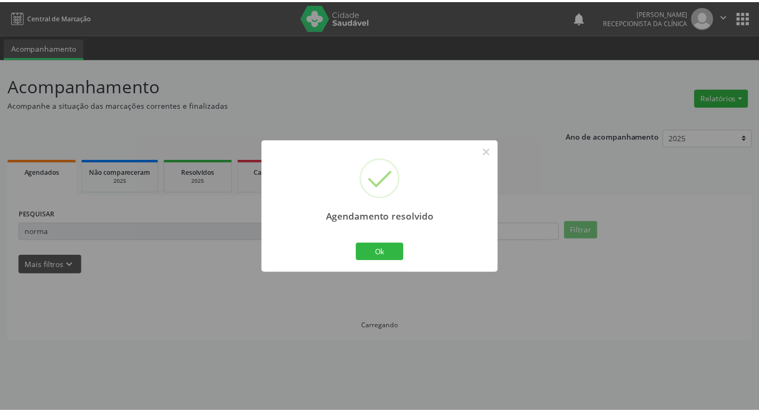
scroll to position [0, 0]
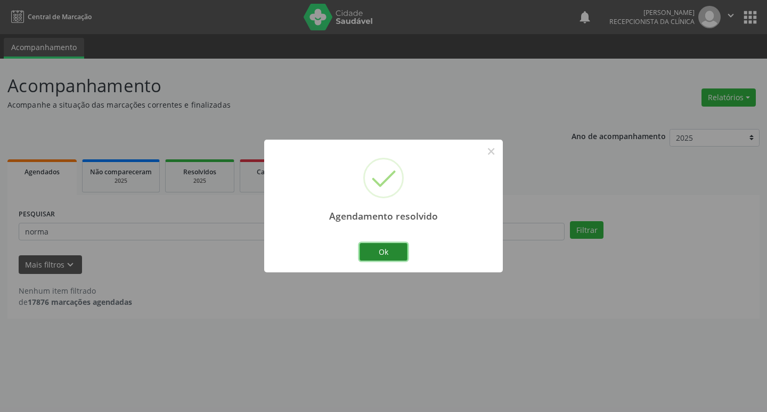
click at [382, 255] on button "Ok" at bounding box center [383, 252] width 48 height 18
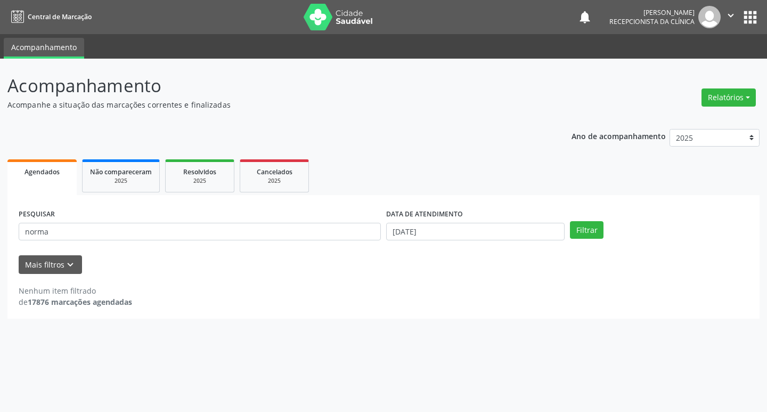
drag, startPoint x: 351, startPoint y: 253, endPoint x: 354, endPoint y: 247, distance: 6.7
click at [353, 251] on form "PESQUISAR norma DATA DE ATENDIMENTO [DATE] Filtrar UNIDADE DE REFERÊNCIA Seleci…" at bounding box center [384, 240] width 730 height 68
click at [343, 235] on input "norma" at bounding box center [200, 232] width 362 height 18
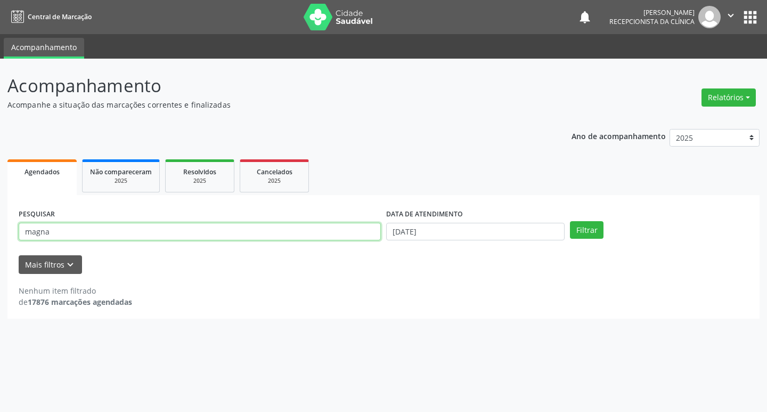
type input "magna"
click at [570, 221] on button "Filtrar" at bounding box center [587, 230] width 34 height 18
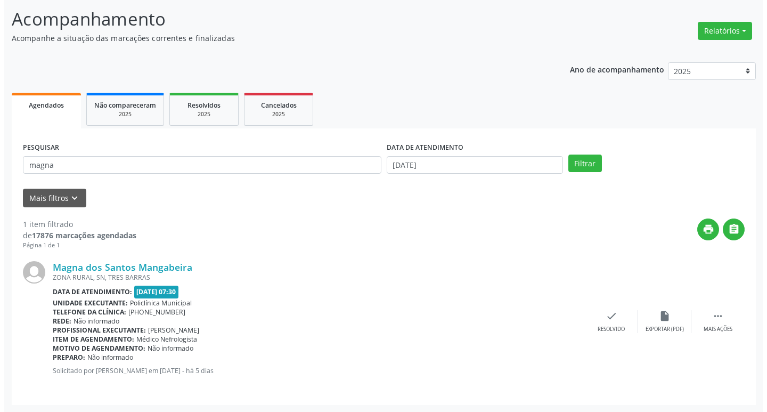
scroll to position [67, 0]
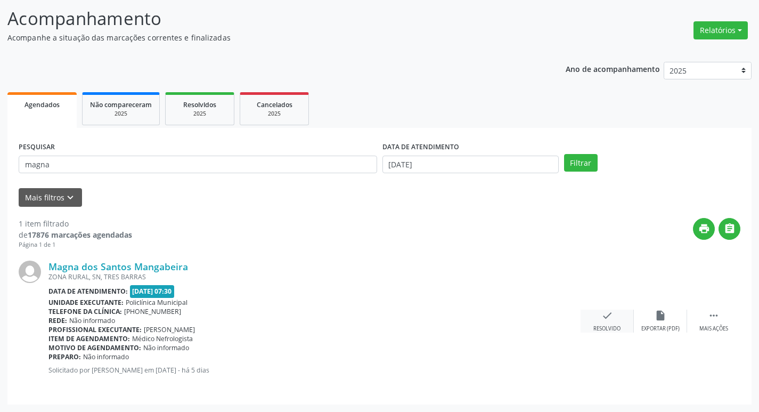
click at [609, 320] on icon "check" at bounding box center [607, 315] width 12 height 12
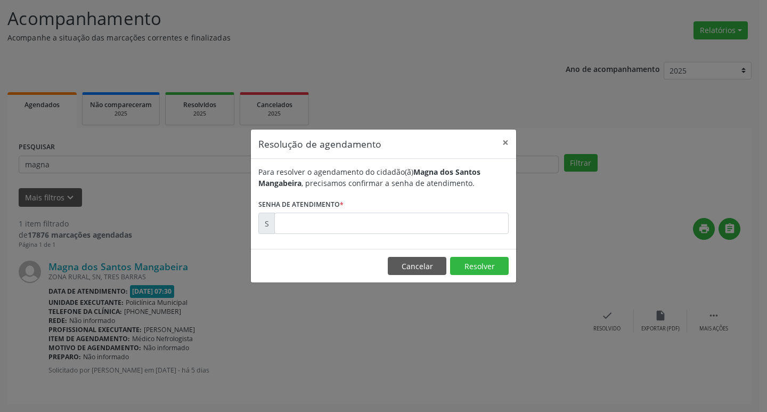
click at [369, 236] on div "Para resolver o agendamento do cidadão(ã) Magna dos Santos Mangabeira , precisa…" at bounding box center [383, 204] width 265 height 90
click at [362, 217] on input "text" at bounding box center [391, 222] width 234 height 21
type input "00179128"
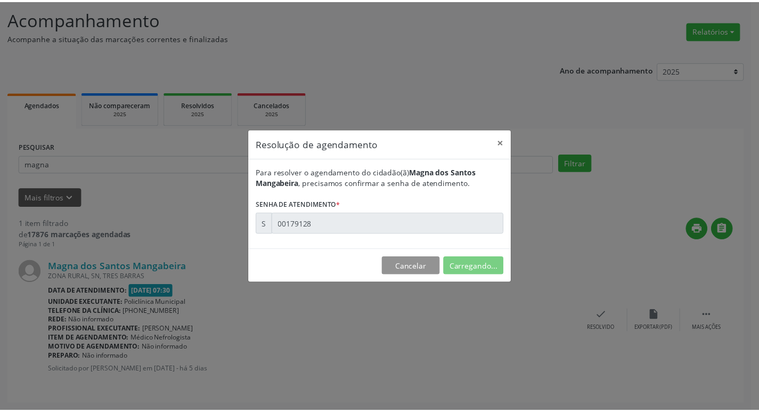
scroll to position [0, 0]
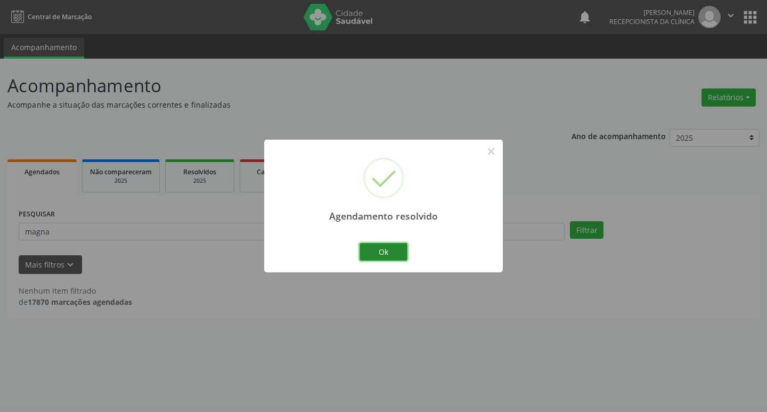
click at [387, 252] on button "Ok" at bounding box center [383, 252] width 48 height 18
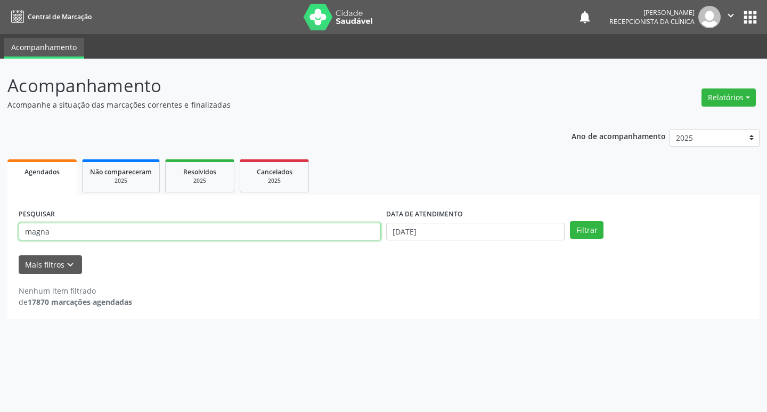
click at [285, 236] on input "magna" at bounding box center [200, 232] width 362 height 18
type input "adenice"
click at [570, 221] on button "Filtrar" at bounding box center [587, 230] width 34 height 18
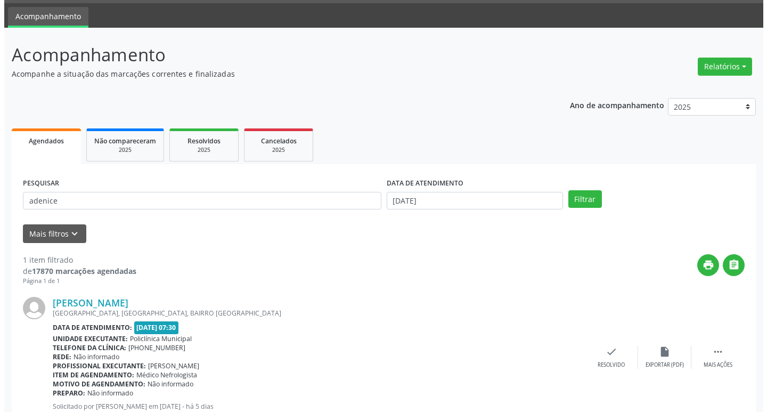
scroll to position [67, 0]
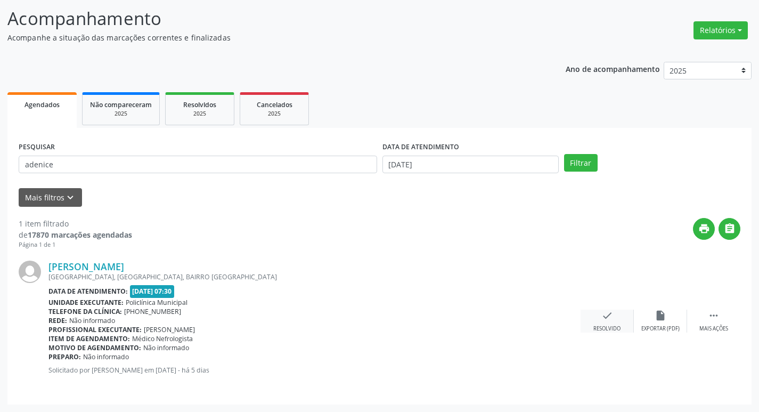
click at [599, 329] on div "Resolvido" at bounding box center [606, 328] width 27 height 7
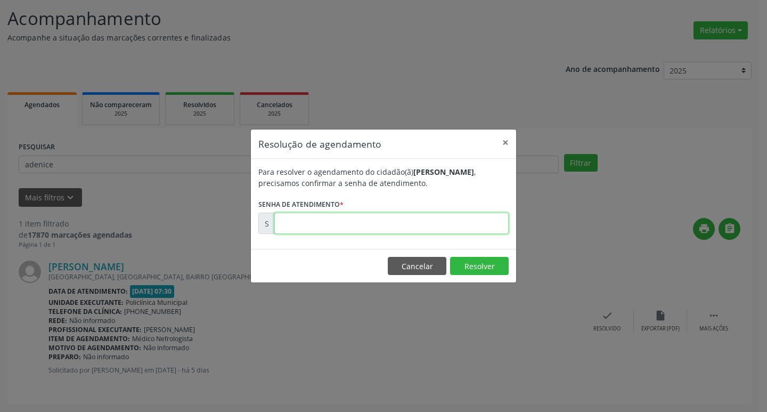
click at [372, 220] on input "text" at bounding box center [391, 222] width 234 height 21
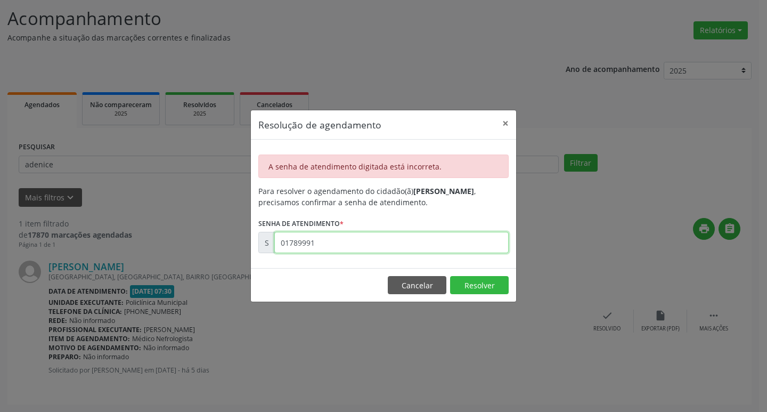
click at [350, 247] on input "01789991" at bounding box center [391, 242] width 234 height 21
type input "00178991"
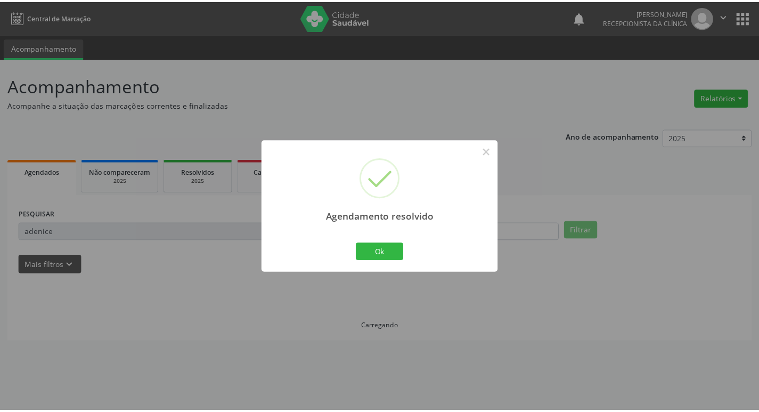
scroll to position [0, 0]
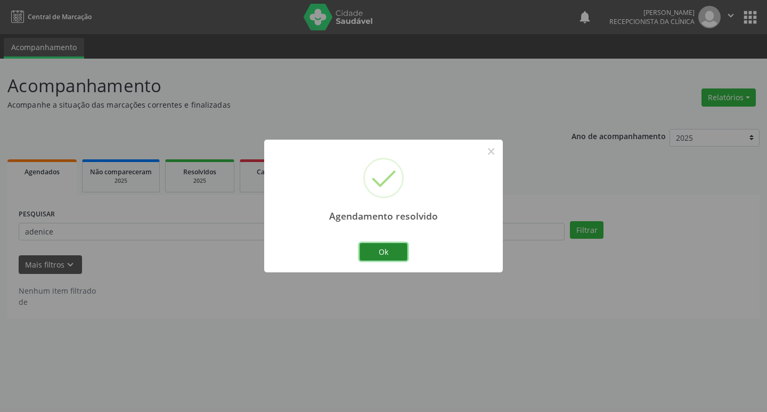
click at [364, 246] on button "Ok" at bounding box center [383, 252] width 48 height 18
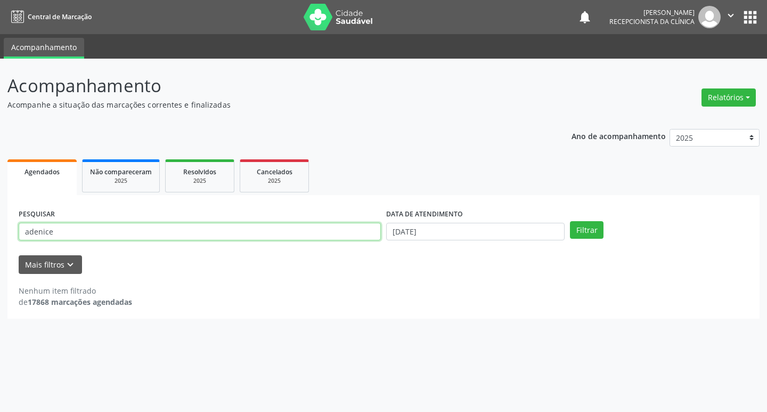
click at [288, 223] on input "adenice" at bounding box center [200, 232] width 362 height 18
type input "[PERSON_NAME]"
click at [570, 221] on button "Filtrar" at bounding box center [587, 230] width 34 height 18
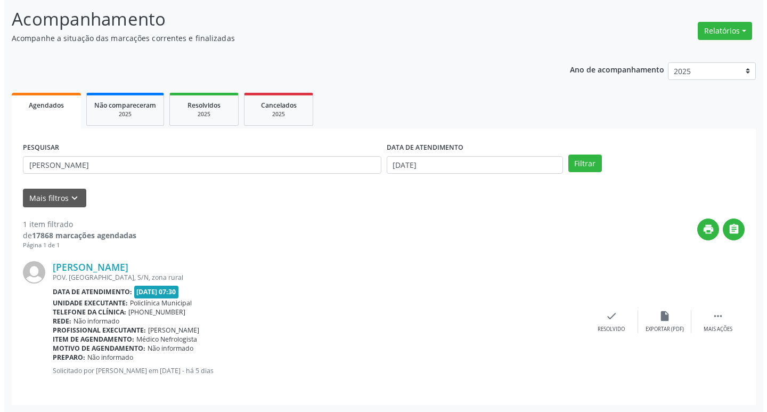
scroll to position [67, 0]
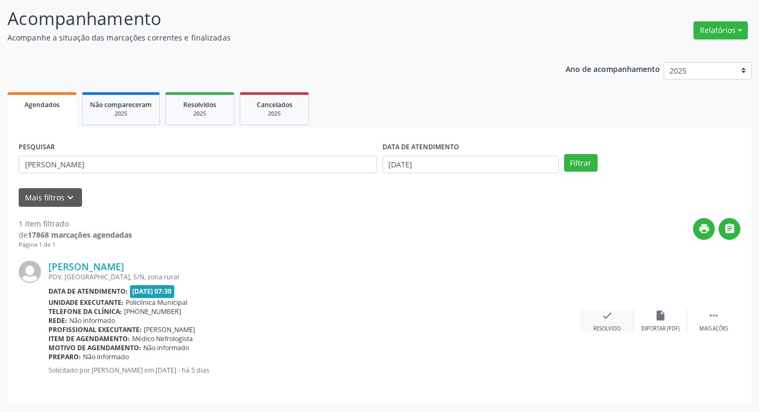
click at [622, 324] on div "check Resolvido" at bounding box center [606, 320] width 53 height 23
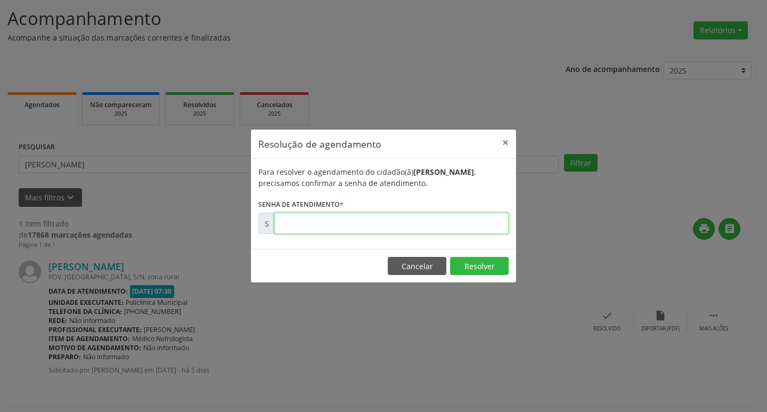
click at [353, 220] on input "text" at bounding box center [391, 222] width 234 height 21
type input "00179217"
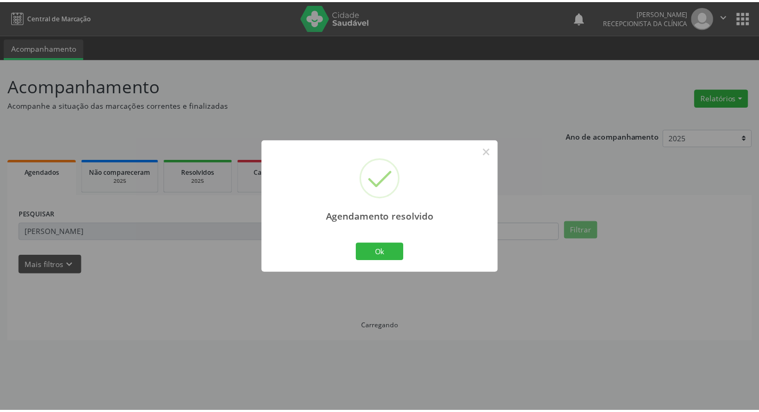
scroll to position [0, 0]
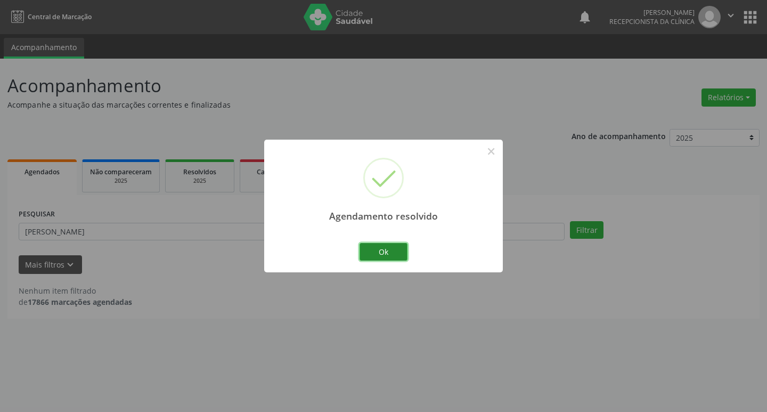
click at [379, 256] on button "Ok" at bounding box center [383, 252] width 48 height 18
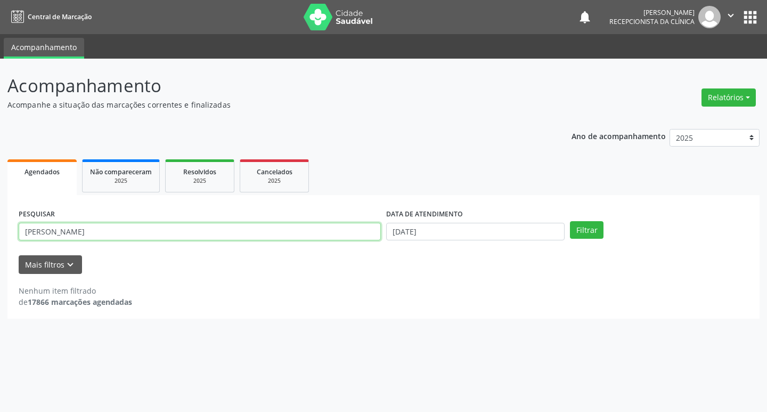
click at [318, 235] on input "[PERSON_NAME]" at bounding box center [200, 232] width 362 height 18
click at [317, 235] on input "[PERSON_NAME]" at bounding box center [200, 232] width 362 height 18
type input "joselita"
click at [570, 221] on button "Filtrar" at bounding box center [587, 230] width 34 height 18
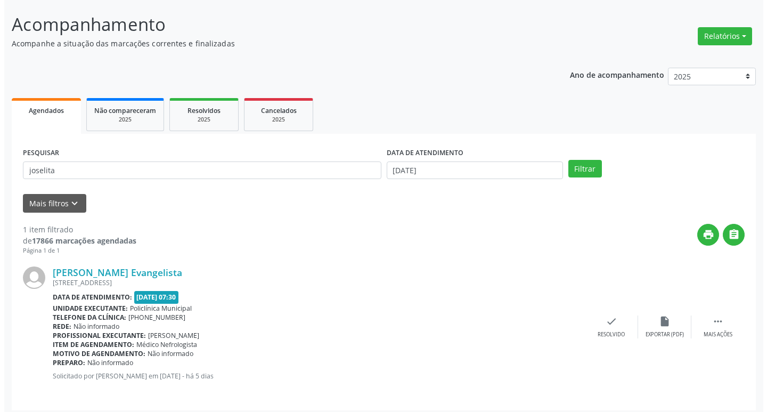
scroll to position [67, 0]
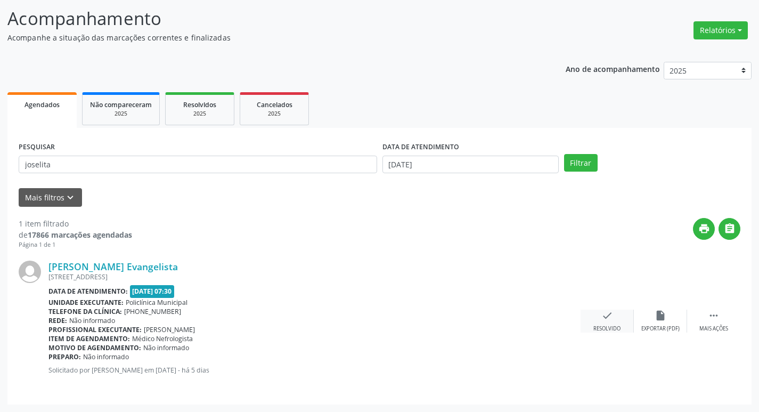
click at [608, 310] on icon "check" at bounding box center [607, 315] width 12 height 12
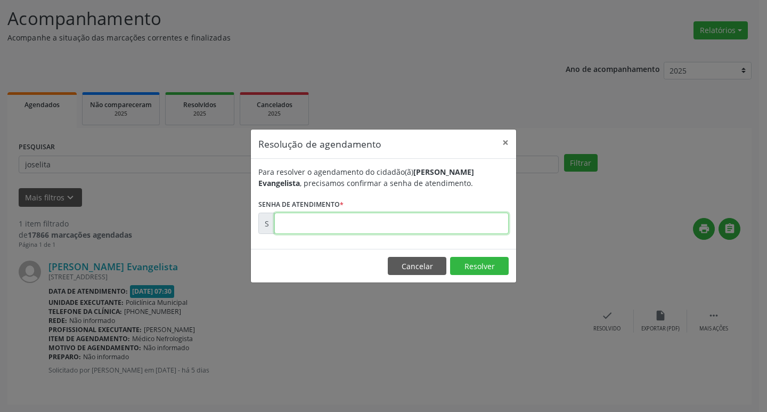
click at [422, 224] on input "text" at bounding box center [391, 222] width 234 height 21
type input "00179055"
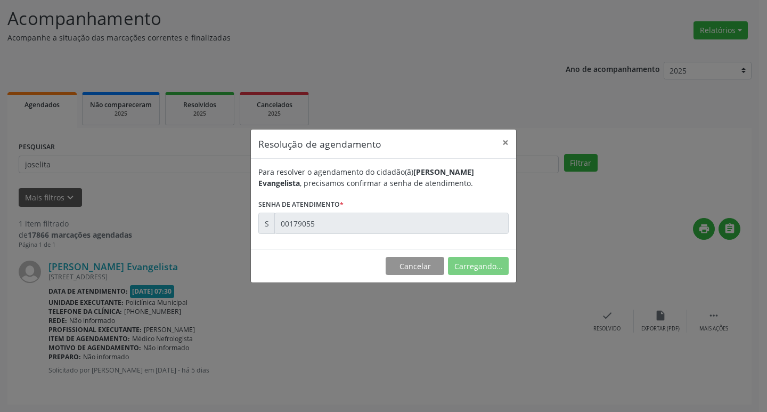
scroll to position [0, 0]
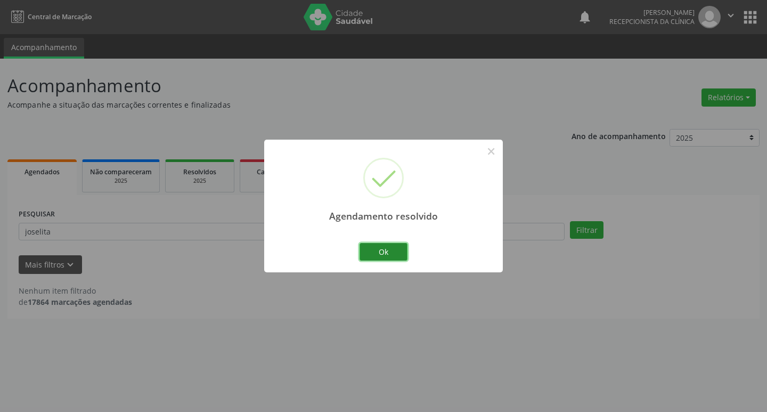
click at [382, 253] on button "Ok" at bounding box center [383, 252] width 48 height 18
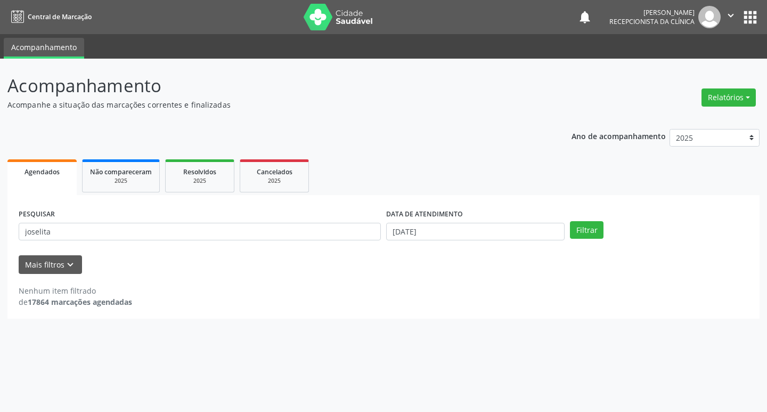
click at [321, 241] on div "PESQUISAR joselita" at bounding box center [199, 227] width 367 height 42
click at [317, 239] on input "joselita" at bounding box center [200, 232] width 362 height 18
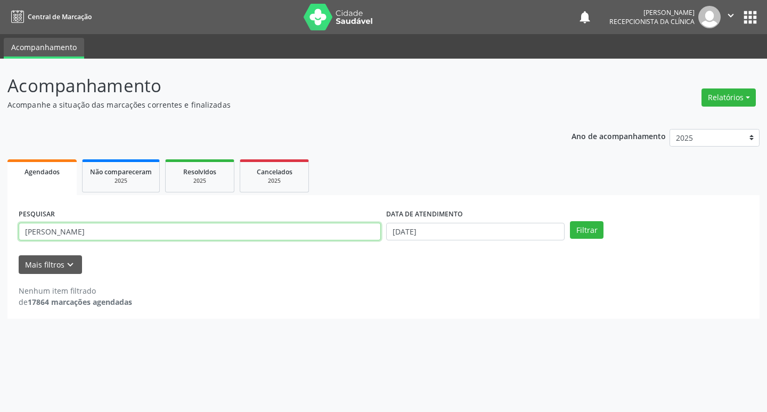
type input "[PERSON_NAME]"
click at [570, 221] on button "Filtrar" at bounding box center [587, 230] width 34 height 18
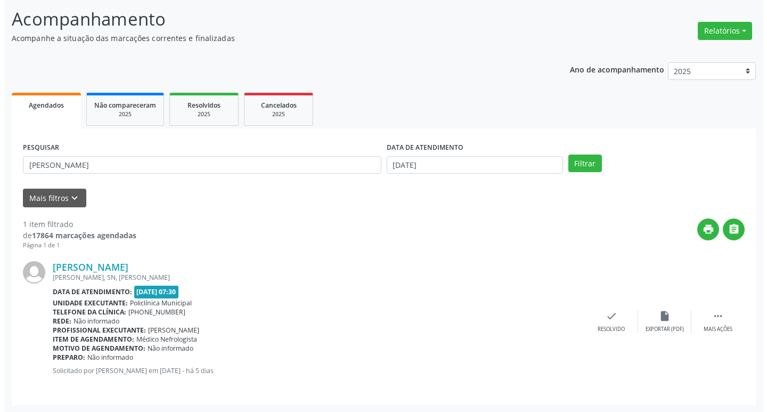
scroll to position [67, 0]
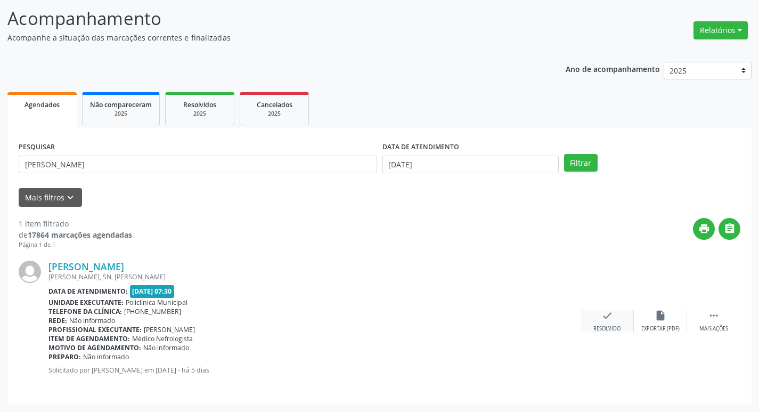
click at [612, 320] on icon "check" at bounding box center [607, 315] width 12 height 12
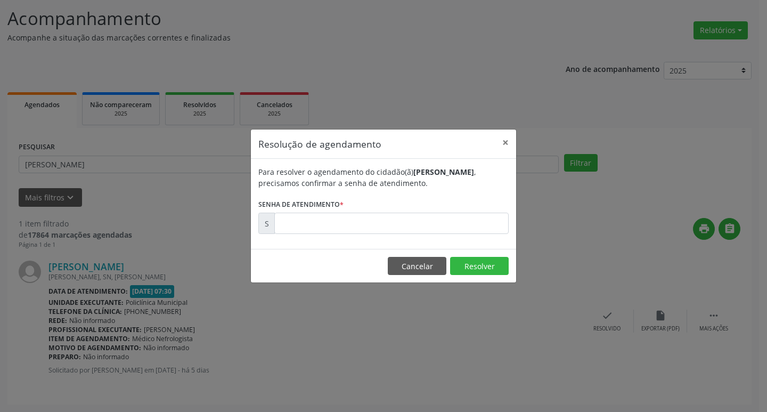
click at [398, 240] on div "Para resolver o agendamento do cidadão(ã) [PERSON_NAME] , precisamos confirmar …" at bounding box center [383, 204] width 265 height 90
drag, startPoint x: 397, startPoint y: 238, endPoint x: 396, endPoint y: 224, distance: 13.4
click at [397, 228] on div "Para resolver o agendamento do cidadão(ã) [PERSON_NAME] , precisamos confirmar …" at bounding box center [383, 204] width 265 height 90
click at [396, 224] on input "text" at bounding box center [391, 222] width 234 height 21
type input "00179072"
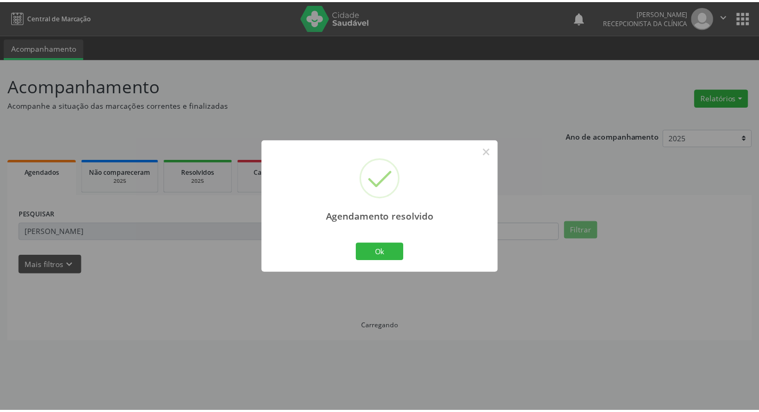
scroll to position [0, 0]
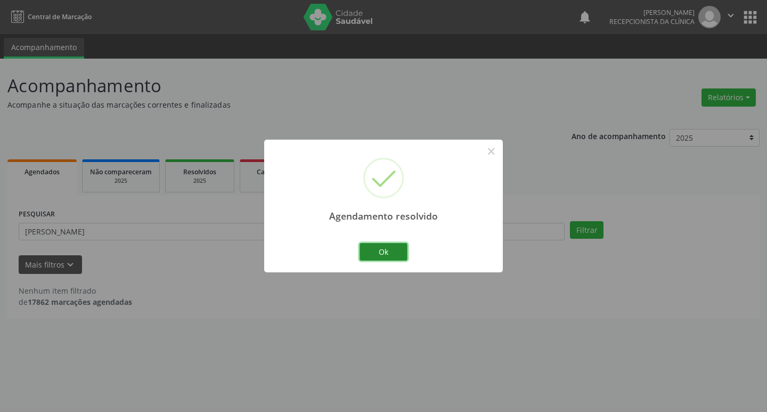
click at [387, 253] on button "Ok" at bounding box center [383, 252] width 48 height 18
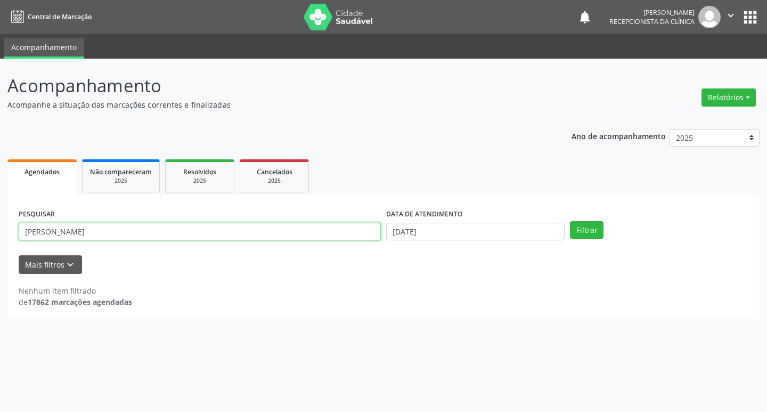
click at [327, 236] on input "[PERSON_NAME]" at bounding box center [200, 232] width 362 height 18
type input "p"
click at [570, 221] on button "Filtrar" at bounding box center [587, 230] width 34 height 18
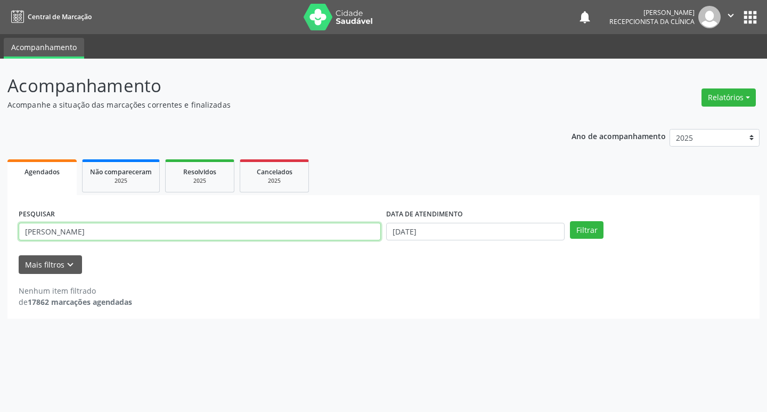
click at [44, 224] on input "[PERSON_NAME]" at bounding box center [200, 232] width 362 height 18
click at [570, 221] on button "Filtrar" at bounding box center [587, 230] width 34 height 18
click at [259, 238] on input "[PERSON_NAME]" at bounding box center [200, 232] width 362 height 18
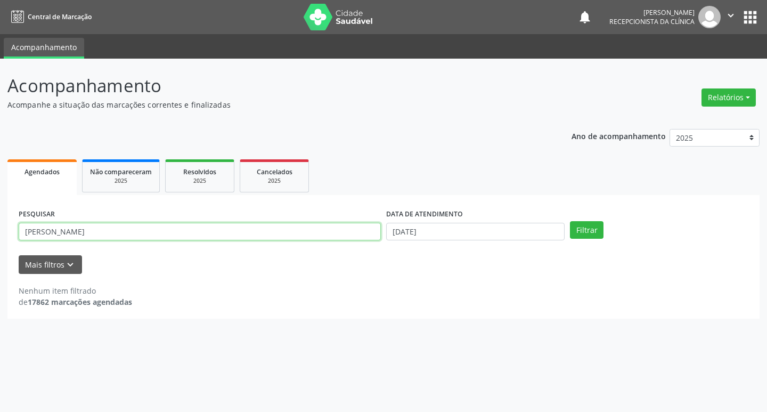
click at [259, 238] on input "[PERSON_NAME]" at bounding box center [200, 232] width 362 height 18
type input "marin"
click at [570, 221] on button "Filtrar" at bounding box center [587, 230] width 34 height 18
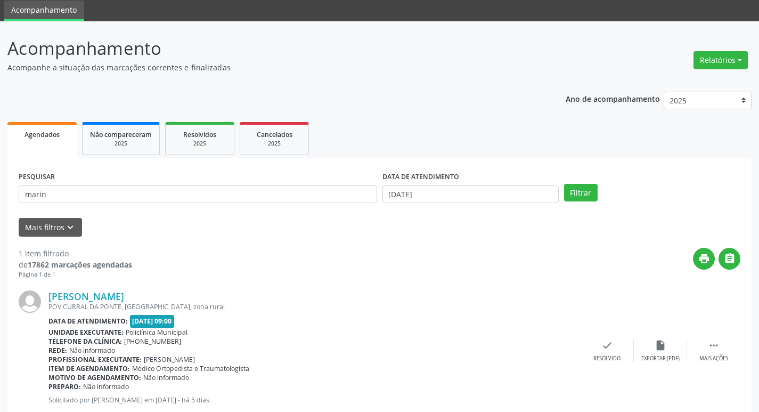
scroll to position [67, 0]
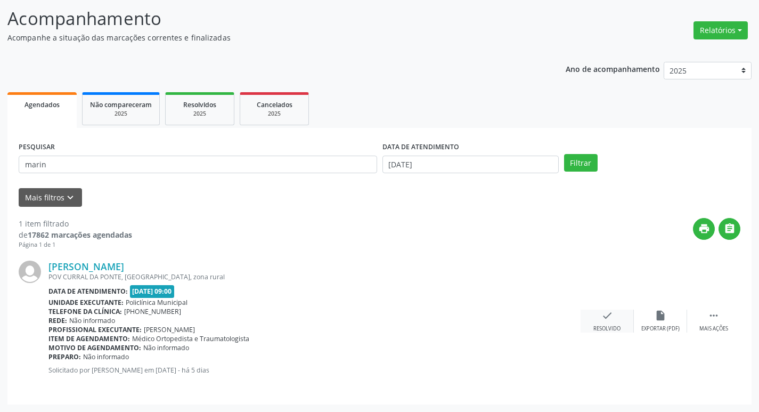
click at [609, 320] on icon "check" at bounding box center [607, 315] width 12 height 12
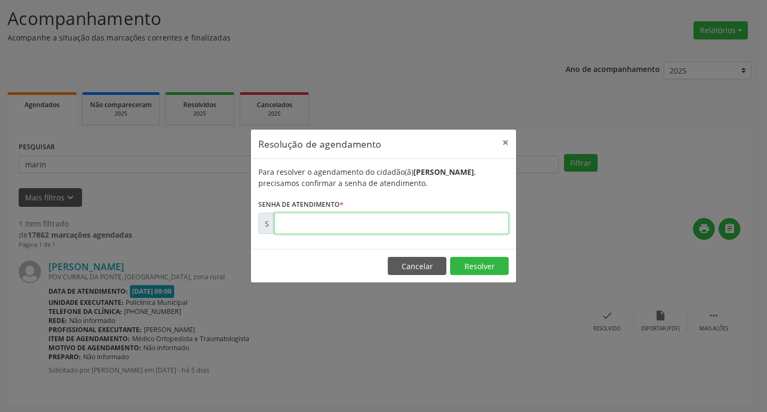
click at [331, 215] on input "text" at bounding box center [391, 222] width 234 height 21
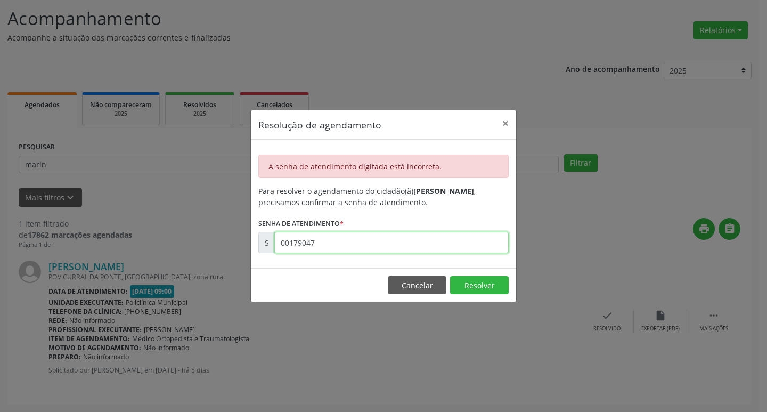
click at [408, 244] on input "00179047" at bounding box center [391, 242] width 234 height 21
type input "00179047"
click at [347, 248] on input "00179047" at bounding box center [391, 242] width 234 height 21
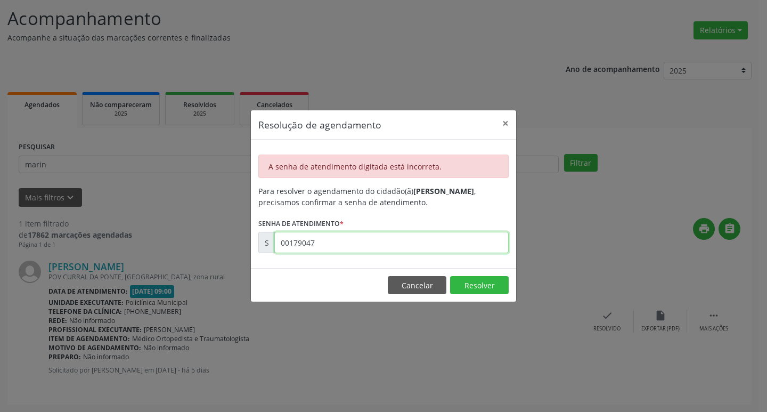
click at [347, 248] on input "00179047" at bounding box center [391, 242] width 234 height 21
click at [400, 282] on button "Cancelar" at bounding box center [417, 285] width 59 height 18
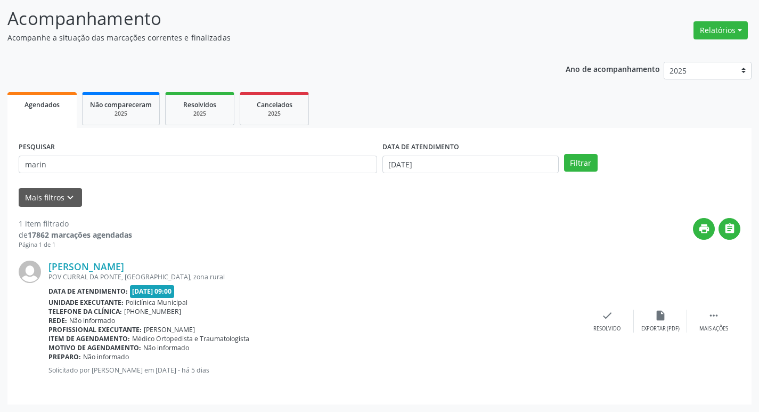
click at [183, 154] on div "PESQUISAR marin" at bounding box center [198, 160] width 364 height 42
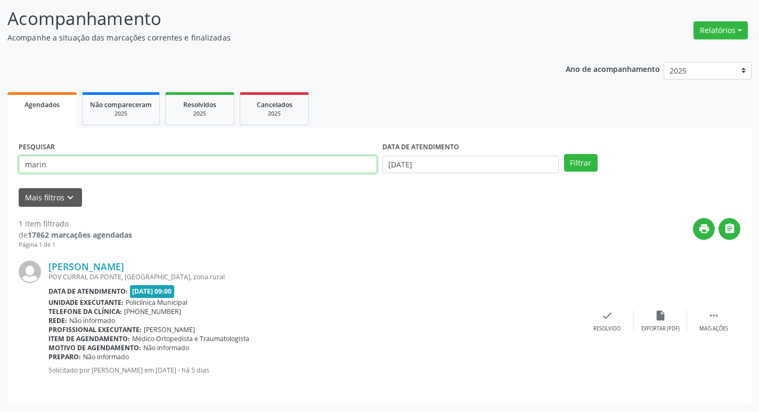
click at [185, 166] on input "marin" at bounding box center [198, 165] width 358 height 18
type input "marieu"
click at [564, 154] on button "Filtrar" at bounding box center [581, 163] width 34 height 18
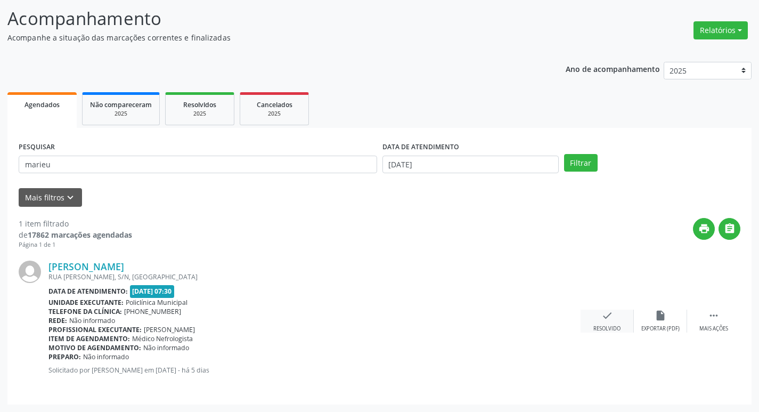
click at [607, 318] on icon "check" at bounding box center [607, 315] width 12 height 12
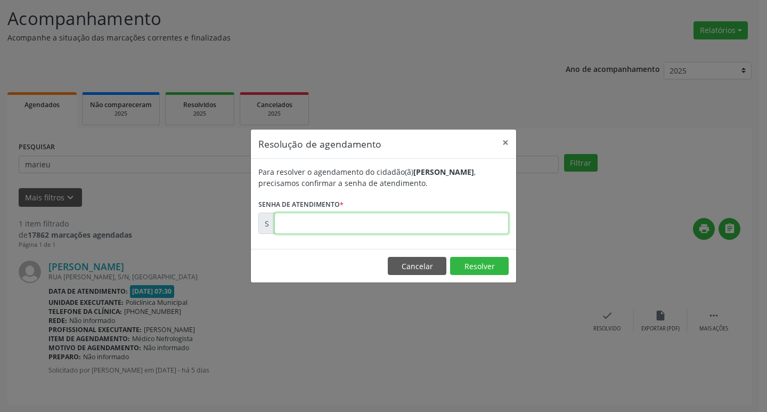
click at [385, 223] on input "text" at bounding box center [391, 222] width 234 height 21
type input "00179047"
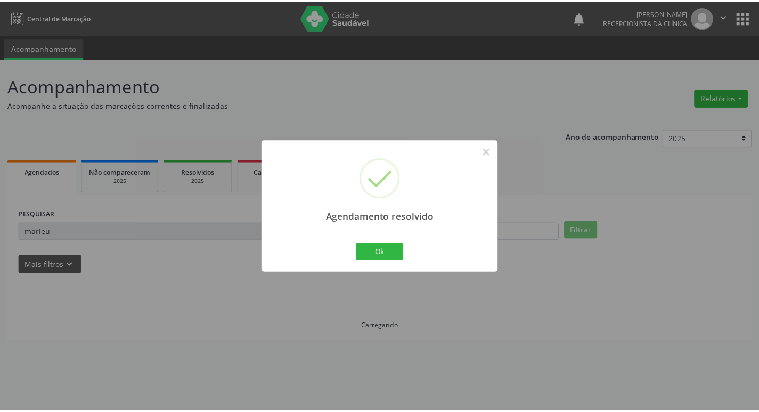
scroll to position [0, 0]
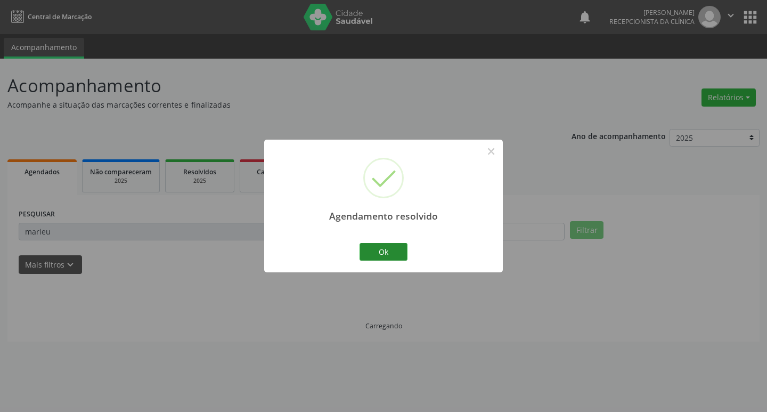
drag, startPoint x: 376, startPoint y: 239, endPoint x: 380, endPoint y: 253, distance: 14.5
click at [376, 240] on div "Agendamento resolvido × Ok Cancel" at bounding box center [383, 206] width 239 height 133
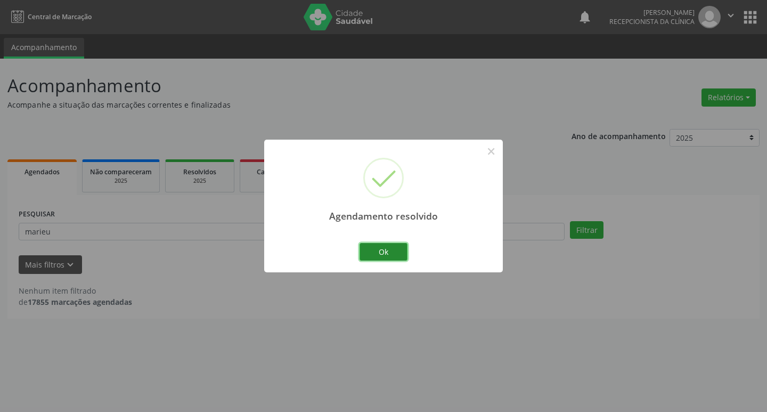
click at [380, 253] on button "Ok" at bounding box center [383, 252] width 48 height 18
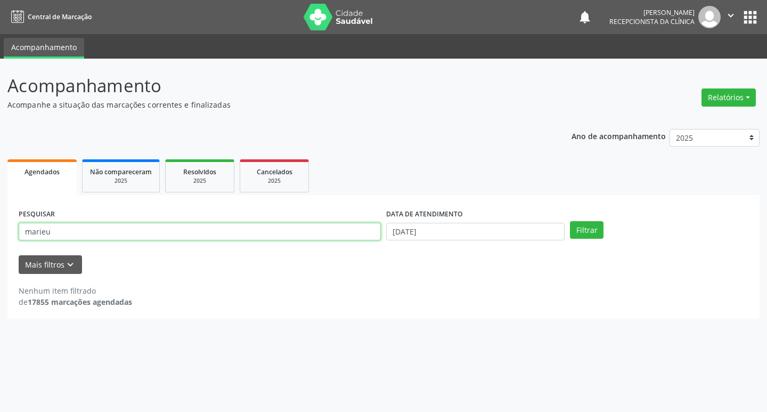
click at [245, 231] on input "marieu" at bounding box center [200, 232] width 362 height 18
type input "dioneia"
click at [570, 221] on button "Filtrar" at bounding box center [587, 230] width 34 height 18
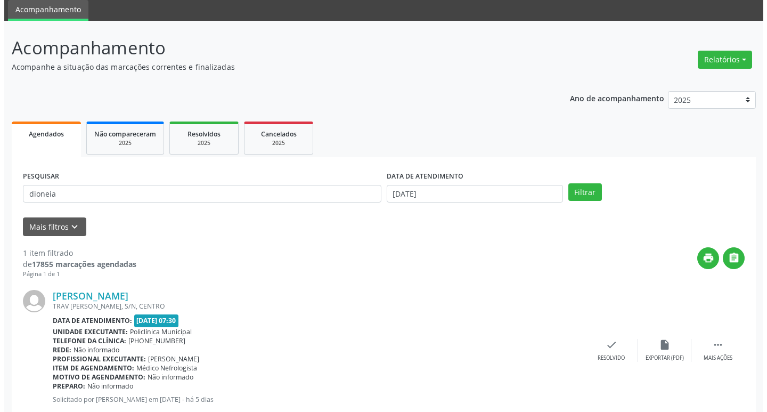
scroll to position [67, 0]
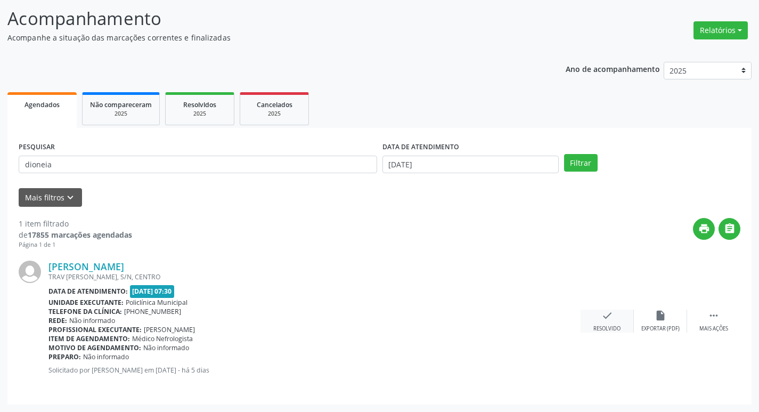
click at [610, 322] on div "check Resolvido" at bounding box center [606, 320] width 53 height 23
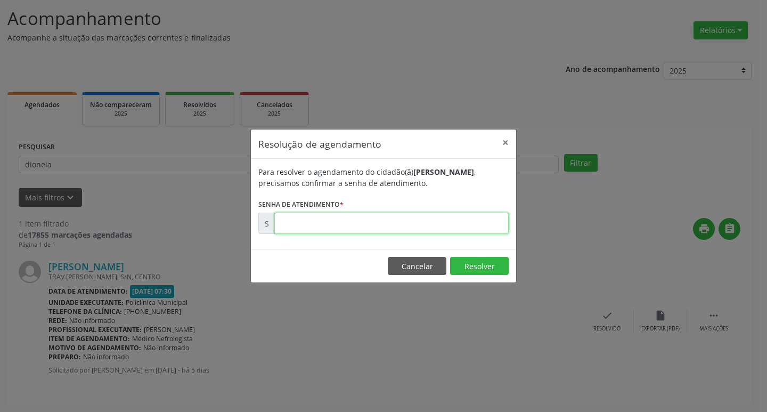
click at [358, 222] on input "text" at bounding box center [391, 222] width 234 height 21
type input "00179021"
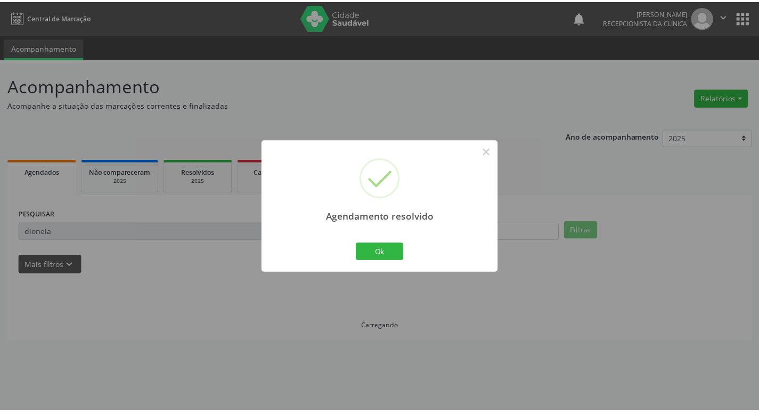
scroll to position [0, 0]
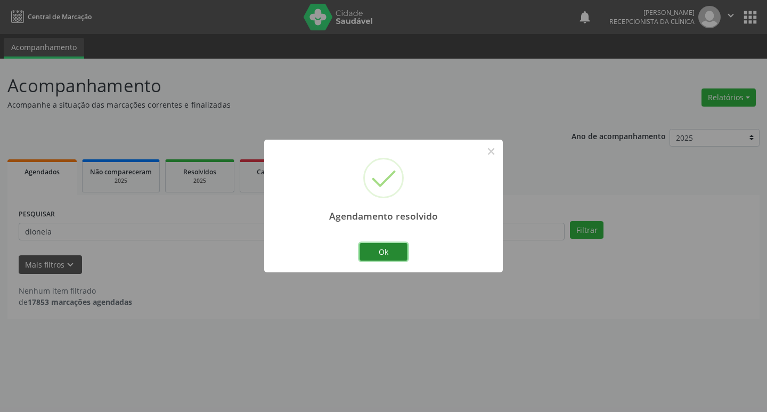
click at [374, 254] on button "Ok" at bounding box center [383, 252] width 48 height 18
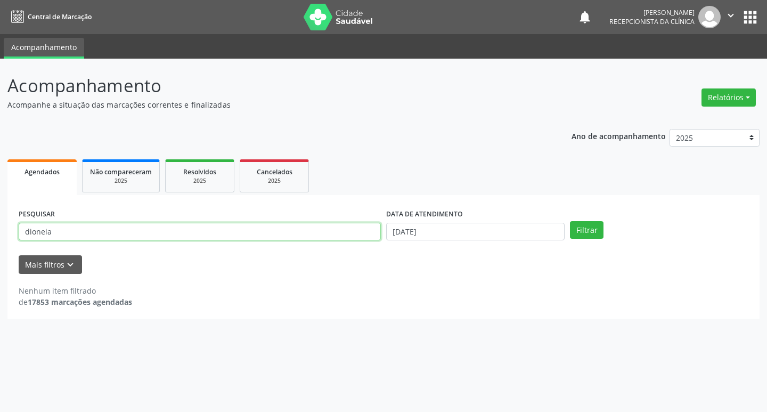
click at [301, 231] on input "dioneia" at bounding box center [200, 232] width 362 height 18
click at [570, 221] on button "Filtrar" at bounding box center [587, 230] width 34 height 18
click at [301, 231] on input "oridete" at bounding box center [200, 232] width 362 height 18
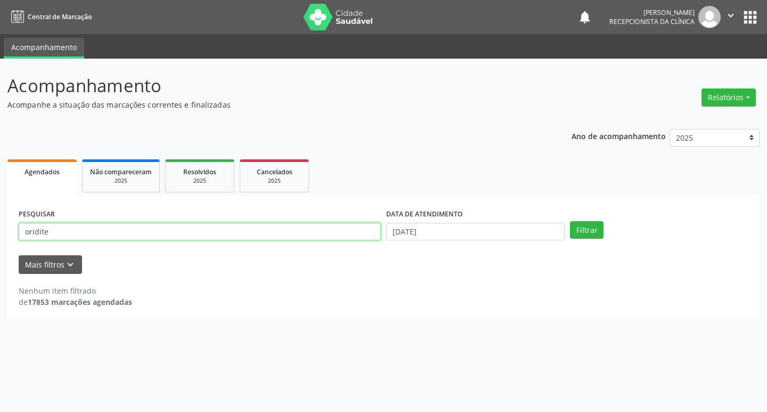
type input "oridite"
click at [570, 221] on button "Filtrar" at bounding box center [587, 230] width 34 height 18
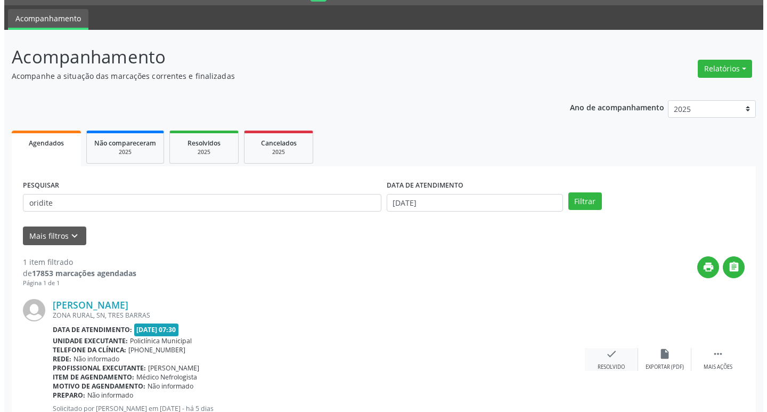
scroll to position [67, 0]
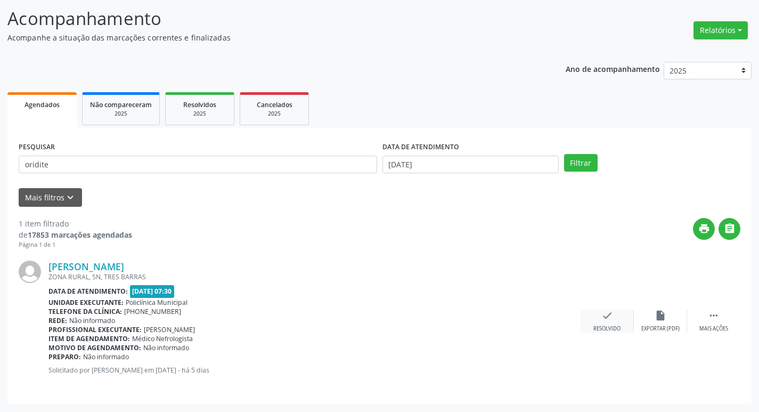
click at [617, 310] on div "check Resolvido" at bounding box center [606, 320] width 53 height 23
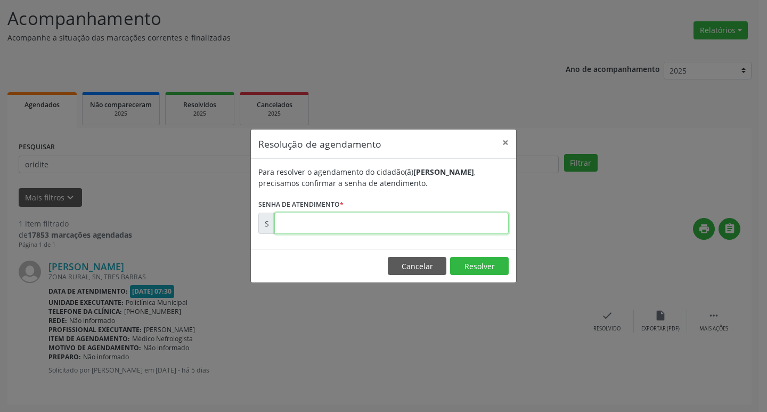
click at [297, 224] on input "text" at bounding box center [391, 222] width 234 height 21
type input "00179035"
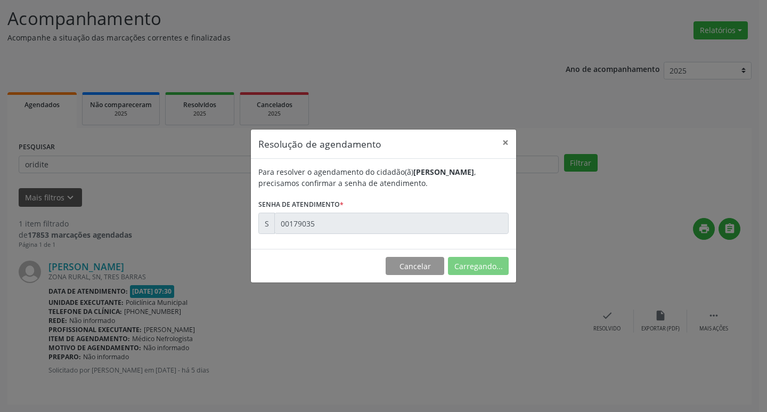
scroll to position [0, 0]
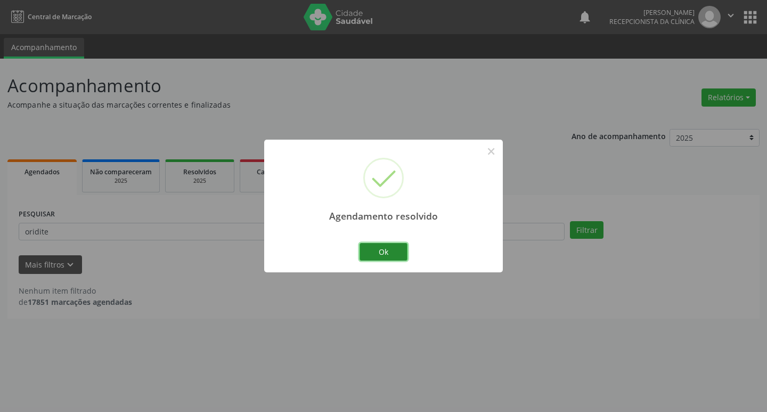
drag, startPoint x: 371, startPoint y: 253, endPoint x: 365, endPoint y: 249, distance: 7.7
click at [369, 252] on button "Ok" at bounding box center [383, 252] width 48 height 18
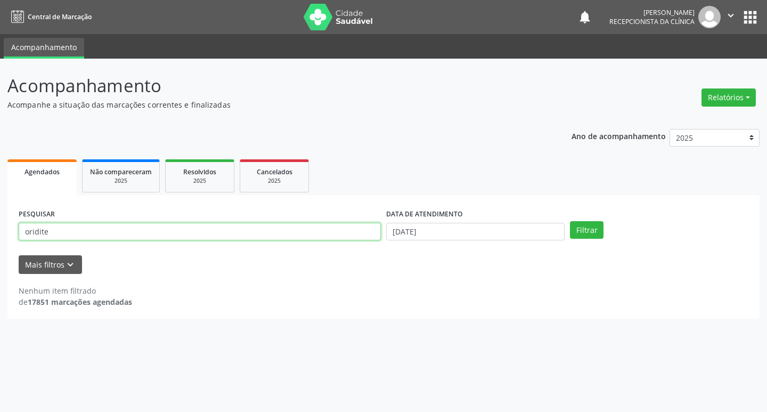
click at [340, 239] on input "oridite" at bounding box center [200, 232] width 362 height 18
click at [336, 239] on input "oridite" at bounding box center [200, 232] width 362 height 18
click at [570, 221] on button "Filtrar" at bounding box center [587, 230] width 34 height 18
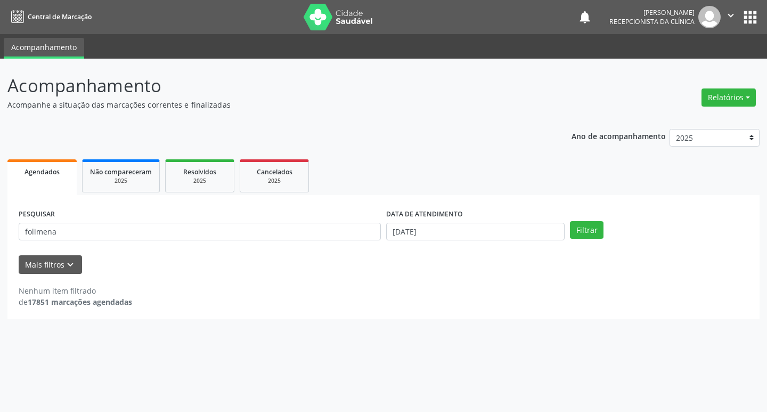
click at [227, 220] on div "PESQUISAR folimena" at bounding box center [199, 227] width 367 height 42
click at [230, 239] on input "folimena" at bounding box center [200, 232] width 362 height 18
click at [570, 221] on button "Filtrar" at bounding box center [587, 230] width 34 height 18
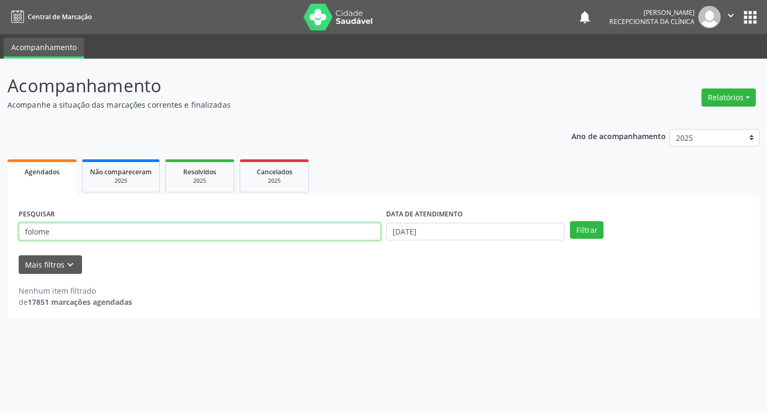
click at [230, 239] on input "folome" at bounding box center [200, 232] width 362 height 18
click at [570, 221] on button "Filtrar" at bounding box center [587, 230] width 34 height 18
click at [218, 241] on div "PESQUISAR folomena" at bounding box center [199, 227] width 367 height 42
drag, startPoint x: 218, startPoint y: 241, endPoint x: 201, endPoint y: 211, distance: 34.3
click at [211, 227] on div "PESQUISAR folomena" at bounding box center [199, 227] width 367 height 42
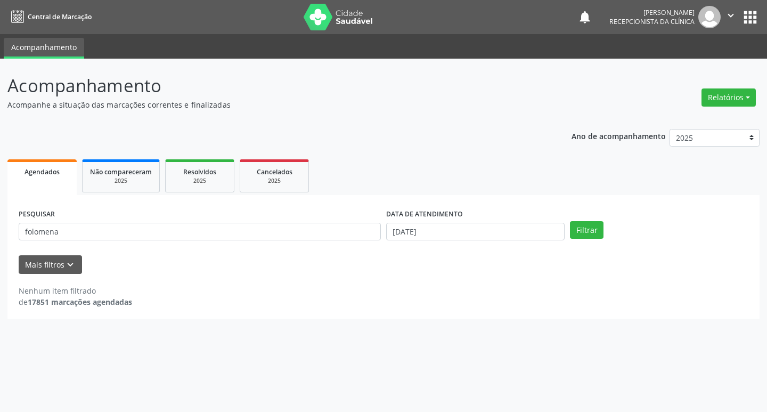
click at [201, 211] on div "PESQUISAR folomena" at bounding box center [199, 227] width 367 height 42
drag, startPoint x: 209, startPoint y: 256, endPoint x: 203, endPoint y: 246, distance: 11.4
click at [203, 247] on form "PESQUISAR folomena DATA DE ATENDIMENTO [DATE] Filtrar UNIDADE DE REFERÊNCIA Sel…" at bounding box center [384, 240] width 730 height 68
click at [200, 242] on div "PESQUISAR folomena" at bounding box center [199, 227] width 367 height 42
click at [199, 239] on input "folomena" at bounding box center [200, 232] width 362 height 18
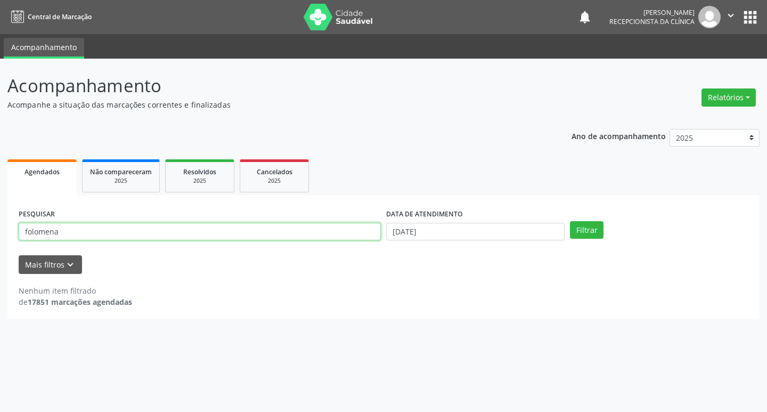
click at [199, 238] on input "folomena" at bounding box center [200, 232] width 362 height 18
type input "filomena"
click at [570, 221] on button "Filtrar" at bounding box center [587, 230] width 34 height 18
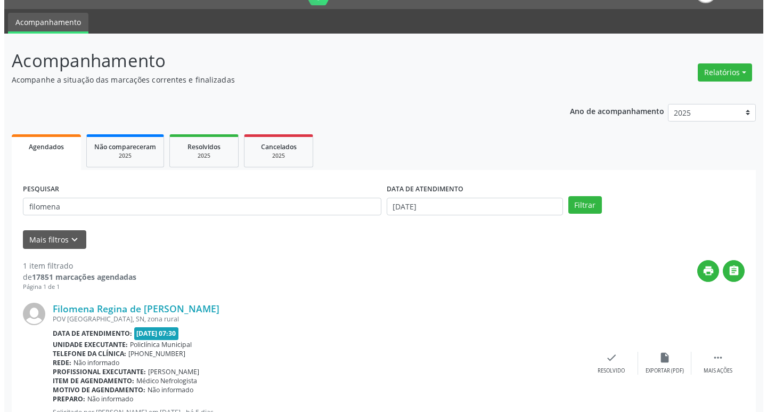
scroll to position [67, 0]
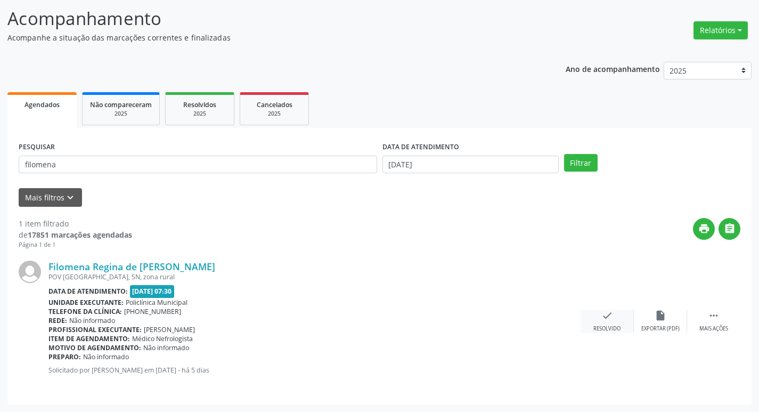
click at [599, 328] on div "Resolvido" at bounding box center [606, 328] width 27 height 7
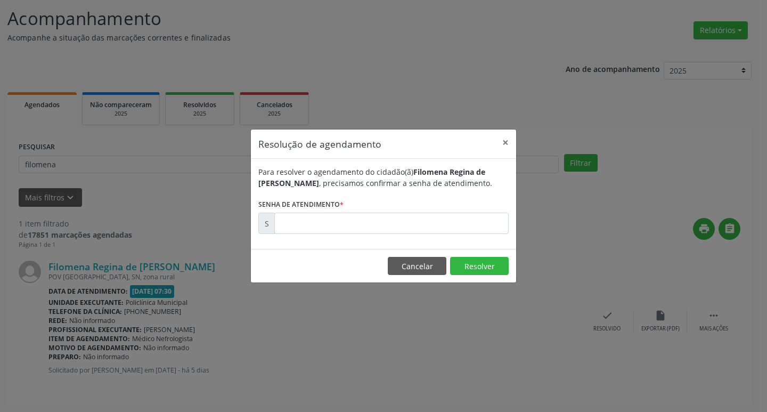
click at [353, 227] on div "Para resolver o agendamento do cidadão(ã) [PERSON_NAME] de [PERSON_NAME] , prec…" at bounding box center [383, 204] width 265 height 90
click at [352, 226] on input "text" at bounding box center [391, 222] width 234 height 21
type input "00179166"
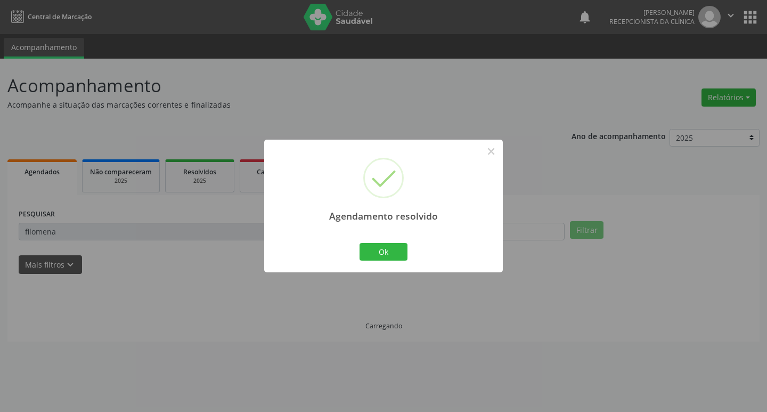
scroll to position [0, 0]
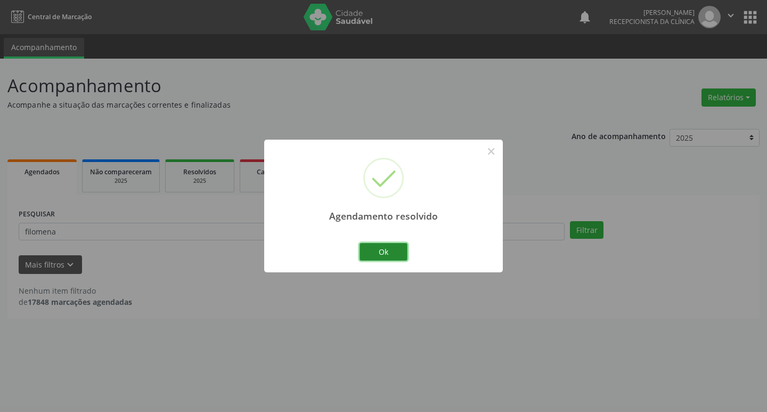
click at [376, 256] on button "Ok" at bounding box center [383, 252] width 48 height 18
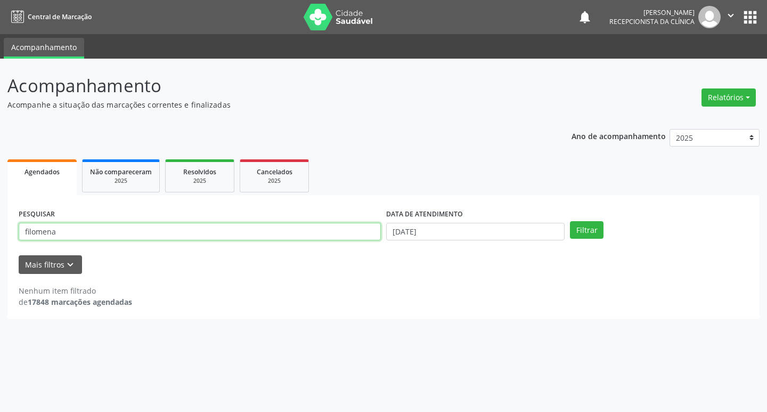
click at [230, 234] on input "filomena" at bounding box center [200, 232] width 362 height 18
click at [570, 221] on button "Filtrar" at bounding box center [587, 230] width 34 height 18
click at [232, 220] on div "PESQUISAR alverino" at bounding box center [199, 227] width 367 height 42
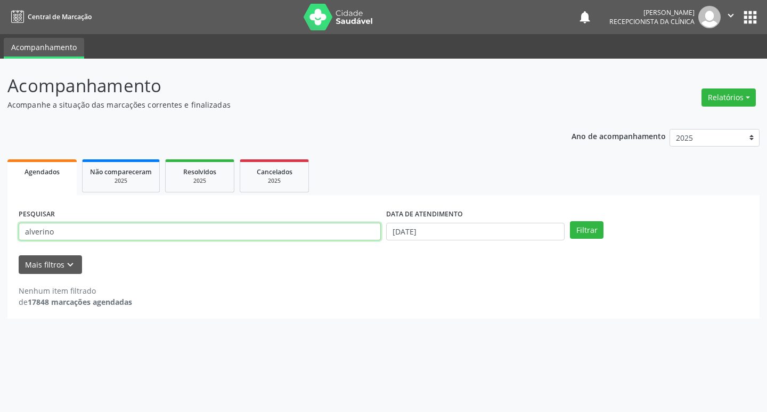
click at [218, 228] on input "alverino" at bounding box center [200, 232] width 362 height 18
type input "alverindo"
click at [570, 221] on button "Filtrar" at bounding box center [587, 230] width 34 height 18
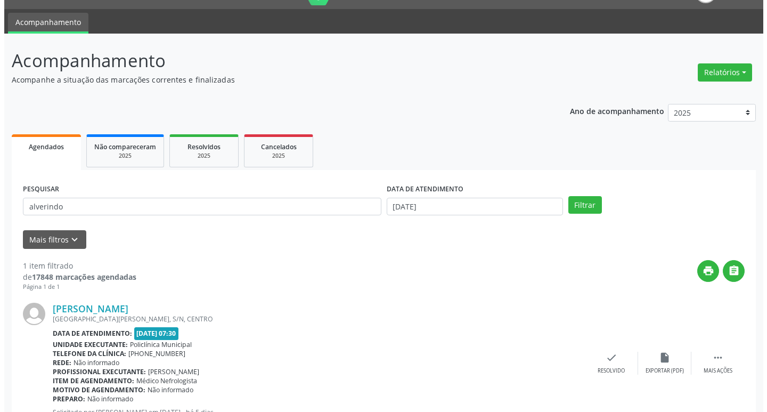
scroll to position [67, 0]
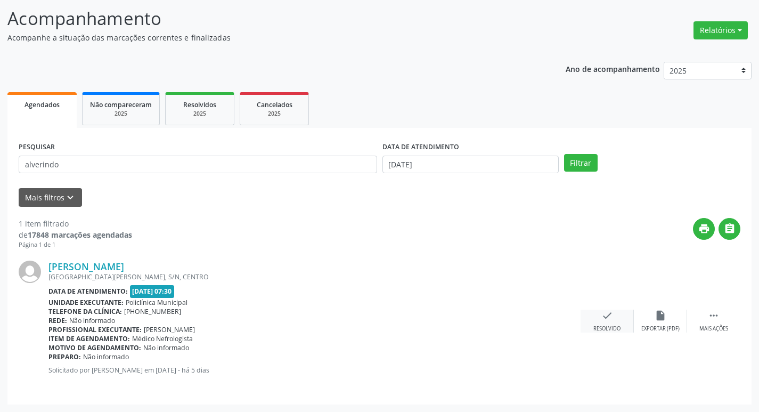
click at [603, 318] on icon "check" at bounding box center [607, 315] width 12 height 12
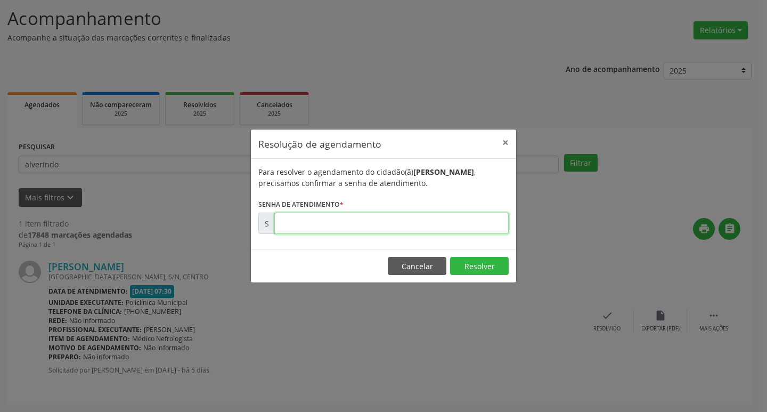
click at [344, 217] on input "text" at bounding box center [391, 222] width 234 height 21
type input "00179184"
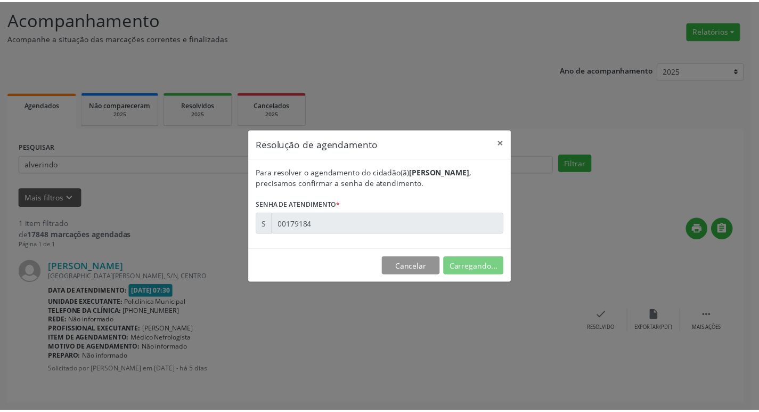
scroll to position [0, 0]
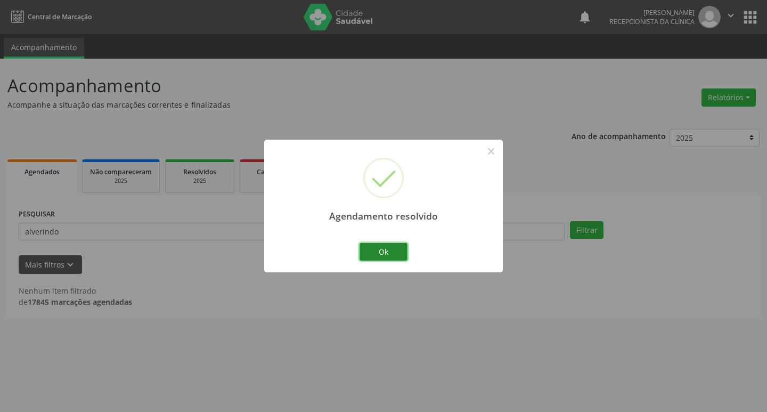
click at [364, 250] on button "Ok" at bounding box center [383, 252] width 48 height 18
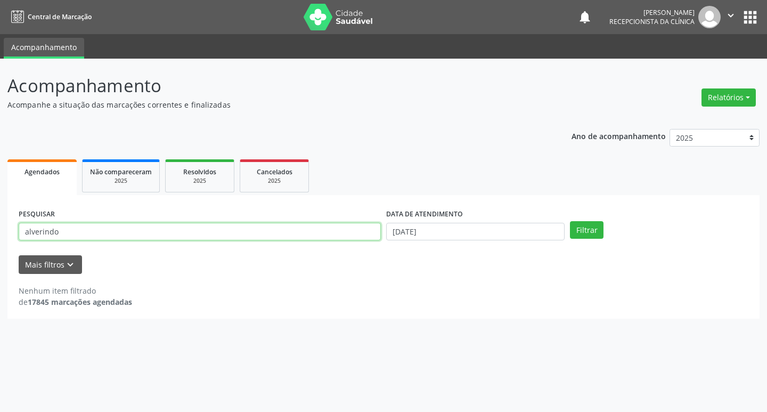
click at [338, 236] on input "alverindo" at bounding box center [200, 232] width 362 height 18
type input "[PERSON_NAME]"
click at [570, 221] on button "Filtrar" at bounding box center [587, 230] width 34 height 18
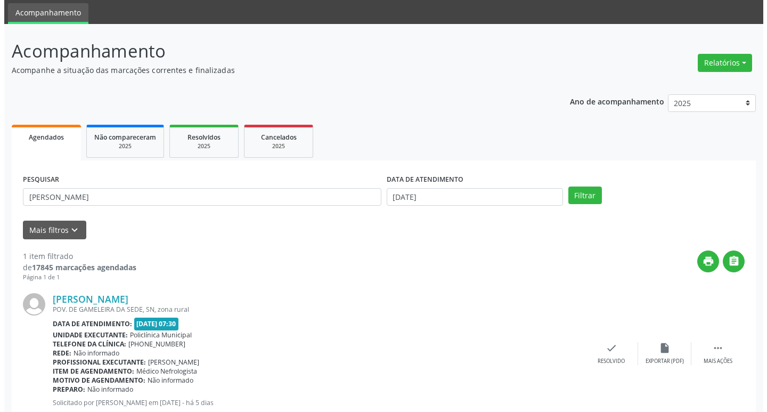
scroll to position [67, 0]
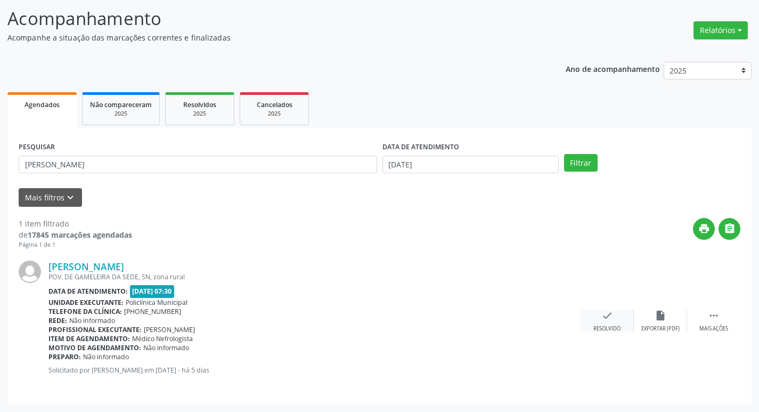
click at [620, 310] on div "check Resolvido" at bounding box center [606, 320] width 53 height 23
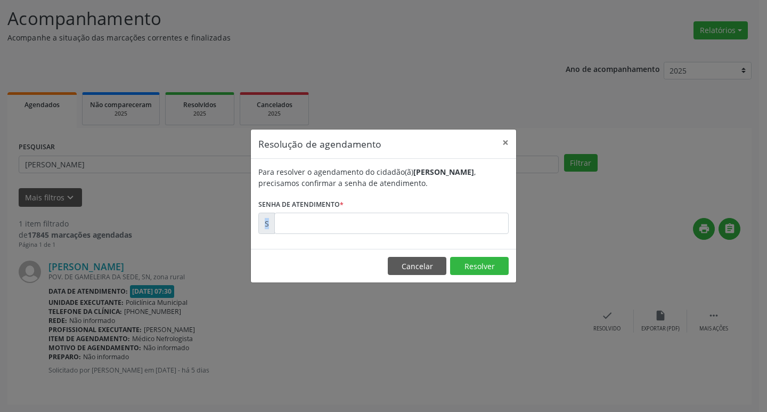
drag, startPoint x: 458, startPoint y: 248, endPoint x: 393, endPoint y: 228, distance: 68.4
click at [393, 228] on div "Para resolver o agendamento do cidadão(ã) [PERSON_NAME] , precisamos confirmar …" at bounding box center [383, 204] width 265 height 90
click at [393, 228] on input "text" at bounding box center [391, 222] width 234 height 21
type input "00178951"
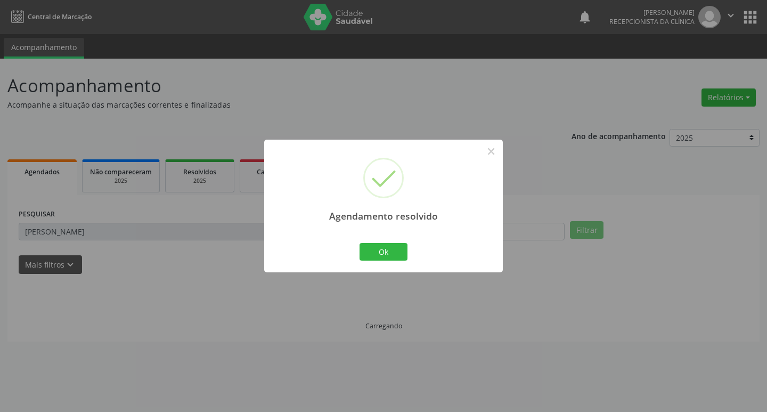
scroll to position [0, 0]
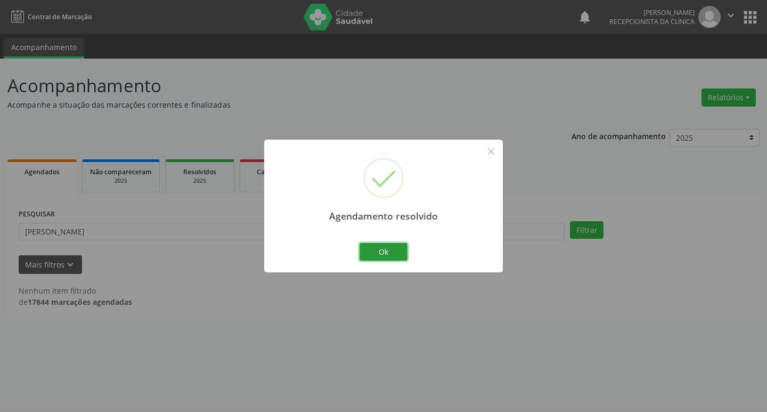
drag, startPoint x: 374, startPoint y: 244, endPoint x: 365, endPoint y: 238, distance: 10.7
click at [373, 240] on div "Ok Cancel" at bounding box center [383, 251] width 53 height 22
click at [340, 229] on div "Agendamento resolvido ×" at bounding box center [383, 186] width 239 height 92
click at [380, 258] on button "Ok" at bounding box center [383, 252] width 48 height 18
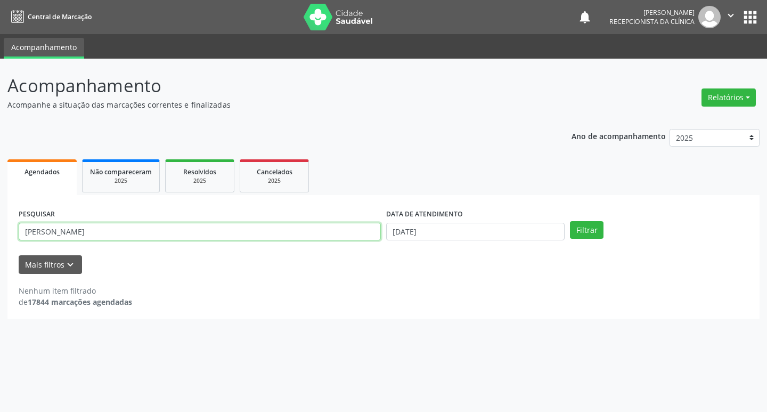
click at [302, 232] on input "[PERSON_NAME]" at bounding box center [200, 232] width 362 height 18
type input "sueli"
click at [570, 221] on button "Filtrar" at bounding box center [587, 230] width 34 height 18
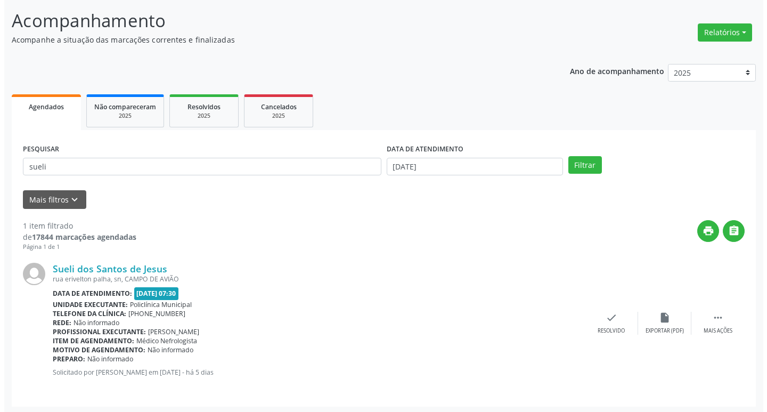
scroll to position [67, 0]
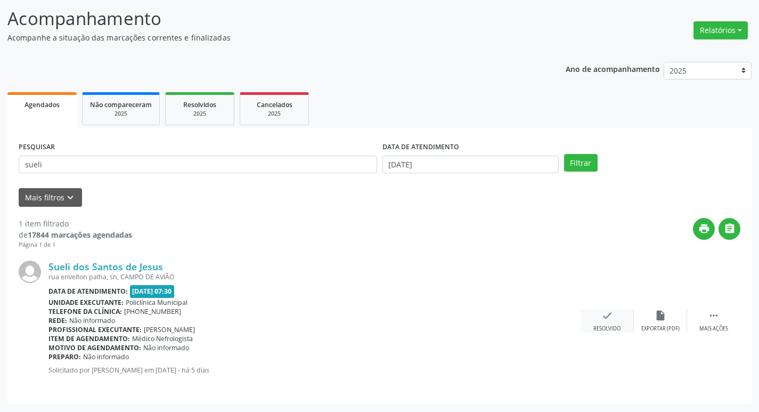
click at [607, 326] on div "Resolvido" at bounding box center [606, 328] width 27 height 7
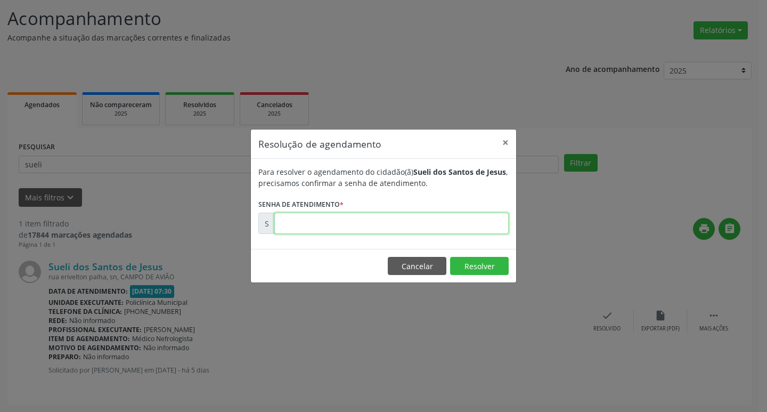
click at [422, 234] on input "text" at bounding box center [391, 222] width 234 height 21
type input "00179156"
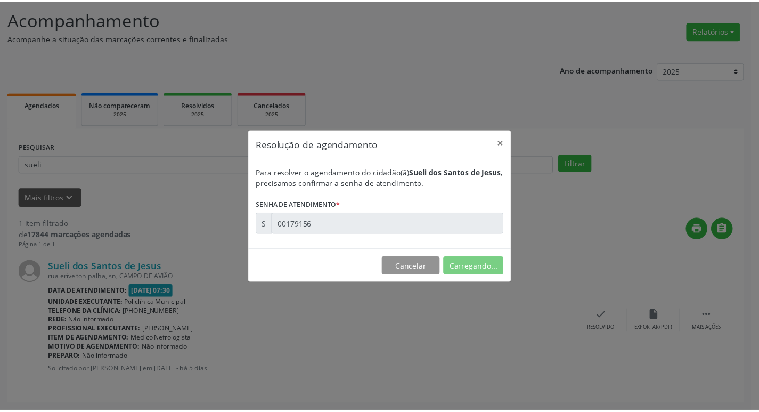
scroll to position [0, 0]
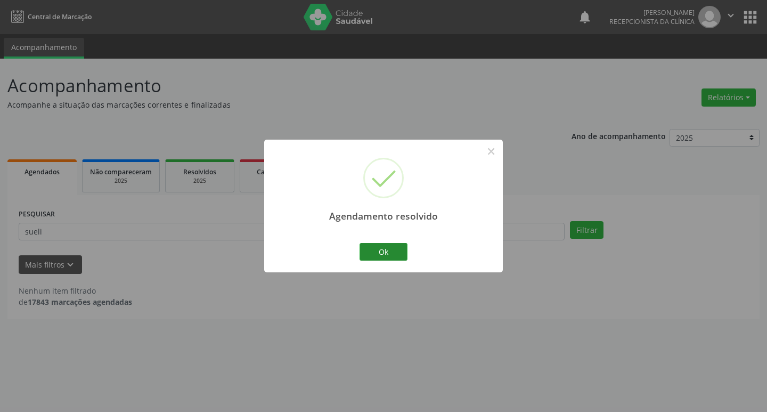
click at [382, 246] on div "Ok Cancel" at bounding box center [383, 251] width 53 height 22
click at [382, 246] on button "Ok" at bounding box center [383, 252] width 48 height 18
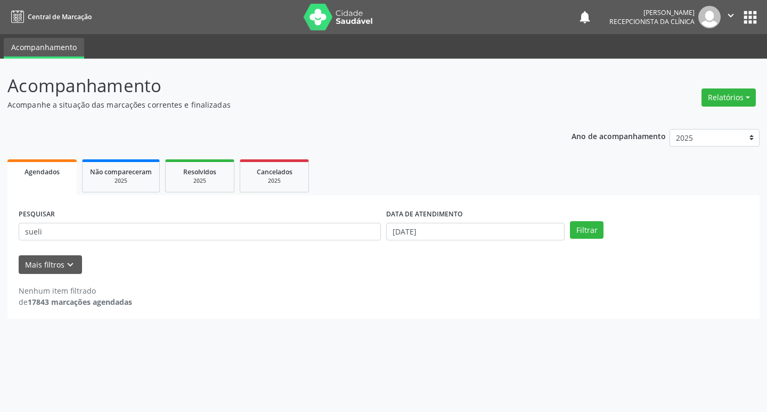
click at [330, 244] on div "PESQUISAR sueli" at bounding box center [199, 227] width 367 height 42
click at [308, 235] on input "sueli" at bounding box center [200, 232] width 362 height 18
click at [570, 221] on button "Filtrar" at bounding box center [587, 230] width 34 height 18
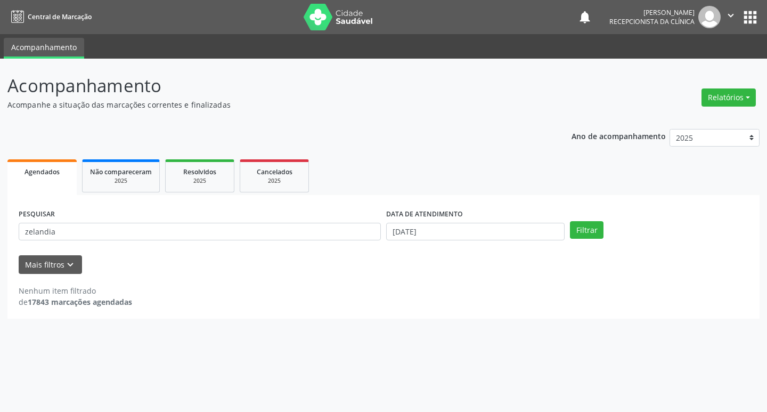
drag, startPoint x: 203, startPoint y: 241, endPoint x: 191, endPoint y: 236, distance: 13.2
click at [200, 240] on div "PESQUISAR zelandia" at bounding box center [199, 227] width 367 height 42
click at [191, 236] on input "zelandia" at bounding box center [200, 232] width 362 height 18
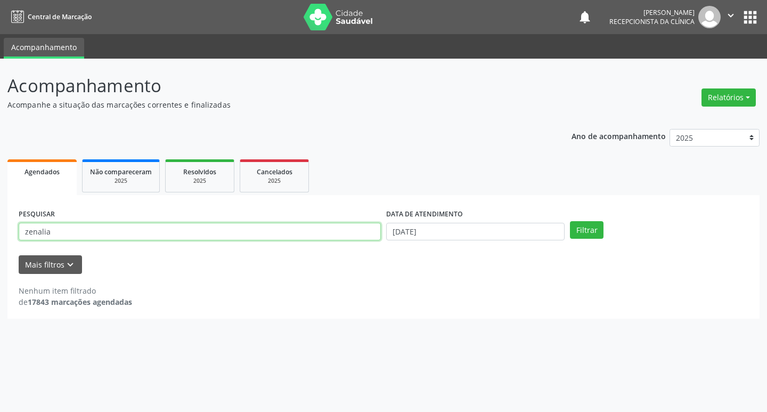
type input "zenalia"
click at [570, 221] on button "Filtrar" at bounding box center [587, 230] width 34 height 18
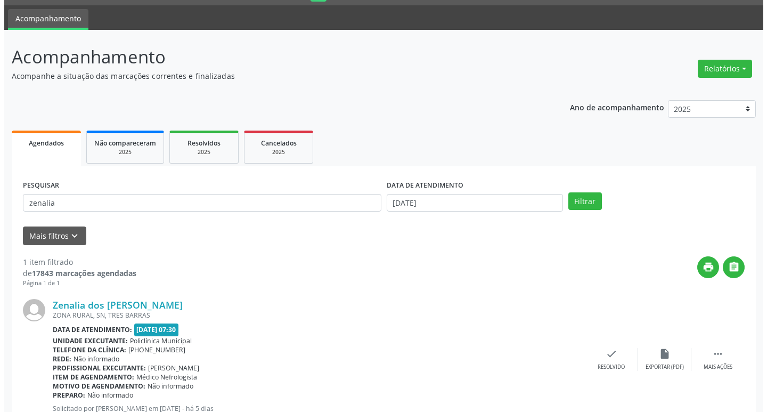
scroll to position [67, 0]
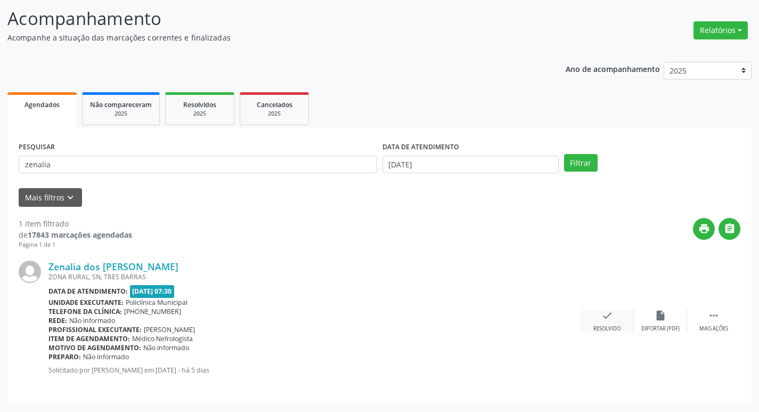
click at [595, 309] on div "check Resolvido" at bounding box center [606, 320] width 53 height 23
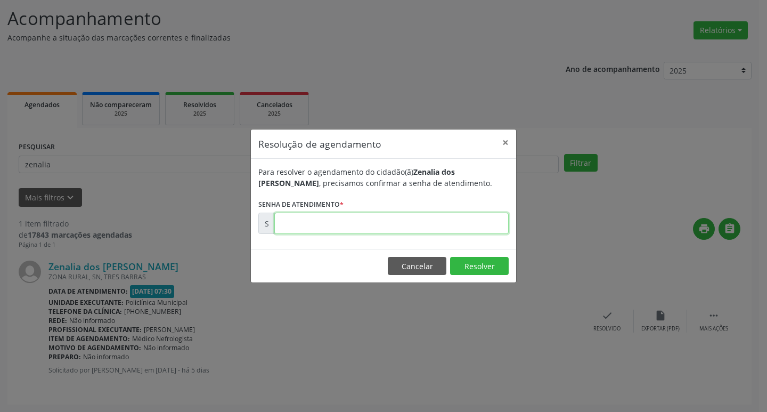
click at [363, 225] on input "text" at bounding box center [391, 222] width 234 height 21
type input "00178966"
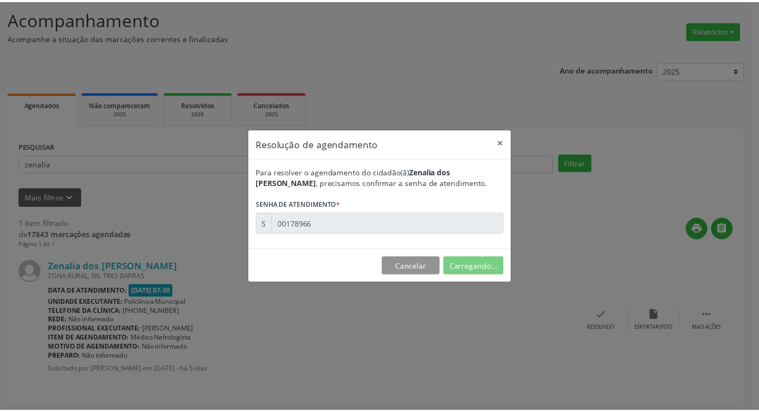
scroll to position [0, 0]
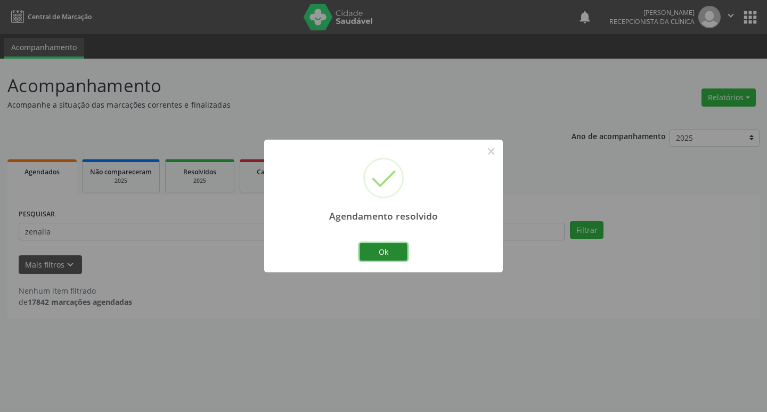
click at [373, 252] on button "Ok" at bounding box center [383, 252] width 48 height 18
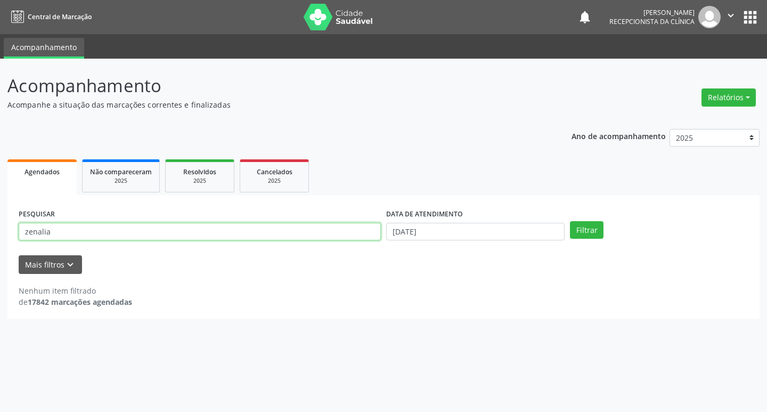
click at [307, 236] on input "zenalia" at bounding box center [200, 232] width 362 height 18
click at [570, 221] on button "Filtrar" at bounding box center [587, 230] width 34 height 18
click at [103, 243] on div "PESQUISAR [PERSON_NAME]" at bounding box center [199, 227] width 367 height 42
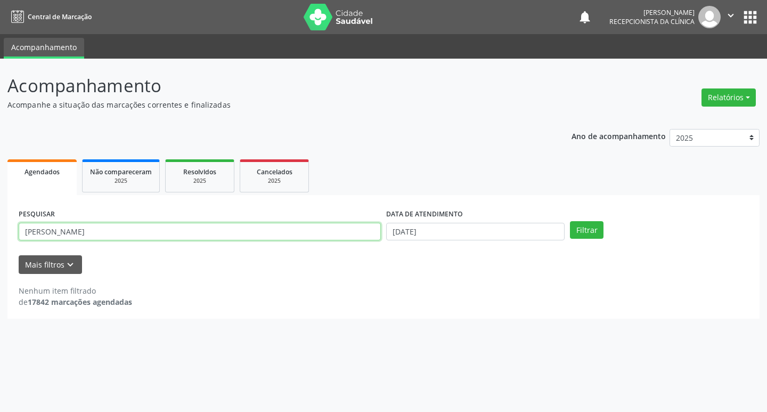
click at [107, 228] on input "[PERSON_NAME]" at bounding box center [200, 232] width 362 height 18
click at [570, 221] on button "Filtrar" at bounding box center [587, 230] width 34 height 18
click at [153, 231] on input "[PERSON_NAME]" at bounding box center [200, 232] width 362 height 18
click at [570, 221] on button "Filtrar" at bounding box center [587, 230] width 34 height 18
drag, startPoint x: 105, startPoint y: 199, endPoint x: 104, endPoint y: 224, distance: 25.1
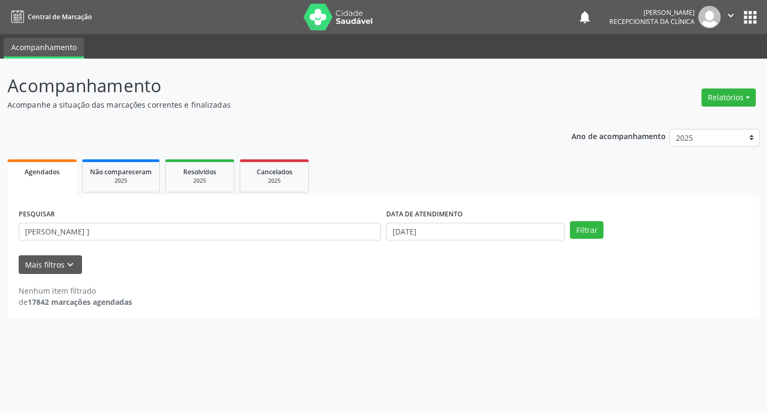
click at [103, 219] on div "Agendados Não compareceram 2025 Resolvidos 2025 Cancelados 2025 PESQUISAR luiz …" at bounding box center [383, 238] width 752 height 162
click at [107, 225] on input "[PERSON_NAME] ]" at bounding box center [200, 232] width 362 height 18
type input "[PERSON_NAME]"
click at [570, 221] on button "Filtrar" at bounding box center [587, 230] width 34 height 18
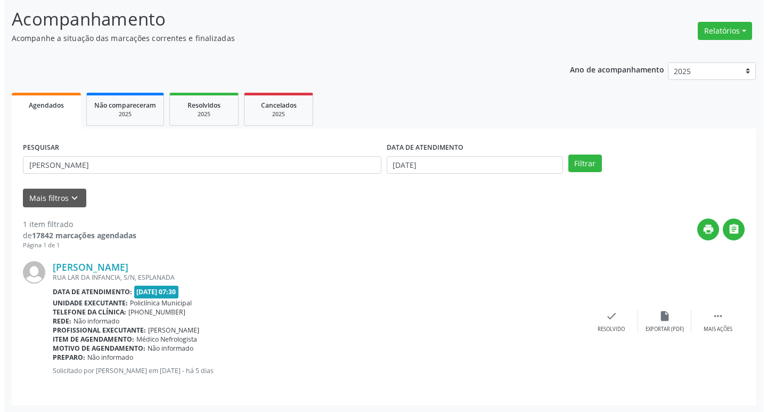
scroll to position [67, 0]
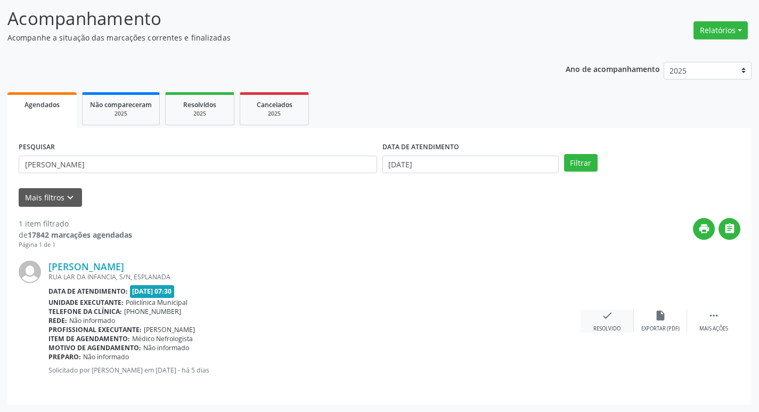
click at [608, 318] on icon "check" at bounding box center [607, 315] width 12 height 12
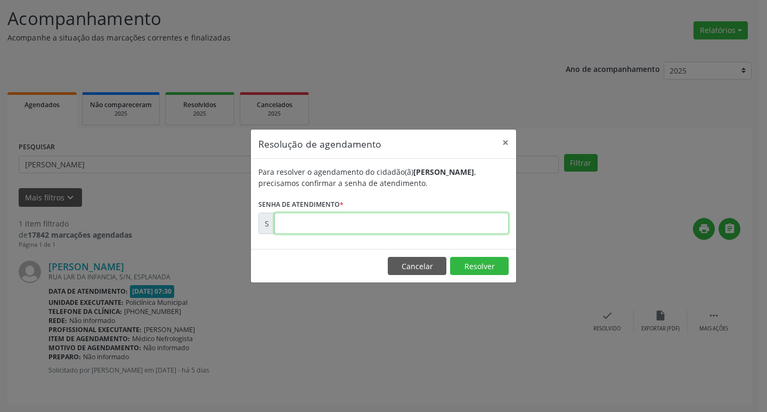
click at [322, 229] on input "text" at bounding box center [391, 222] width 234 height 21
type input "00179068"
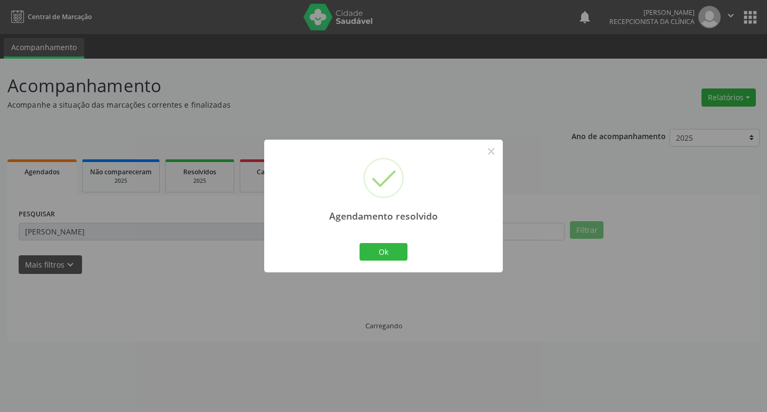
scroll to position [0, 0]
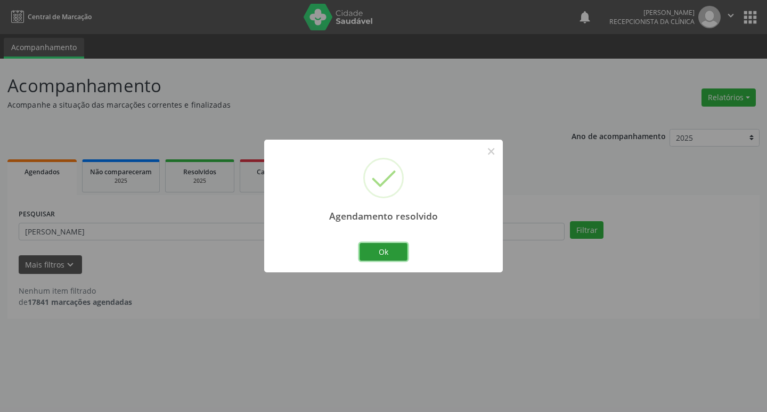
drag, startPoint x: 391, startPoint y: 244, endPoint x: 385, endPoint y: 248, distance: 7.6
click at [390, 246] on button "Ok" at bounding box center [383, 252] width 48 height 18
